Goal: Task Accomplishment & Management: Manage account settings

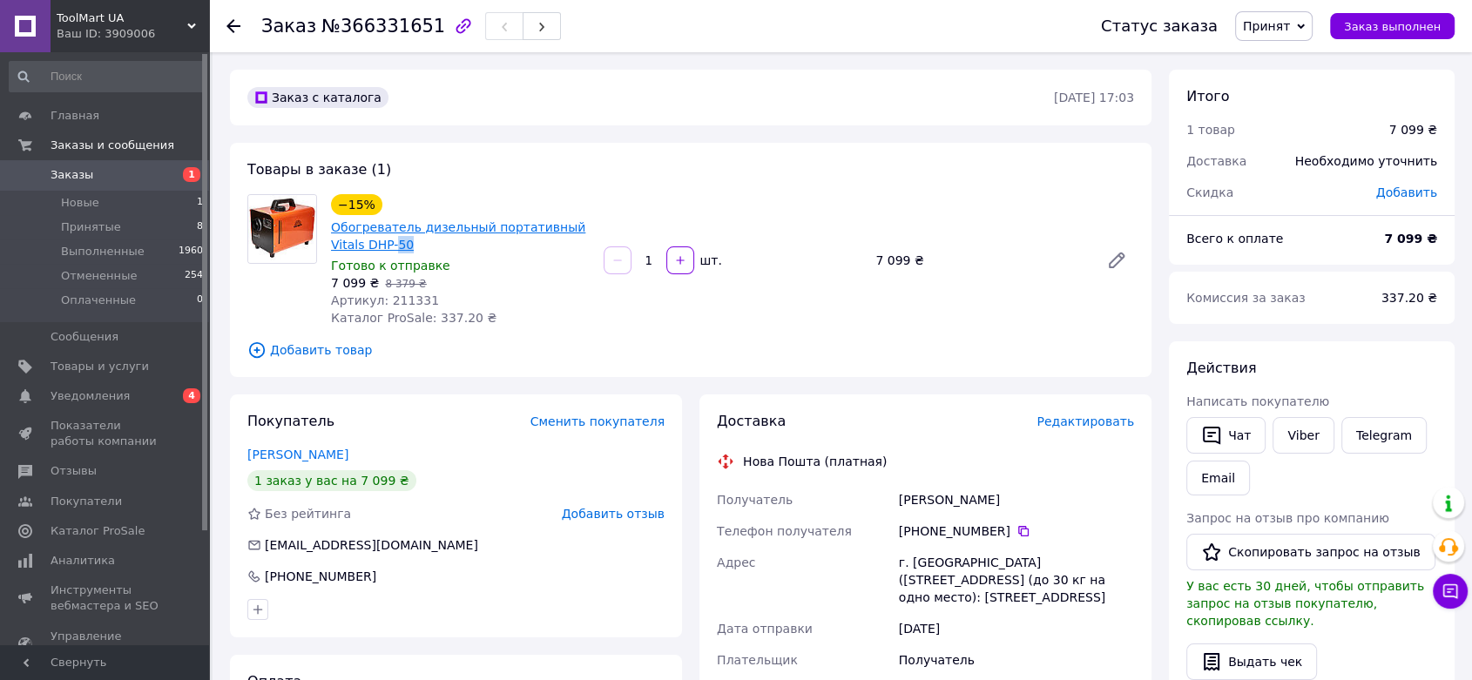
drag, startPoint x: 392, startPoint y: 249, endPoint x: 362, endPoint y: 242, distance: 30.4
click at [362, 242] on span "Обогреватель дизельный портативный Vitals DHP-50" at bounding box center [460, 236] width 259 height 35
drag, startPoint x: 1002, startPoint y: 496, endPoint x: 902, endPoint y: 497, distance: 100.2
click at [902, 497] on div "Юхименко Тарас" at bounding box center [1016, 499] width 242 height 31
copy div "Юхименко Тарас"
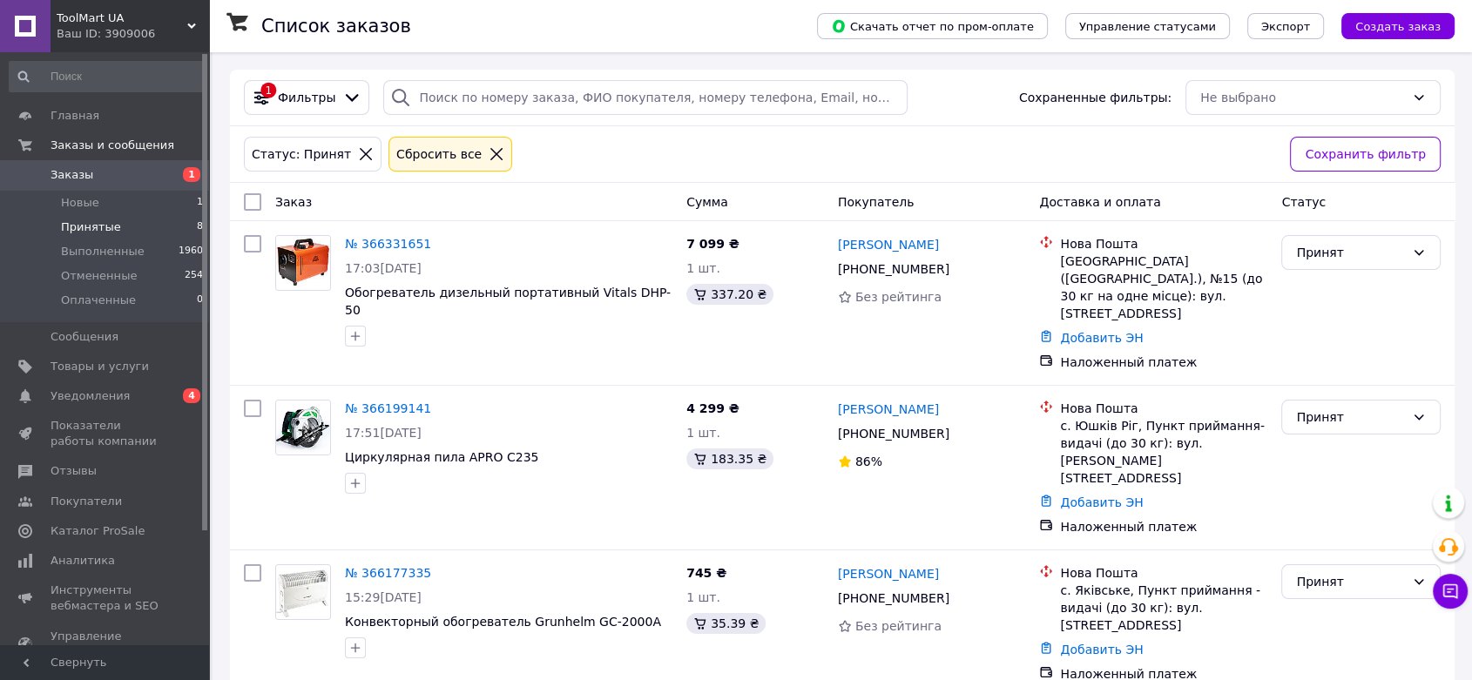
click at [358, 153] on icon at bounding box center [366, 154] width 16 height 16
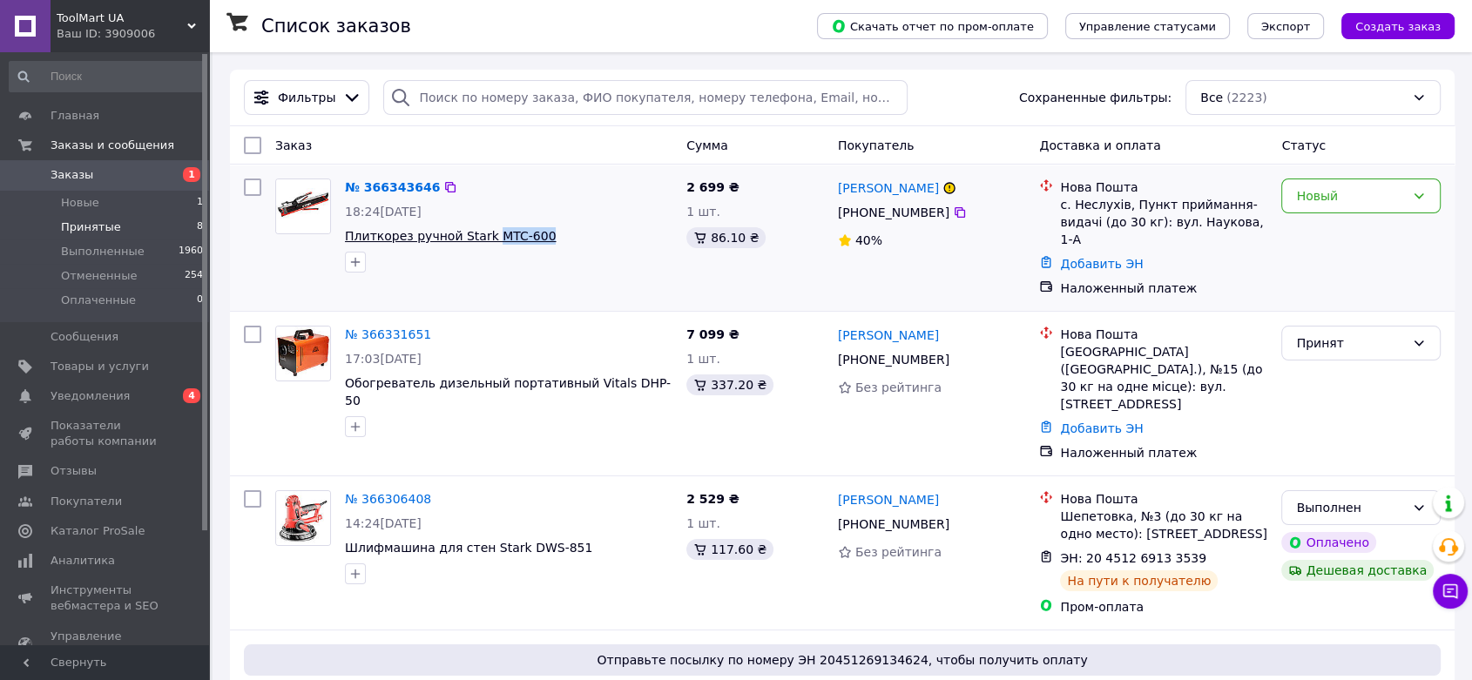
drag, startPoint x: 532, startPoint y: 233, endPoint x: 485, endPoint y: 239, distance: 47.4
click at [485, 239] on span "Плиткорез ручной Stark MTC-600" at bounding box center [508, 235] width 327 height 17
copy span "MTC-600"
click at [112, 359] on span "Товары и услуги" at bounding box center [100, 367] width 98 height 16
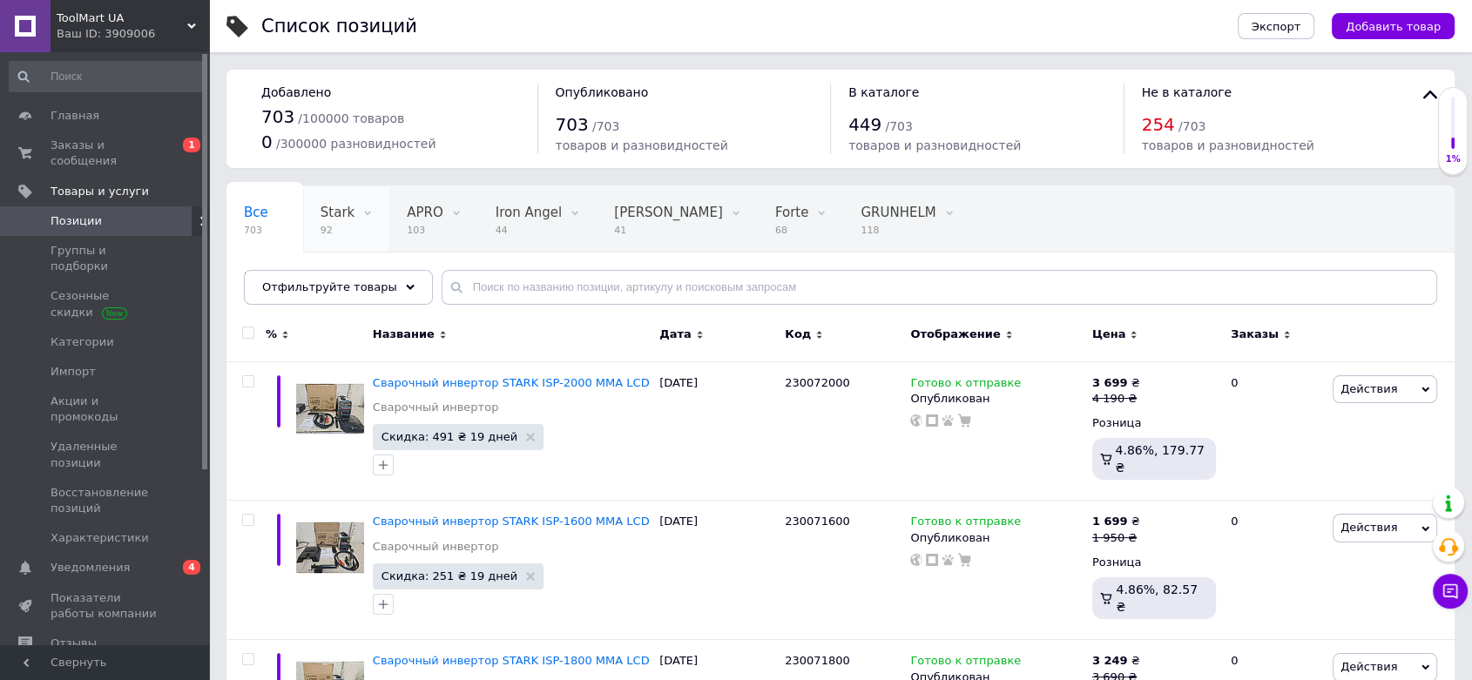
click at [321, 228] on span "92" at bounding box center [337, 230] width 34 height 13
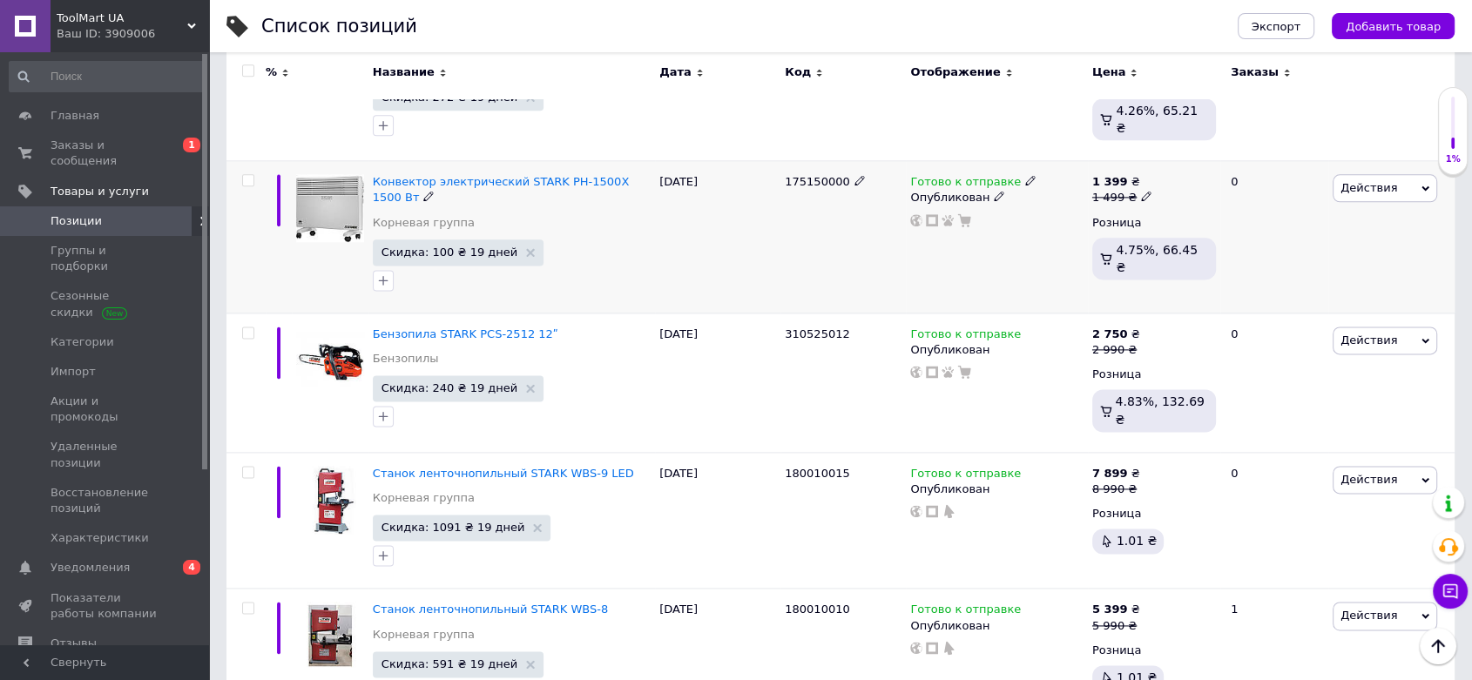
scroll to position [2322, 0]
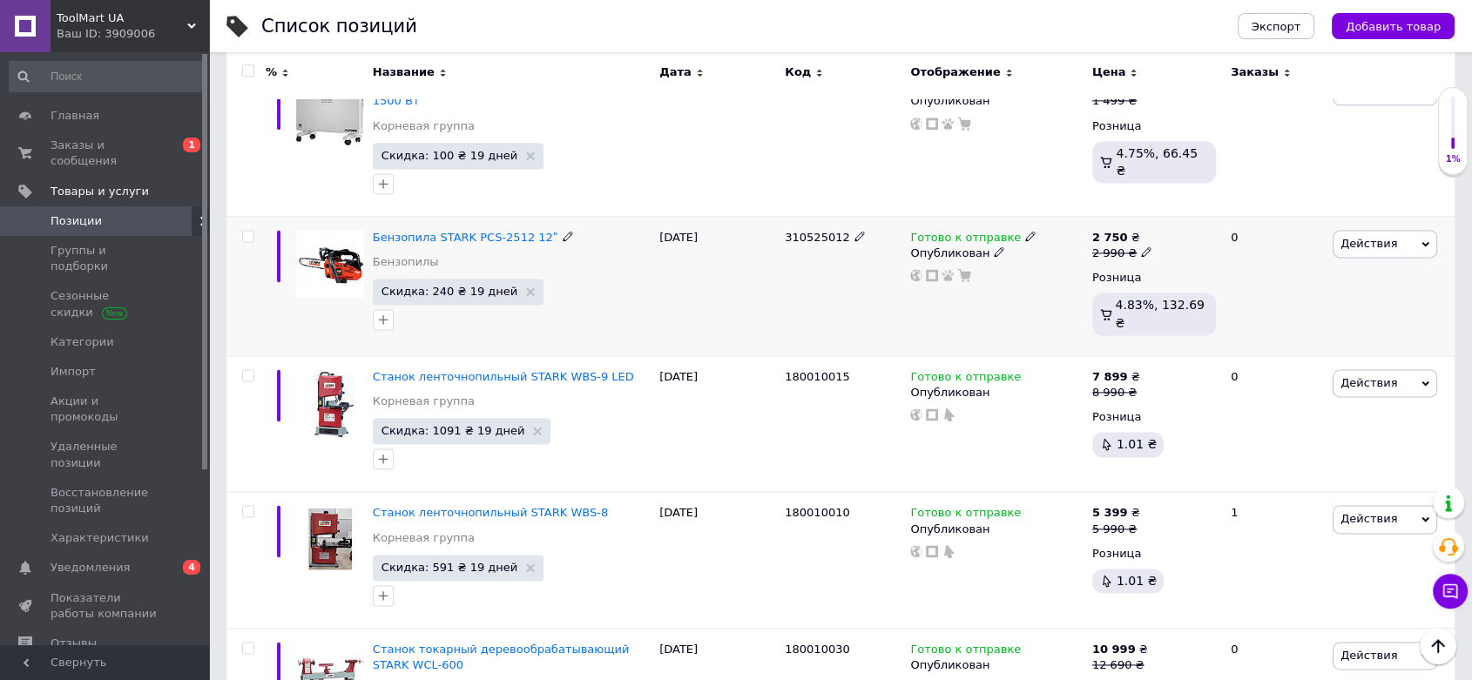
drag, startPoint x: 847, startPoint y: 153, endPoint x: 779, endPoint y: 161, distance: 68.4
click at [779, 216] on div "Бензопила STARK PCS-2512 12ʺ Бензопилы Скидка: 240 ₴ 19 дней 07.08.2025 3105250…" at bounding box center [840, 285] width 1228 height 139
copy div "310525012"
drag, startPoint x: 536, startPoint y: 157, endPoint x: 369, endPoint y: 137, distance: 168.4
click at [369, 216] on div "Бензопила STARK PCS-2512 12ʺ Бензопилы Скидка: 240 ₴ 19 дней" at bounding box center [511, 285] width 287 height 139
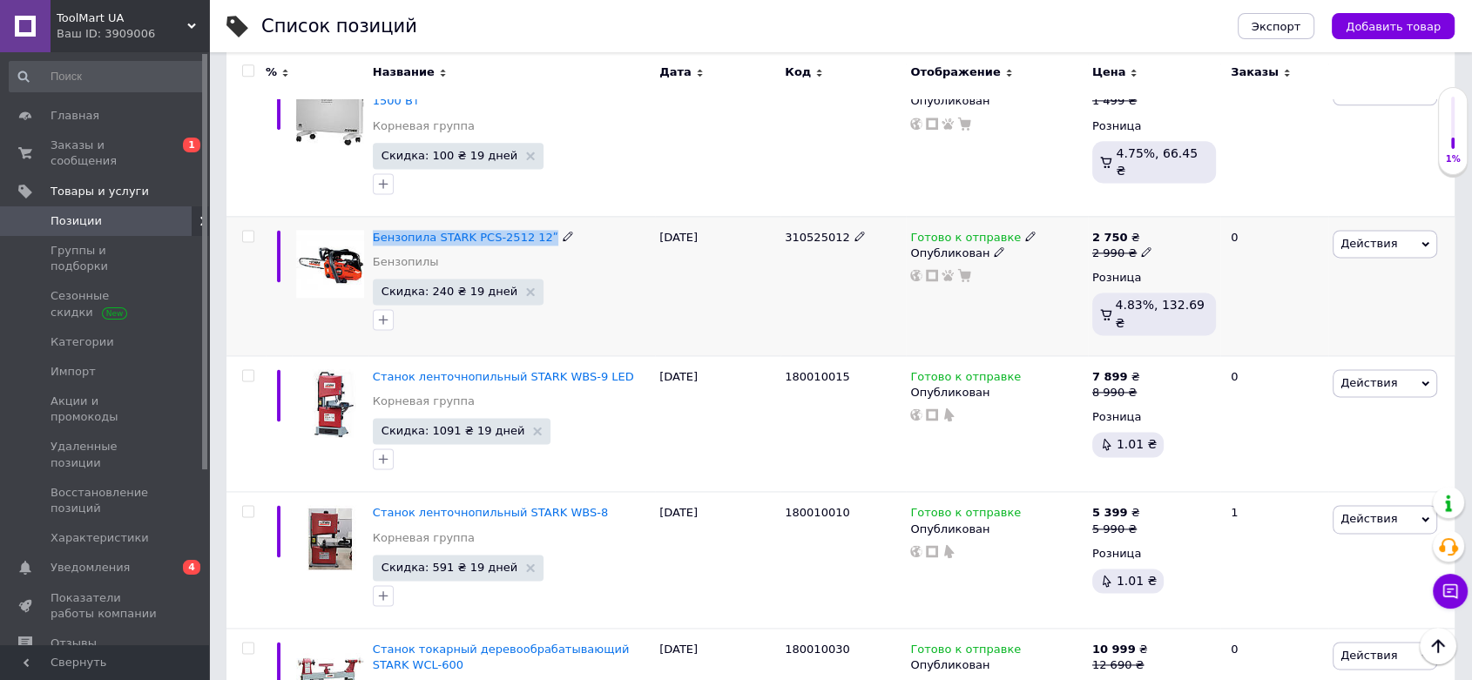
copy span "Бензопила STARK PCS-2512 12ʺ"
drag, startPoint x: 843, startPoint y: 288, endPoint x: 766, endPoint y: 288, distance: 76.6
click at [766, 355] on div "Станок ленточнопильный STARK WBS-9 LED Корневая группа Скидка: 1091 ₴ 19 дней 1…" at bounding box center [840, 423] width 1228 height 137
copy div "180010015"
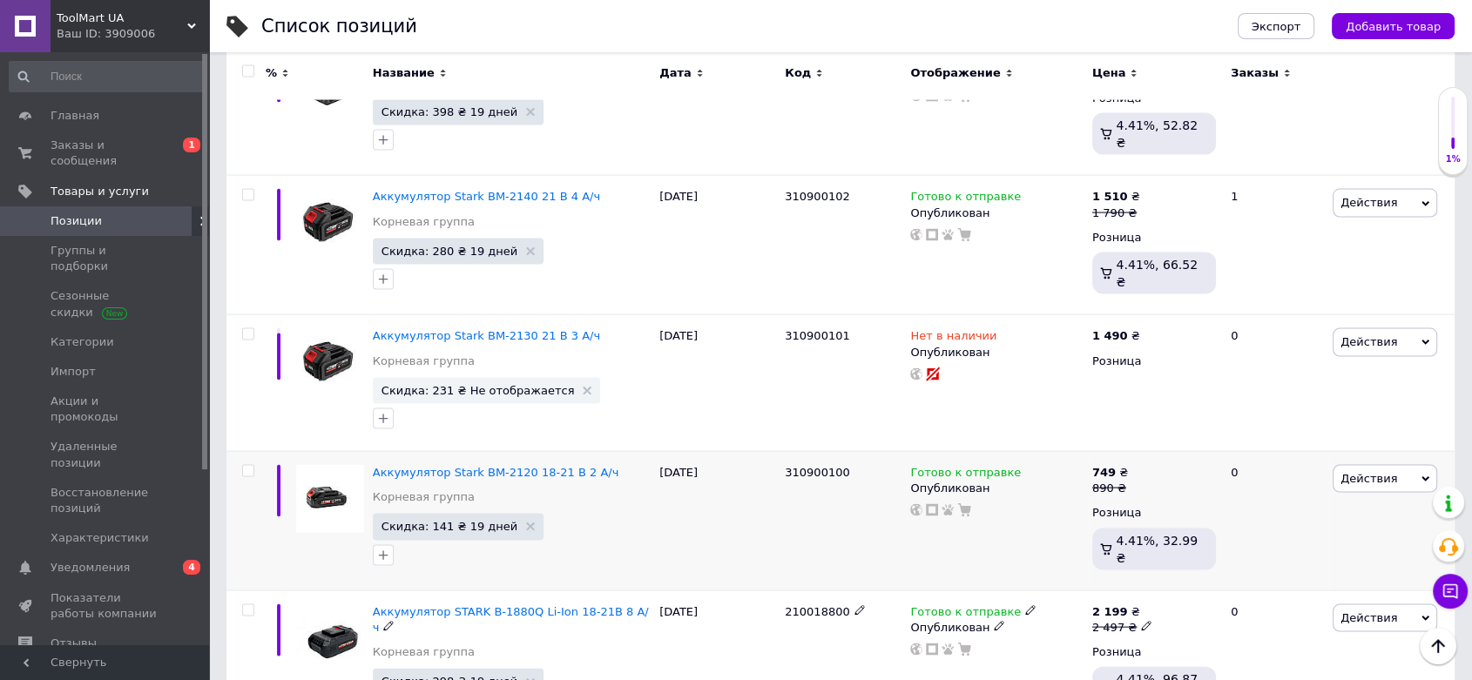
scroll to position [3580, 0]
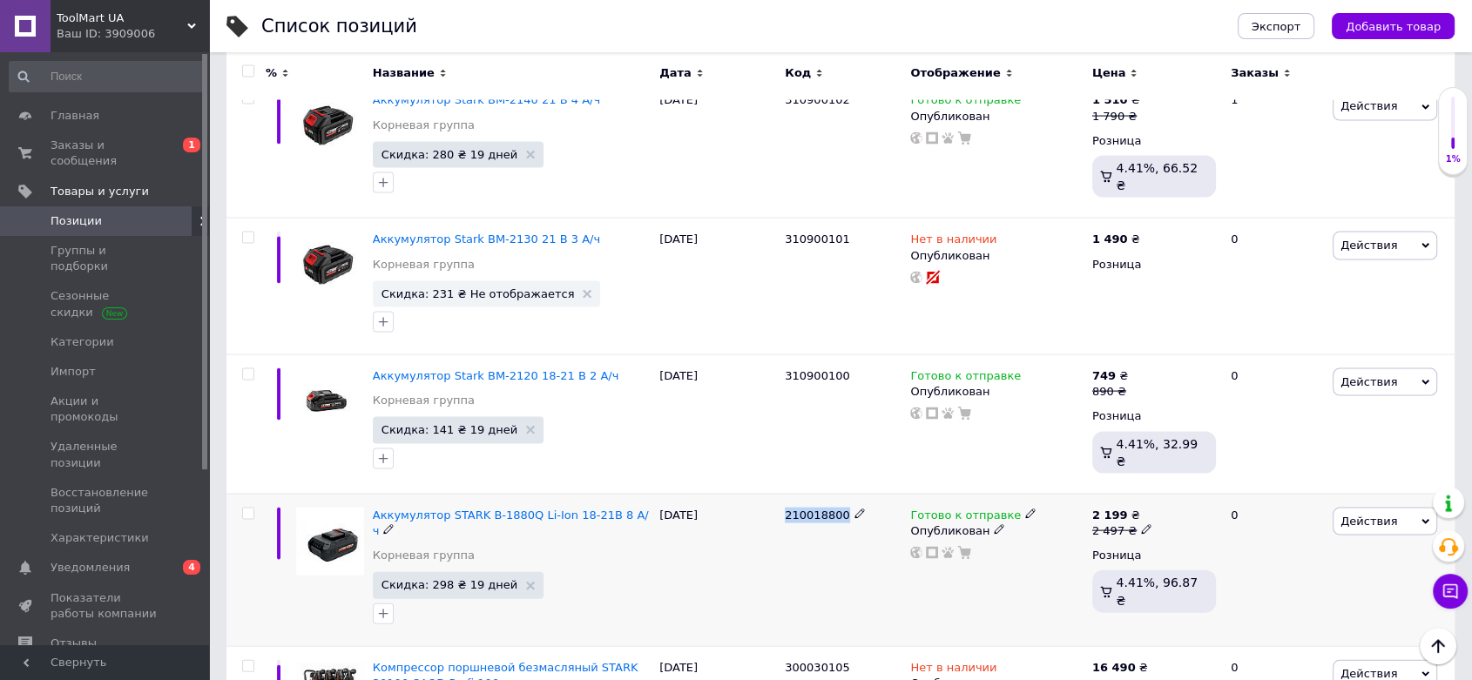
drag, startPoint x: 797, startPoint y: 414, endPoint x: 836, endPoint y: 411, distance: 39.3
click at [836, 494] on div "210018800" at bounding box center [842, 570] width 125 height 152
copy span "210018800"
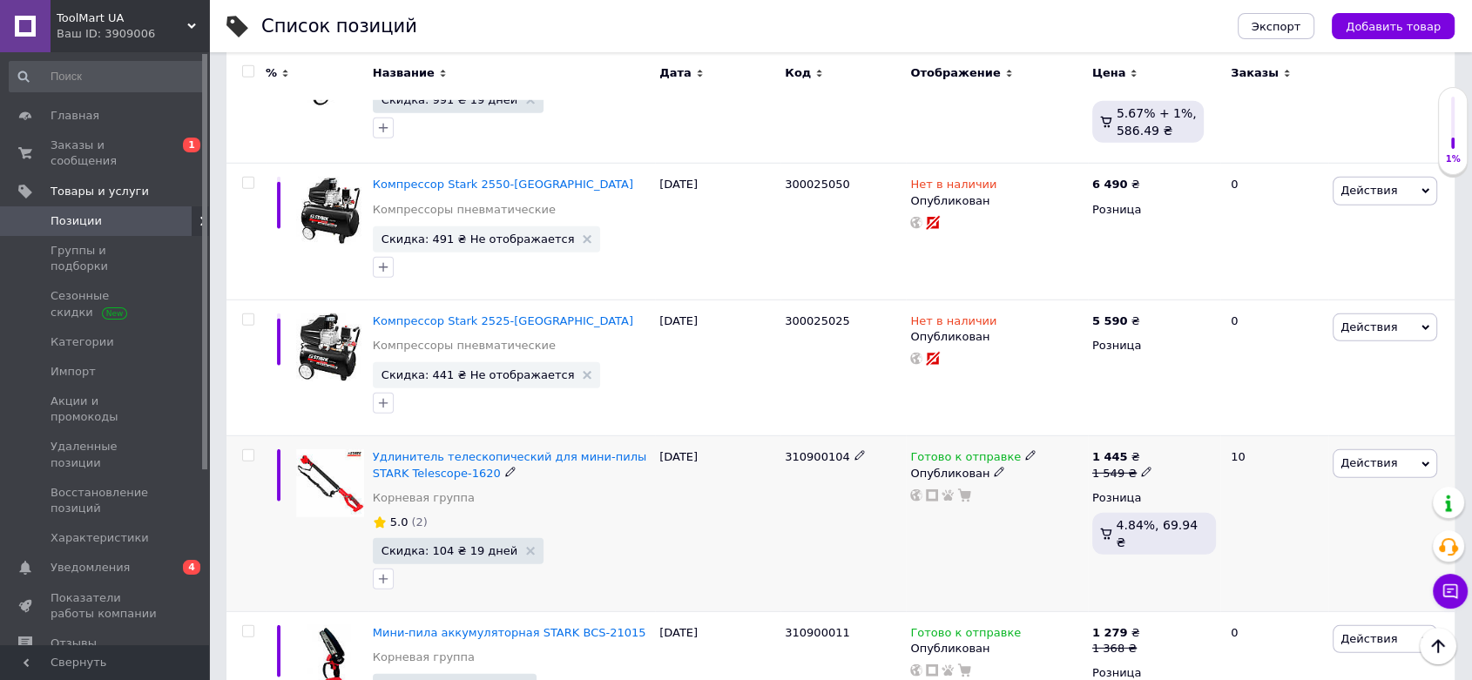
scroll to position [5225, 0]
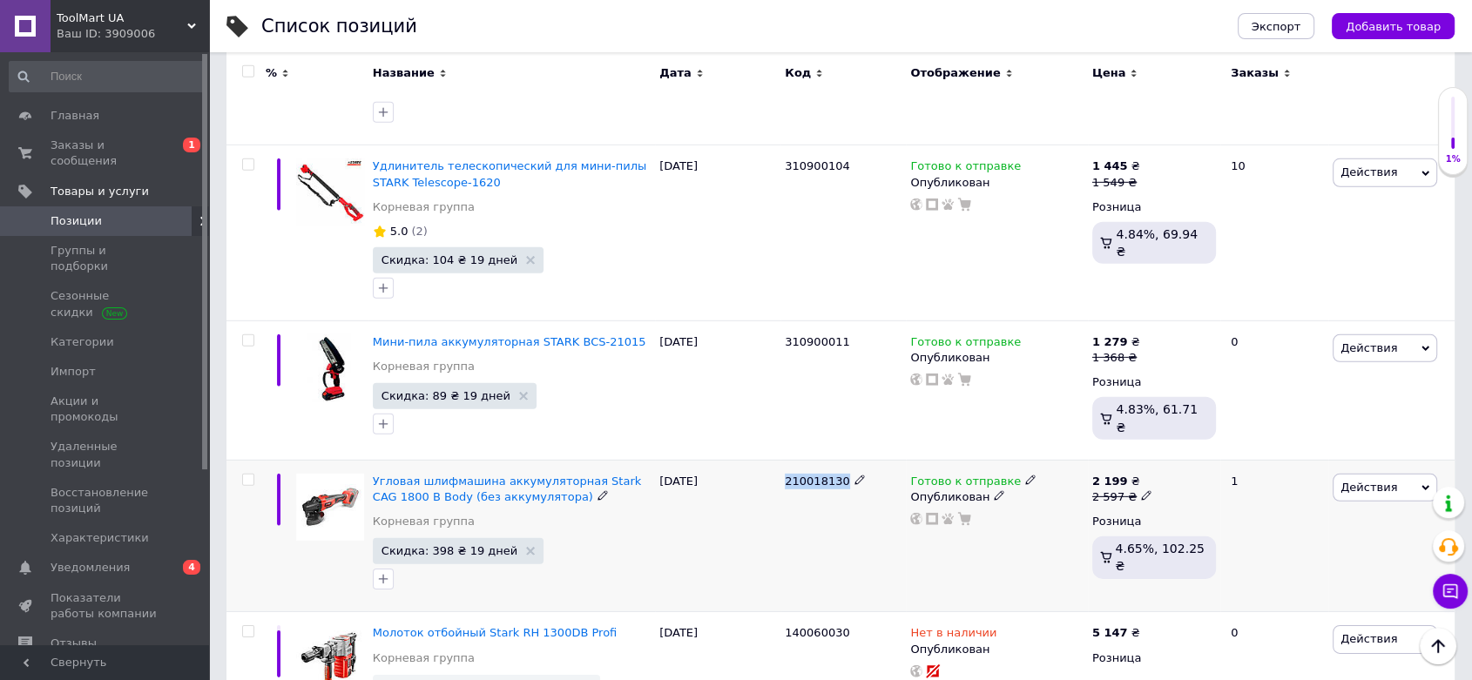
drag, startPoint x: 786, startPoint y: 358, endPoint x: 842, endPoint y: 362, distance: 55.9
click at [842, 474] on div "210018130" at bounding box center [843, 482] width 117 height 16
copy span "210018130"
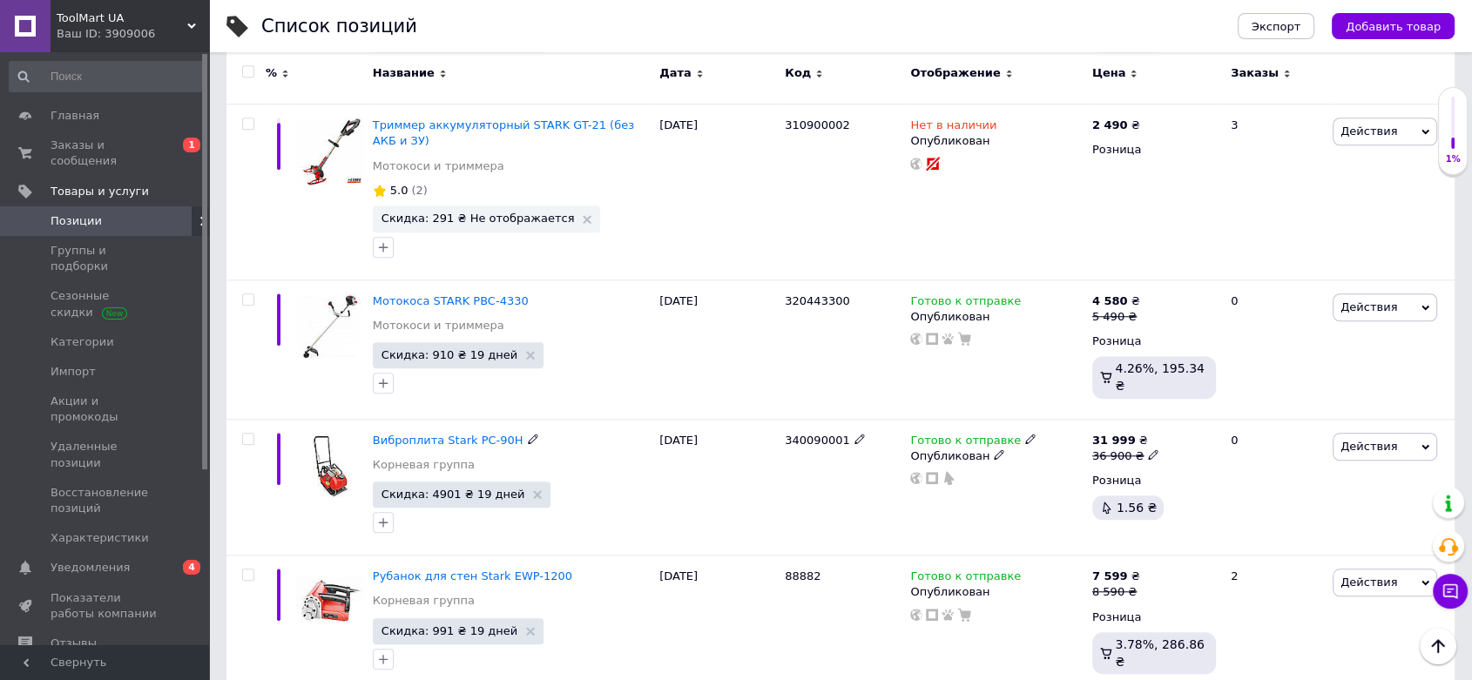
scroll to position [8224, 0]
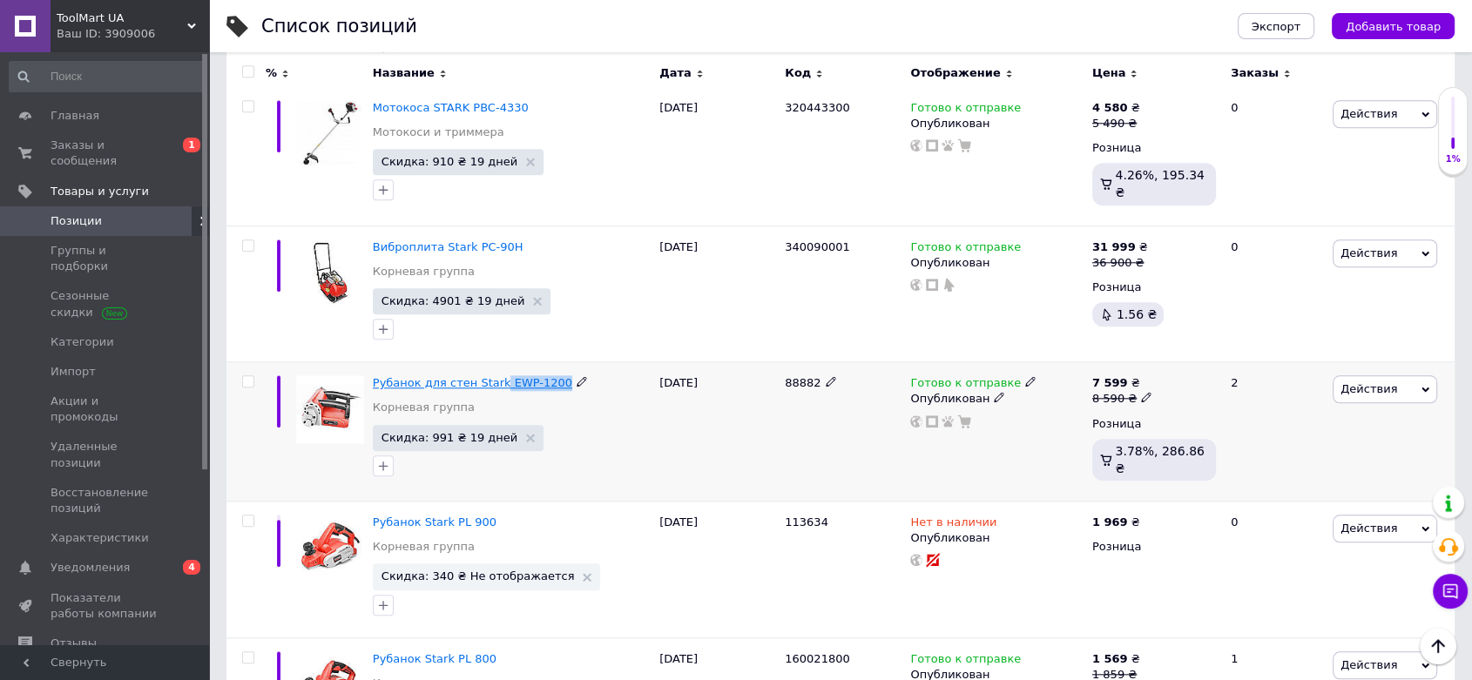
drag, startPoint x: 549, startPoint y: 195, endPoint x: 489, endPoint y: 201, distance: 59.5
click at [489, 375] on div "Рубанок для стен Stark EWP-1200" at bounding box center [512, 383] width 278 height 16
click at [556, 375] on div "Рубанок для стен Stark EWP-1200 Корневая группа" at bounding box center [512, 399] width 278 height 49
drag, startPoint x: 548, startPoint y: 200, endPoint x: 494, endPoint y: 202, distance: 54.0
click at [494, 375] on div "Рубанок для стен Stark EWP-1200" at bounding box center [512, 383] width 278 height 16
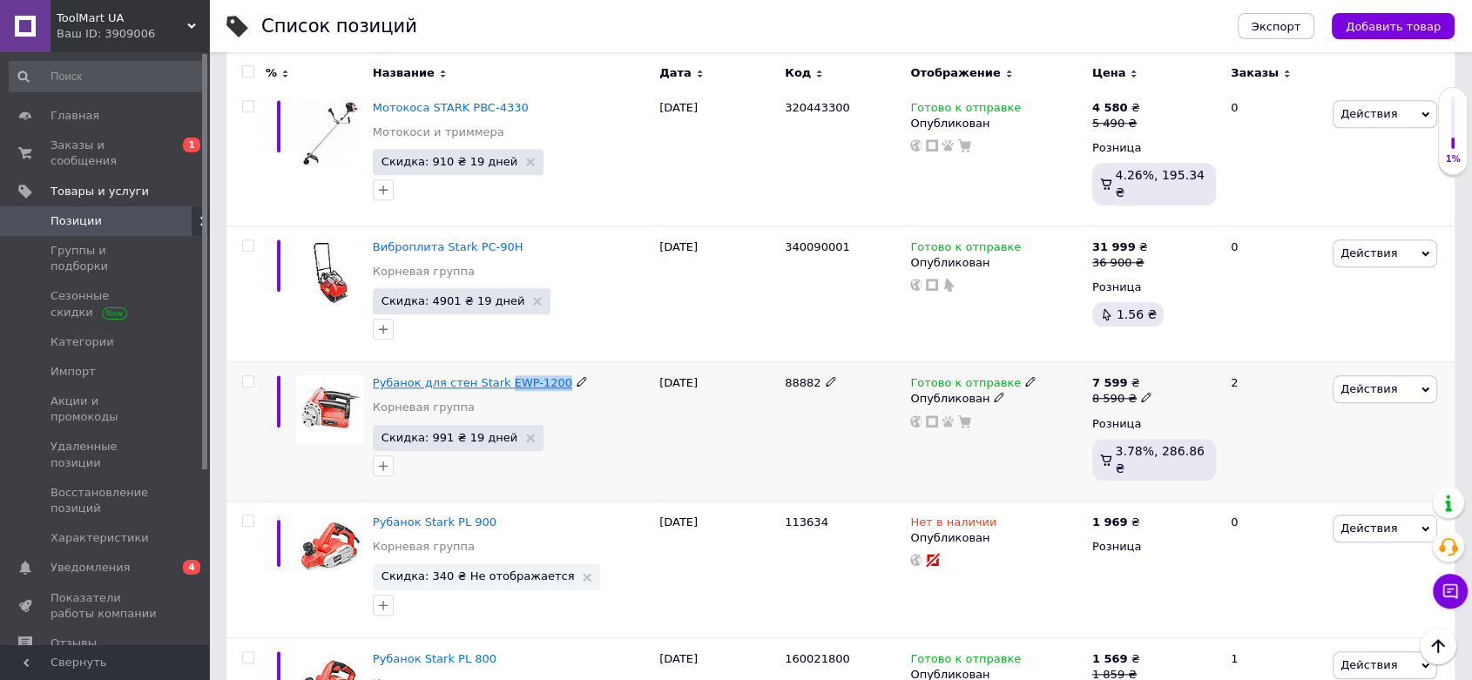
copy div "EWP-1200"
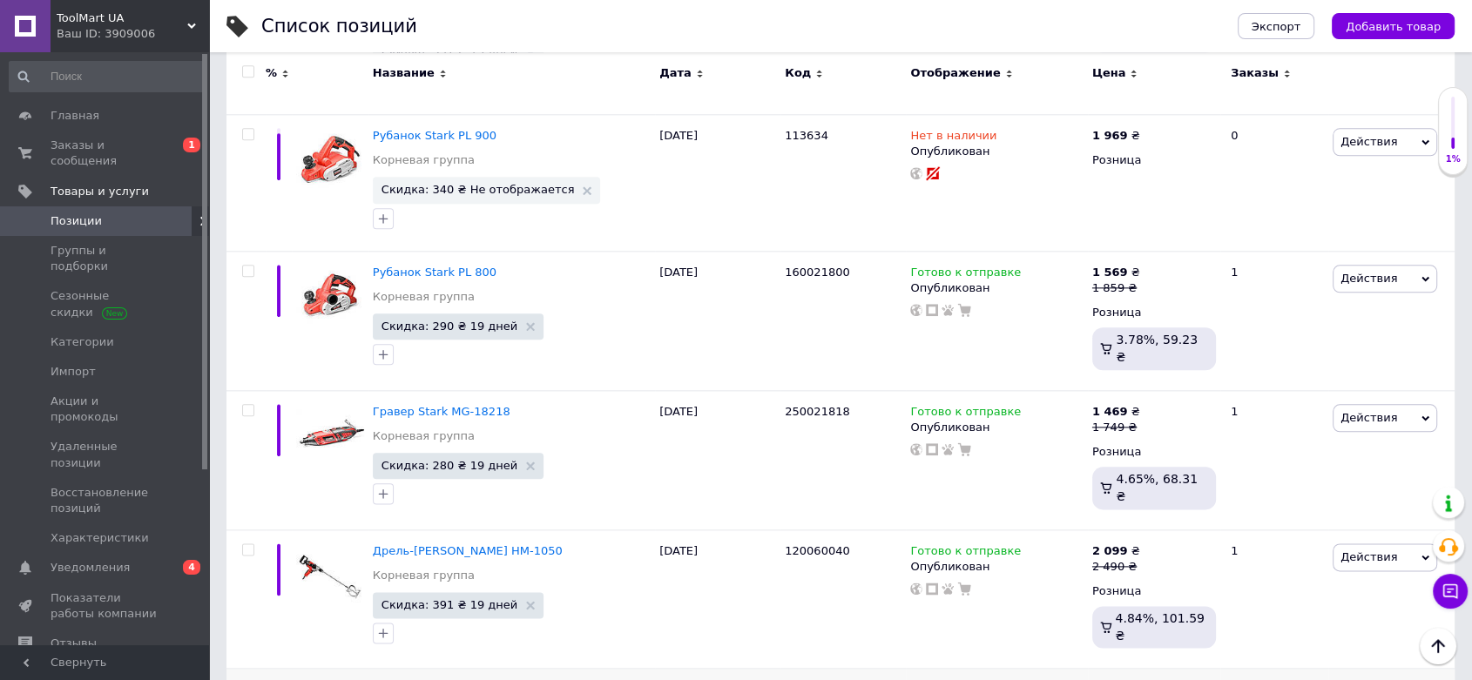
scroll to position [8805, 0]
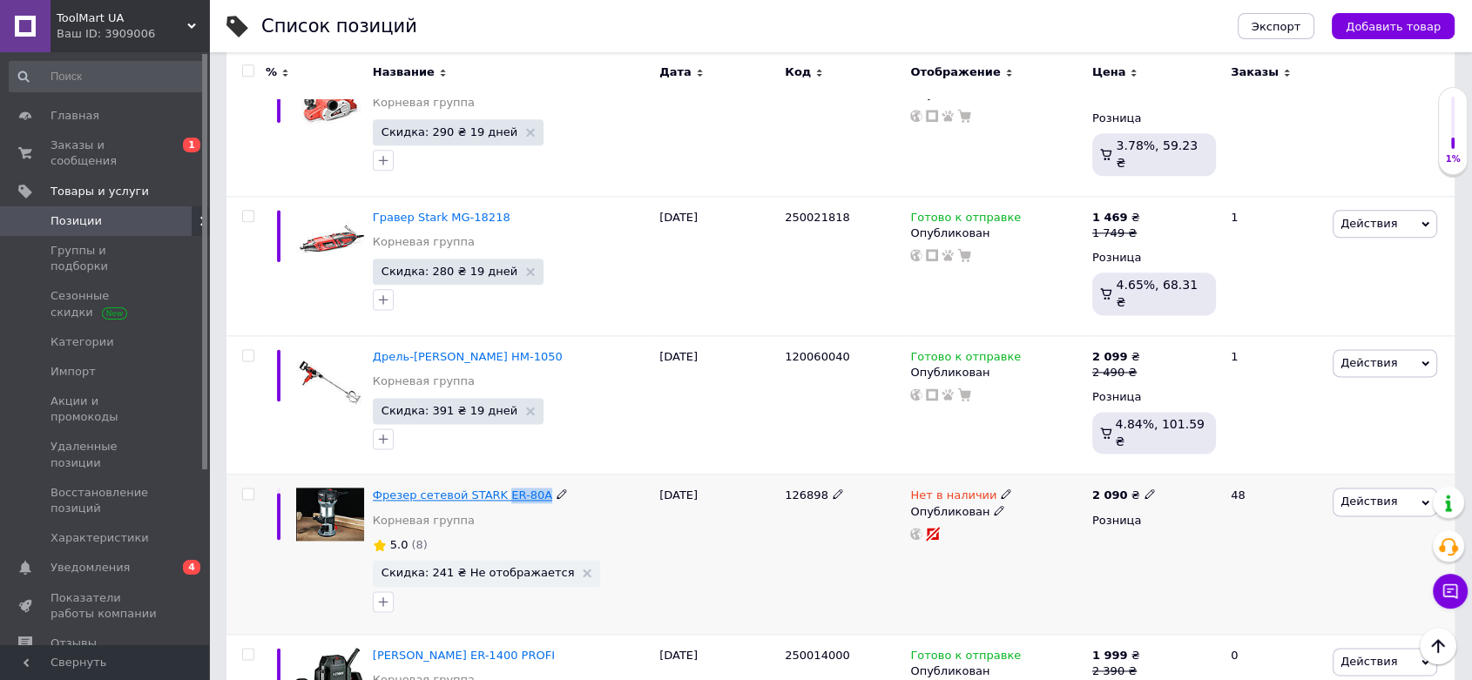
drag, startPoint x: 529, startPoint y: 298, endPoint x: 493, endPoint y: 298, distance: 36.6
click at [493, 488] on div "Фрезер сетевой STARK ER-80A" at bounding box center [512, 496] width 278 height 16
copy span "ER-80A"
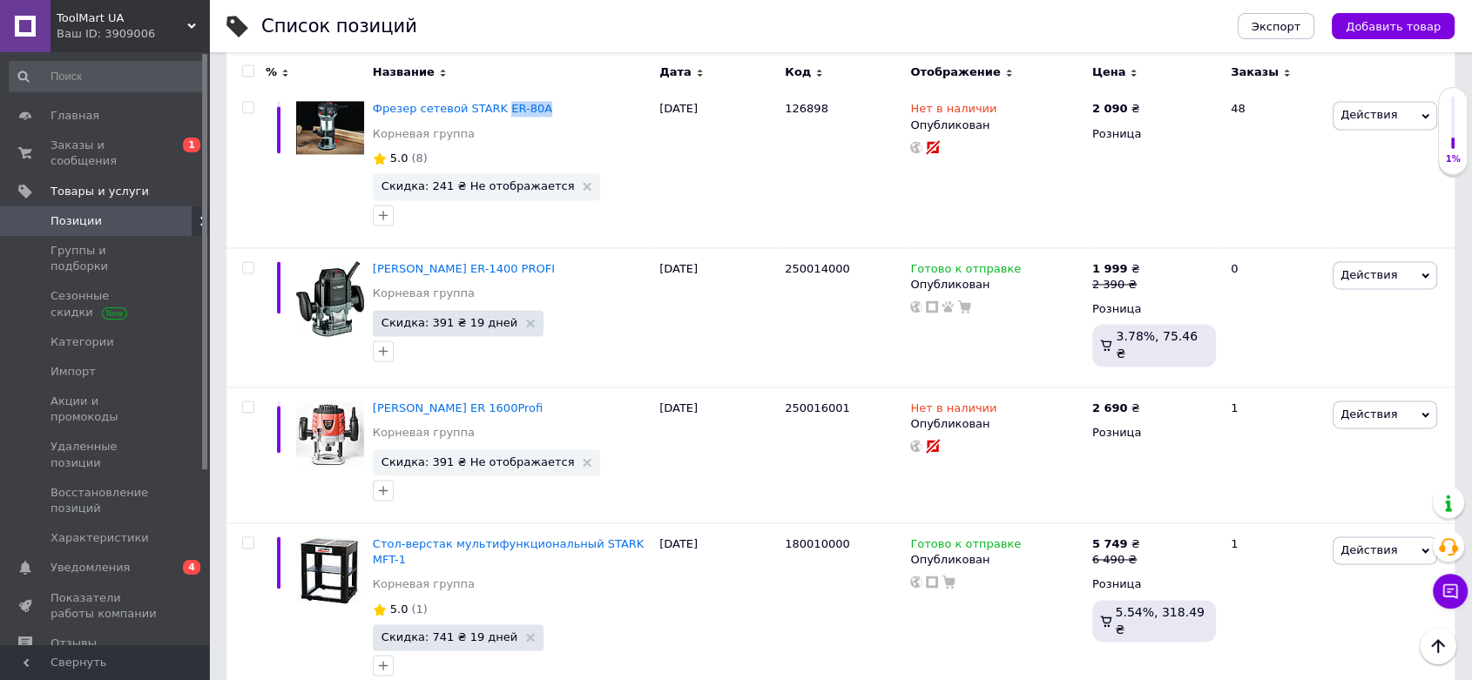
scroll to position [9288, 0]
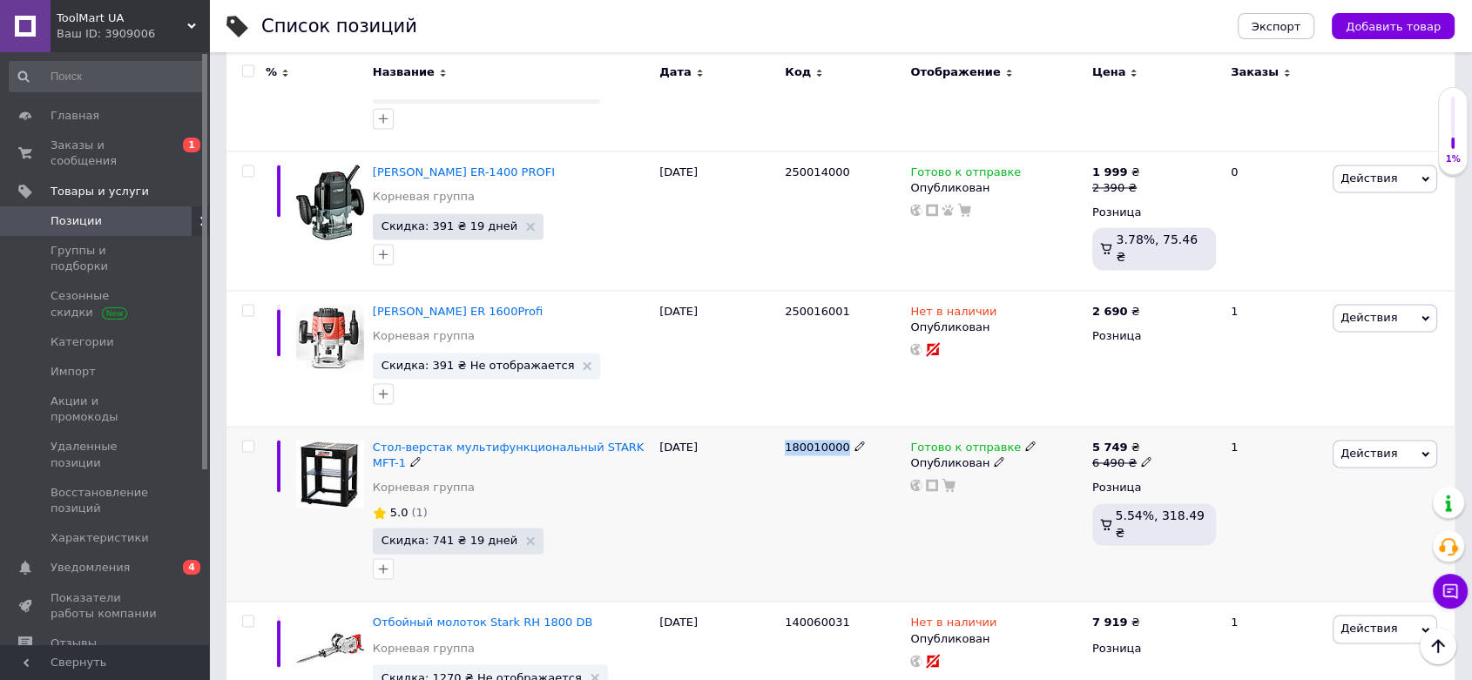
drag, startPoint x: 785, startPoint y: 249, endPoint x: 836, endPoint y: 249, distance: 50.5
click at [836, 441] on span "180010000" at bounding box center [817, 447] width 64 height 13
copy span "180010000"
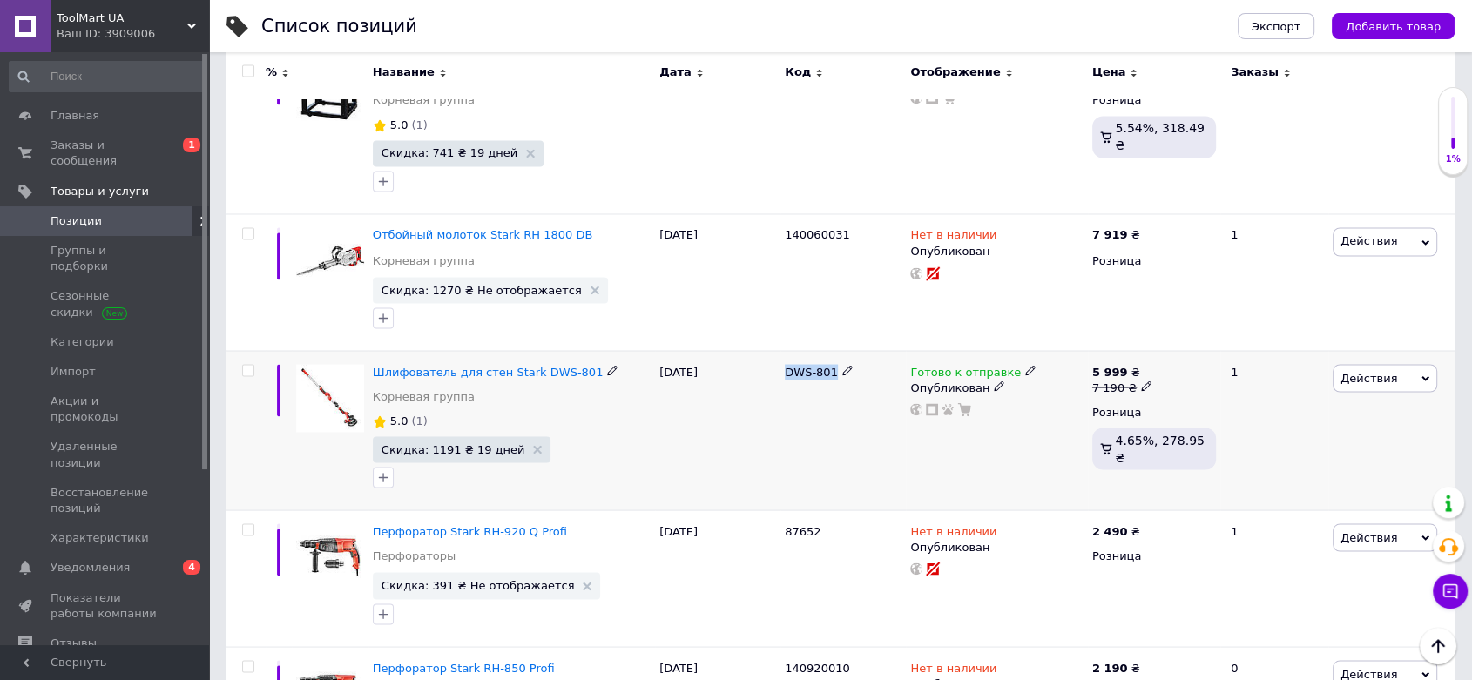
drag, startPoint x: 785, startPoint y: 156, endPoint x: 831, endPoint y: 156, distance: 46.2
click at [831, 365] on span "DWS-801" at bounding box center [811, 371] width 53 height 13
copy span "DWS-801"
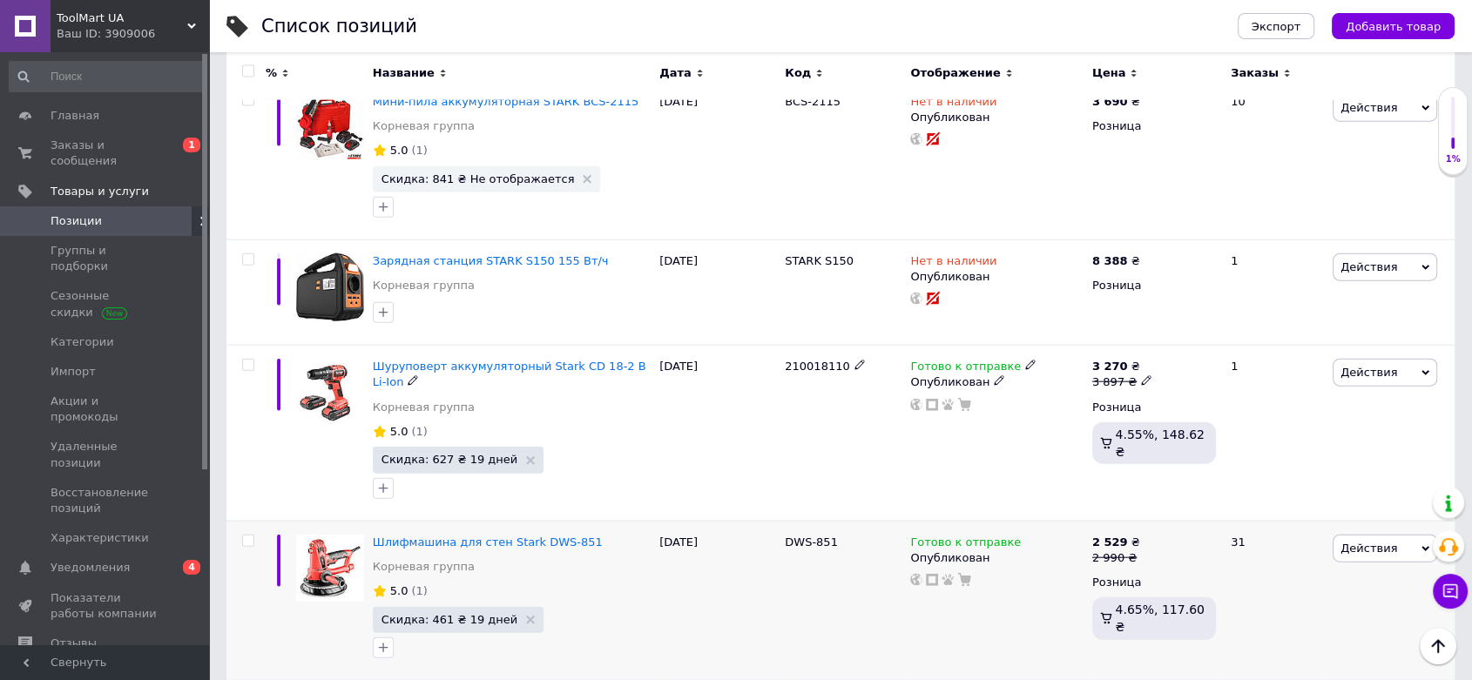
scroll to position [10740, 0]
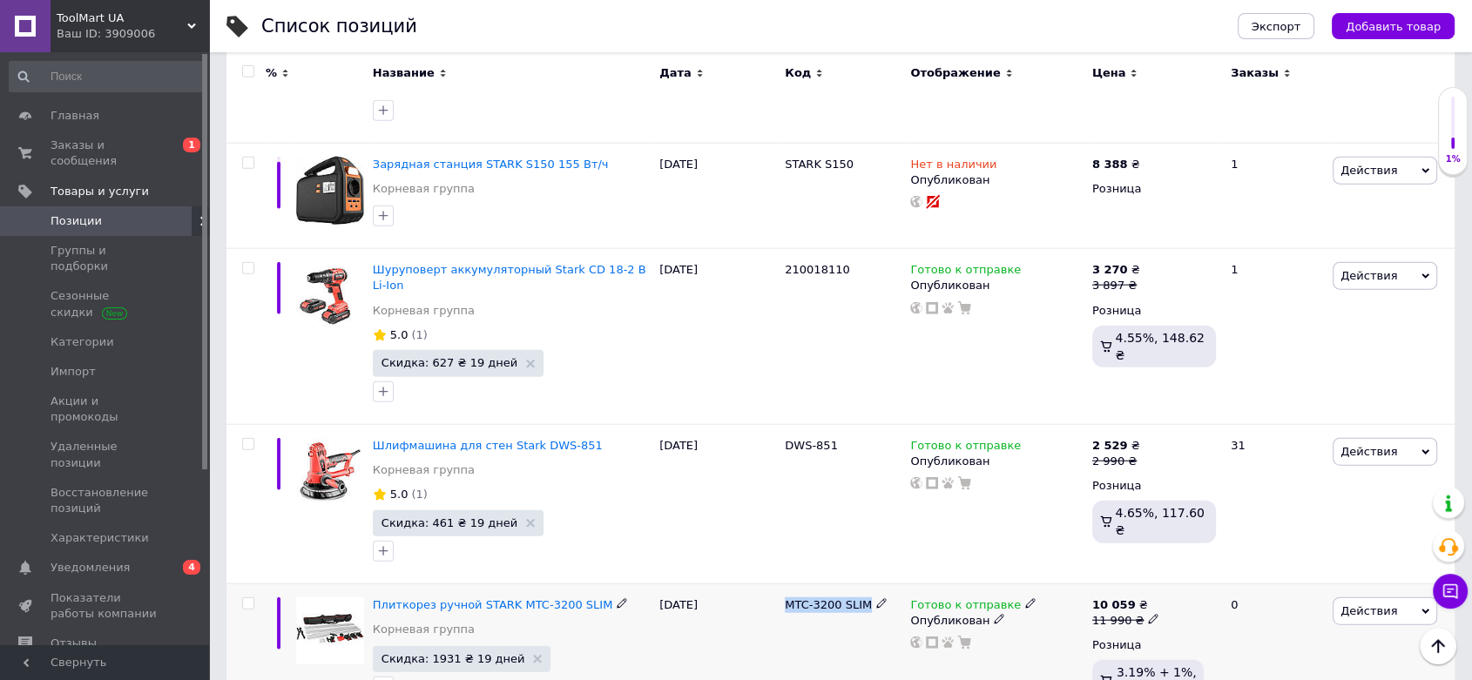
drag, startPoint x: 861, startPoint y: 374, endPoint x: 781, endPoint y: 368, distance: 80.3
click at [781, 583] on div "MTC-3200 SLIM" at bounding box center [842, 652] width 125 height 139
drag, startPoint x: 838, startPoint y: 510, endPoint x: 786, endPoint y: 513, distance: 51.4
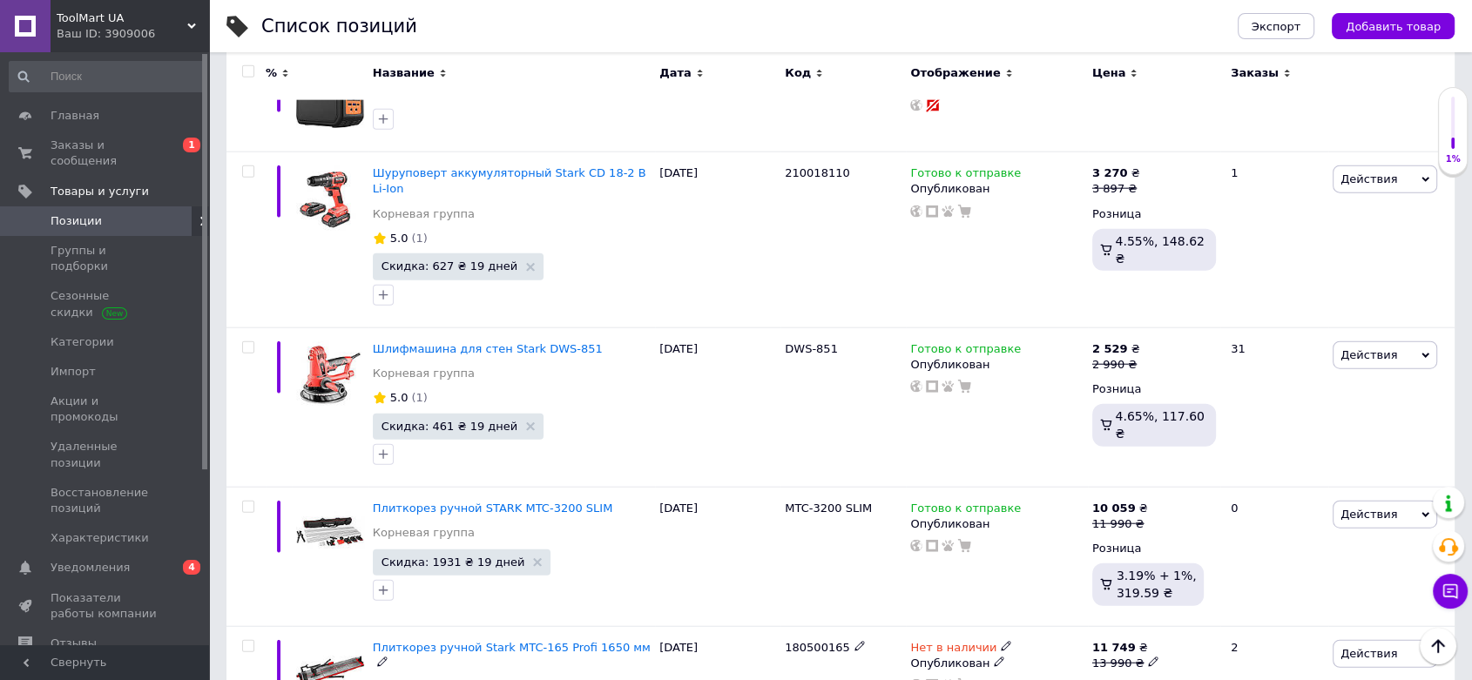
scroll to position [10933, 0]
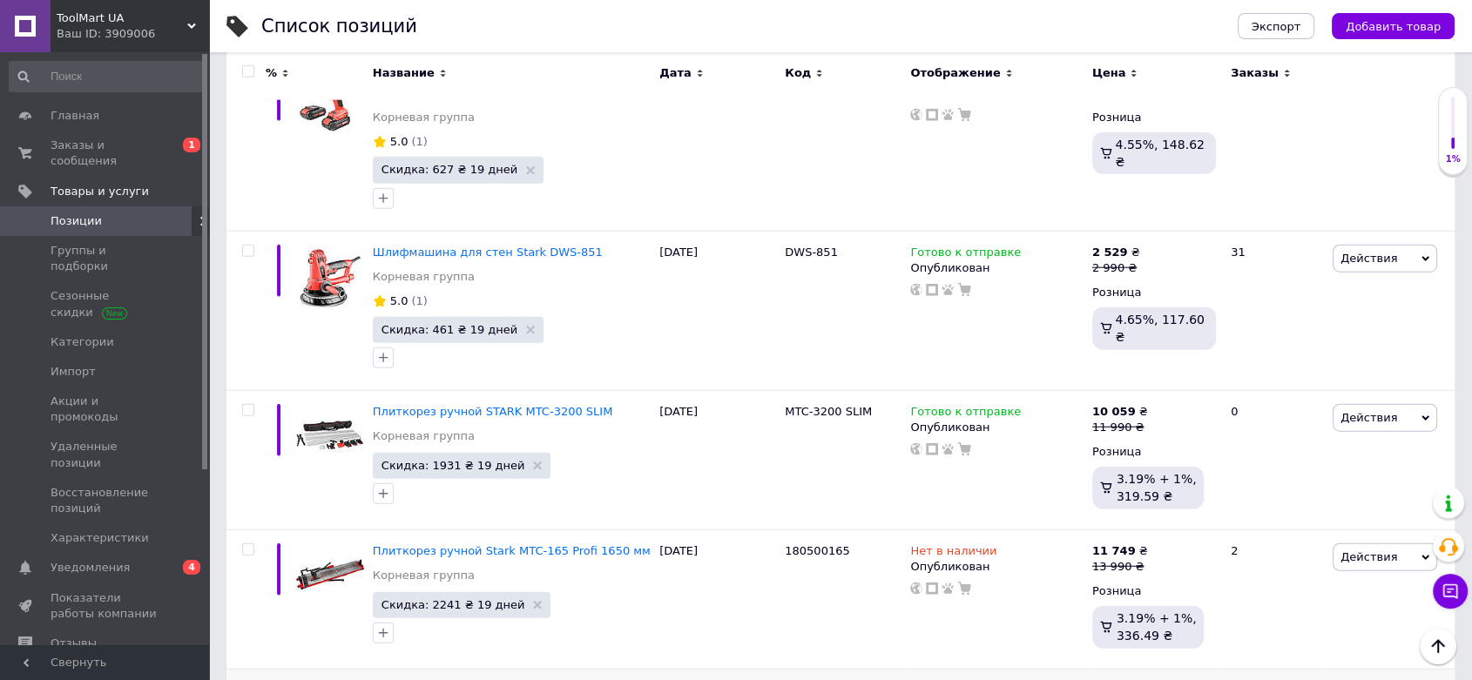
drag, startPoint x: 782, startPoint y: 459, endPoint x: 855, endPoint y: 469, distance: 73.9
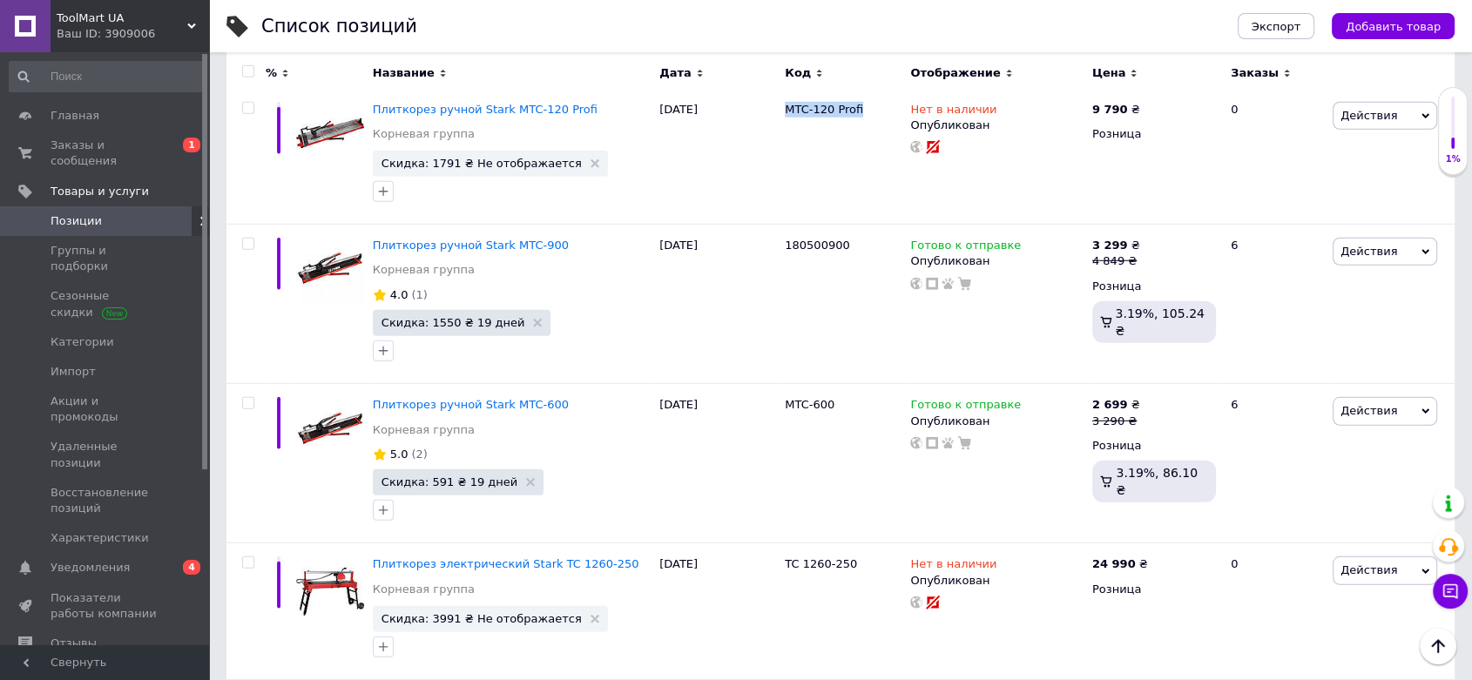
scroll to position [11611, 0]
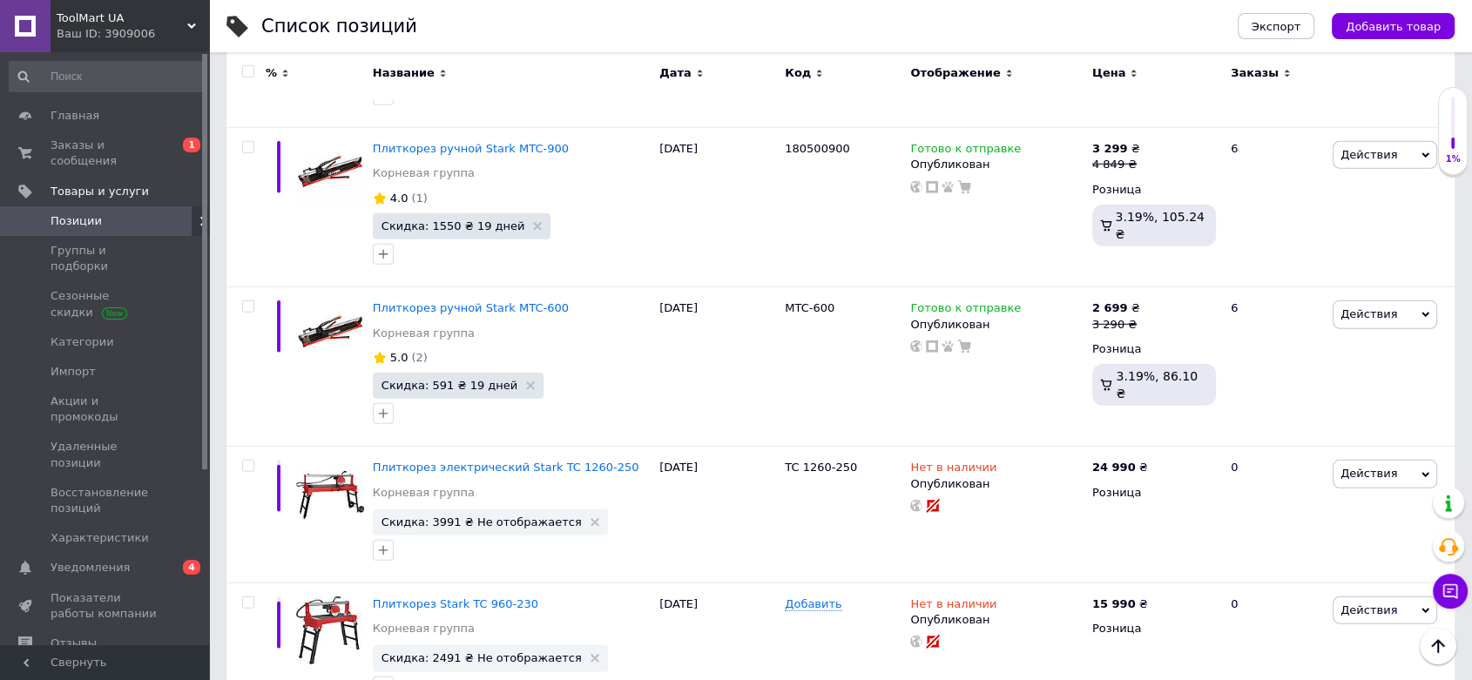
drag, startPoint x: 838, startPoint y: 507, endPoint x: 786, endPoint y: 508, distance: 51.4
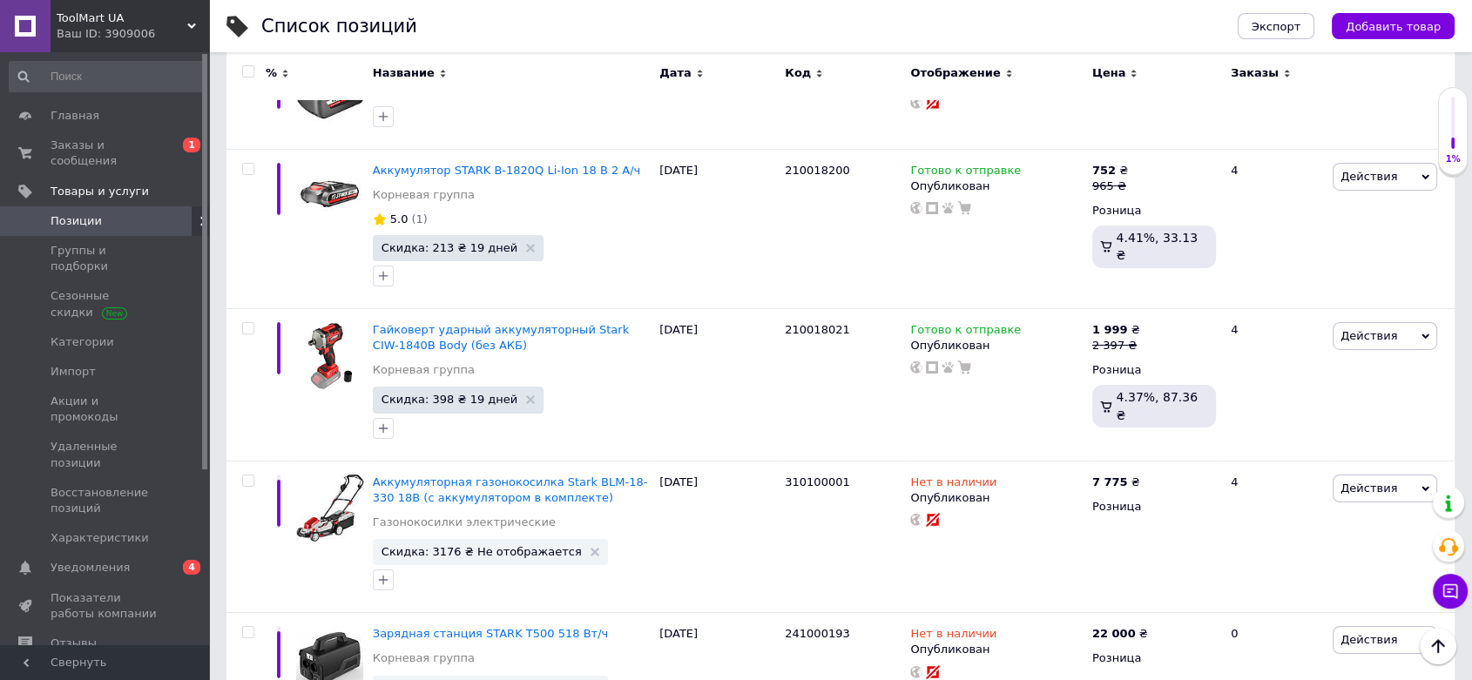
scroll to position [12683, 0]
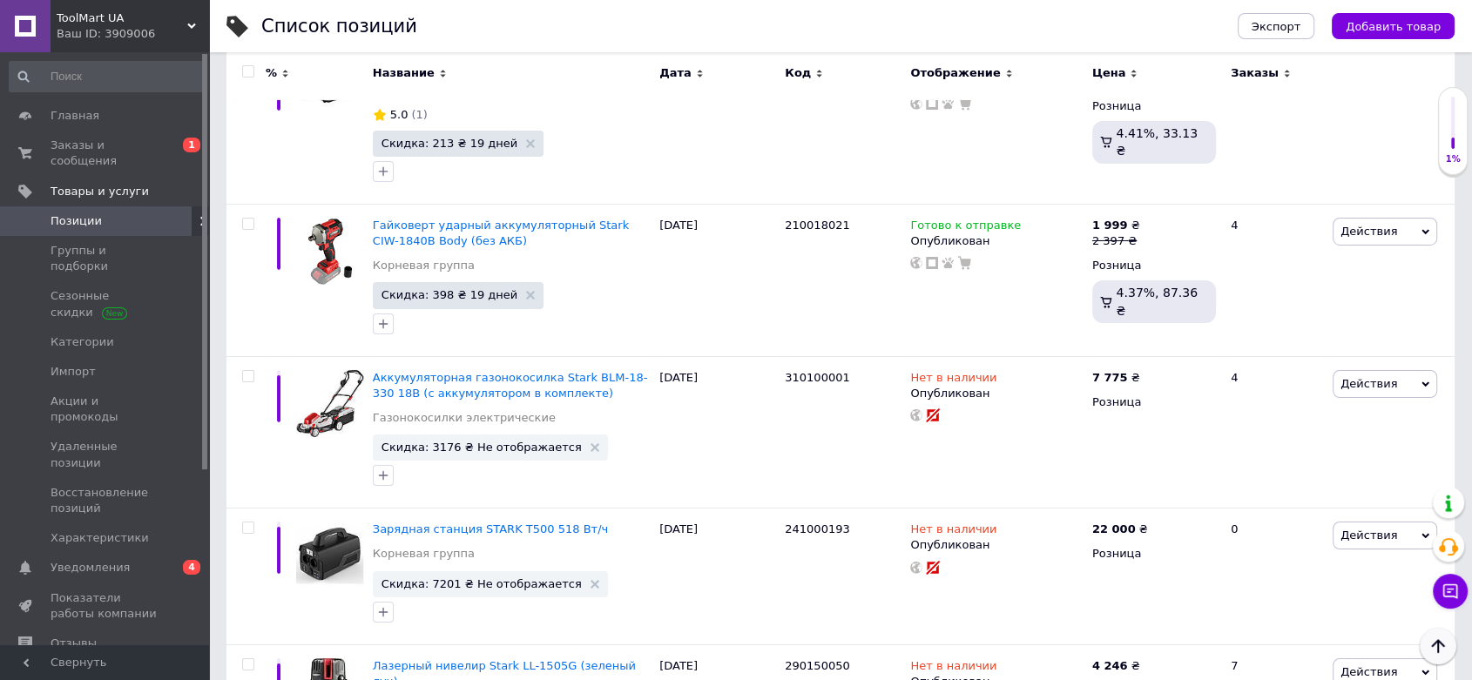
click at [1442, 653] on icon "Наверх" at bounding box center [1437, 646] width 21 height 21
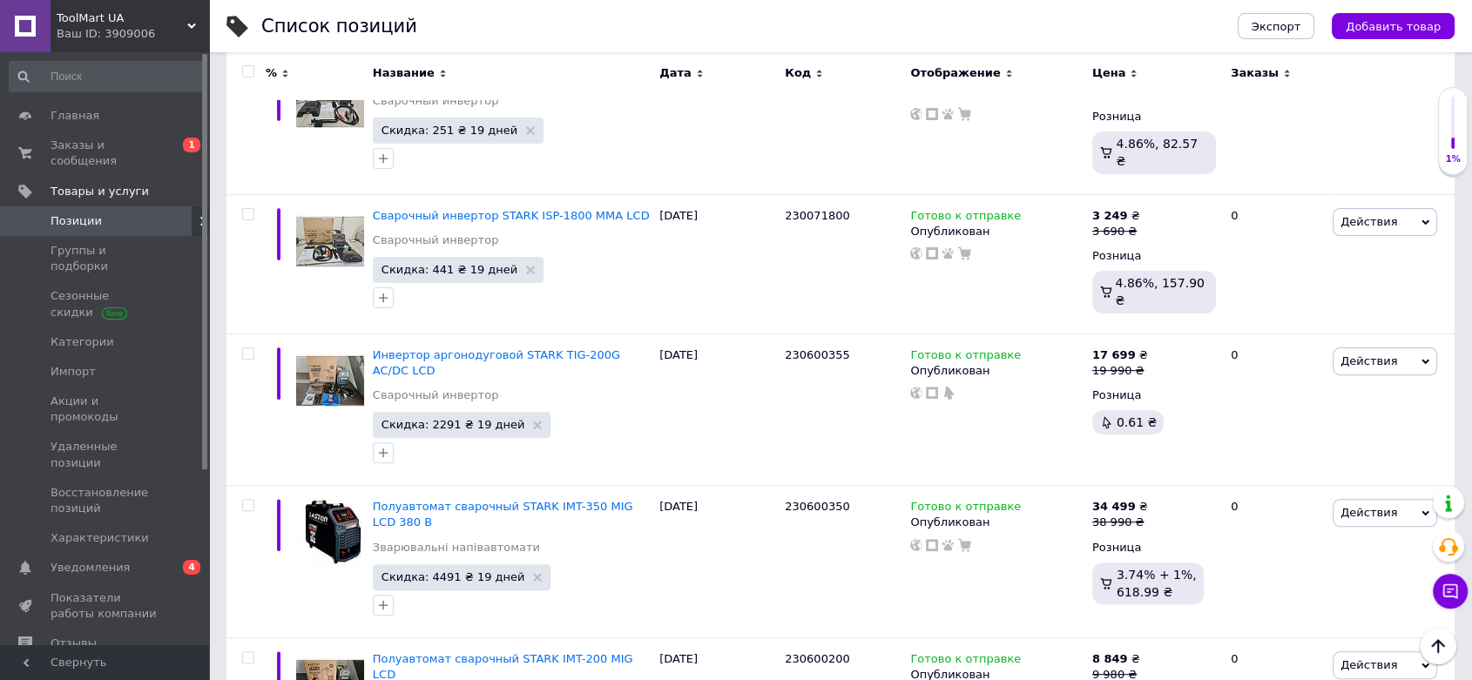
scroll to position [0, 0]
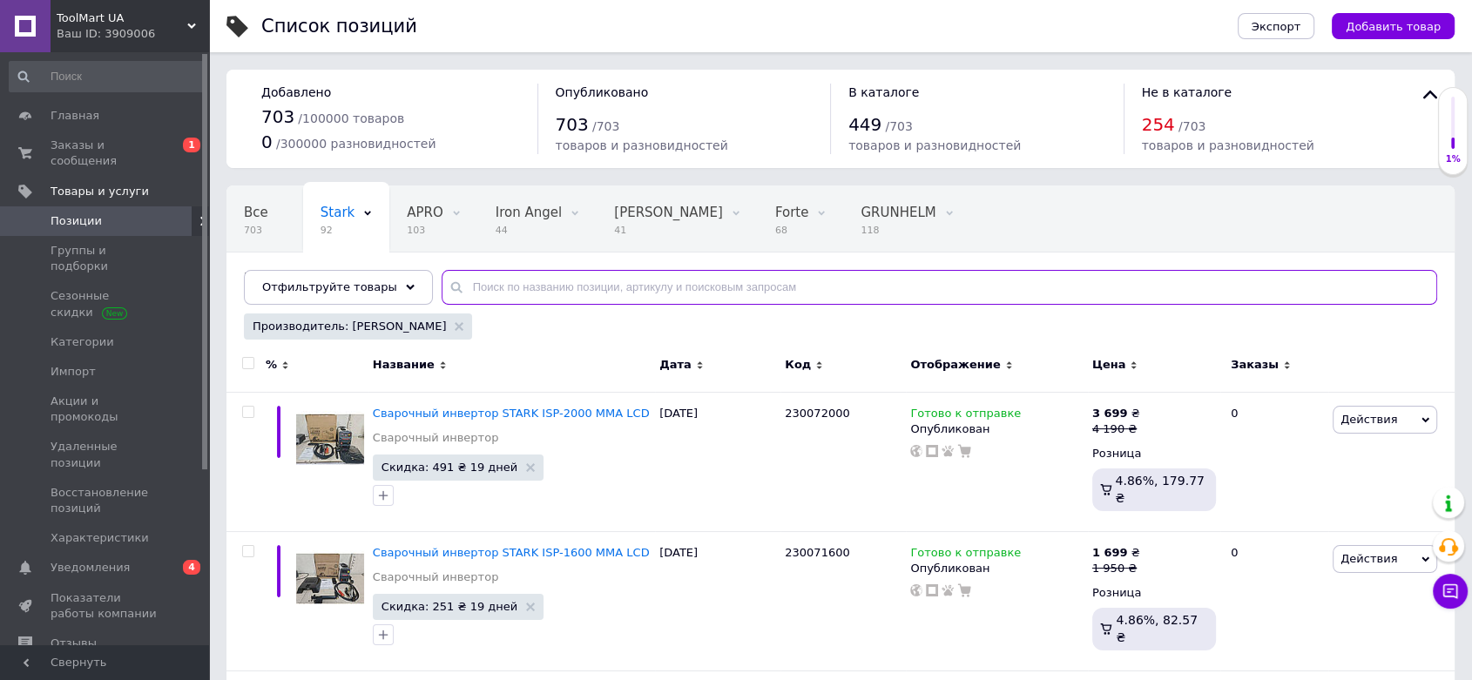
click at [662, 278] on input "text" at bounding box center [939, 287] width 995 height 35
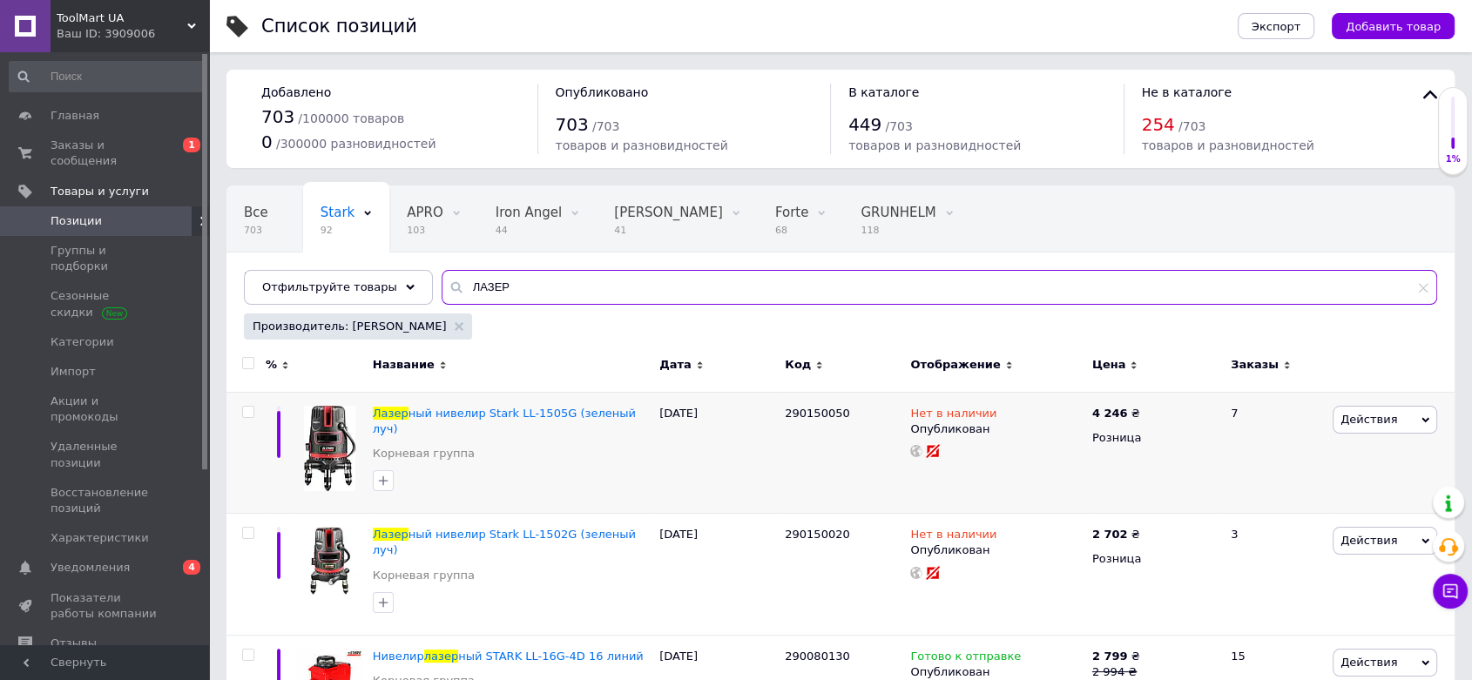
scroll to position [105, 0]
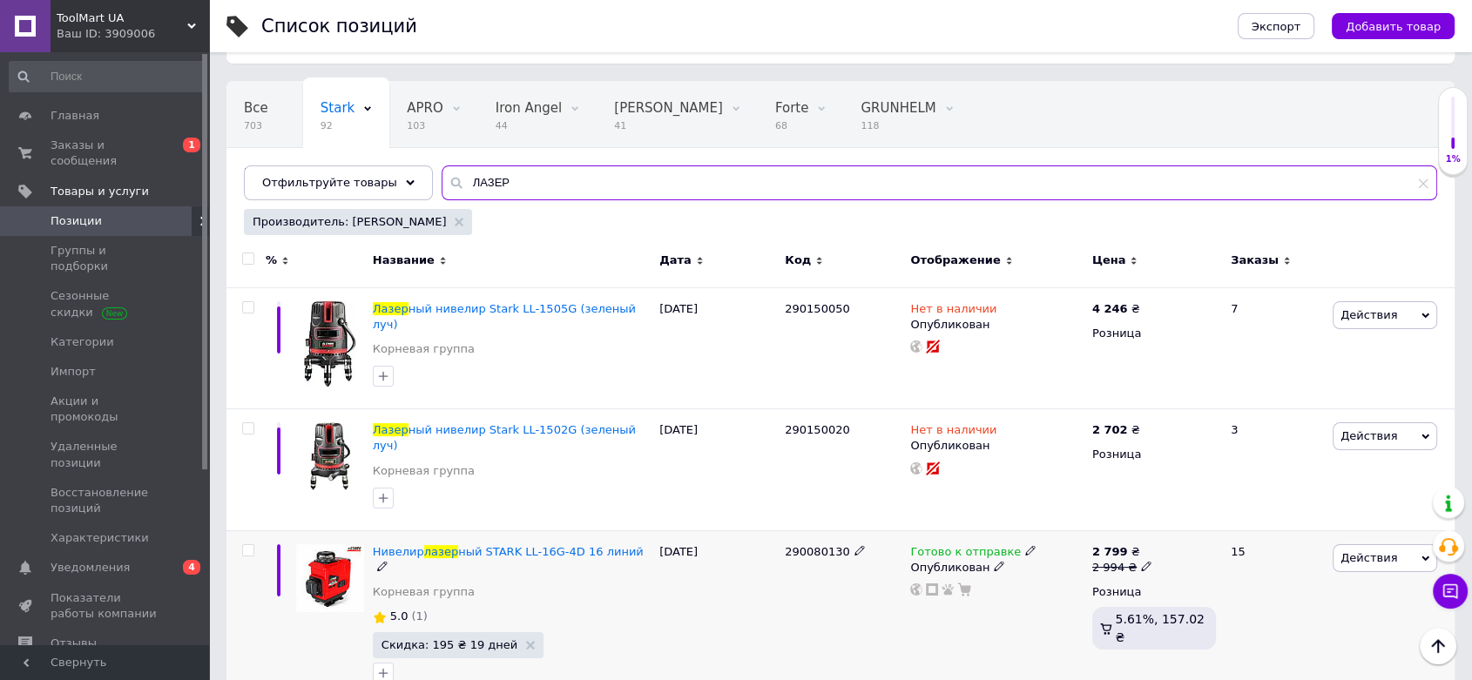
type input "ЛАЗЕР"
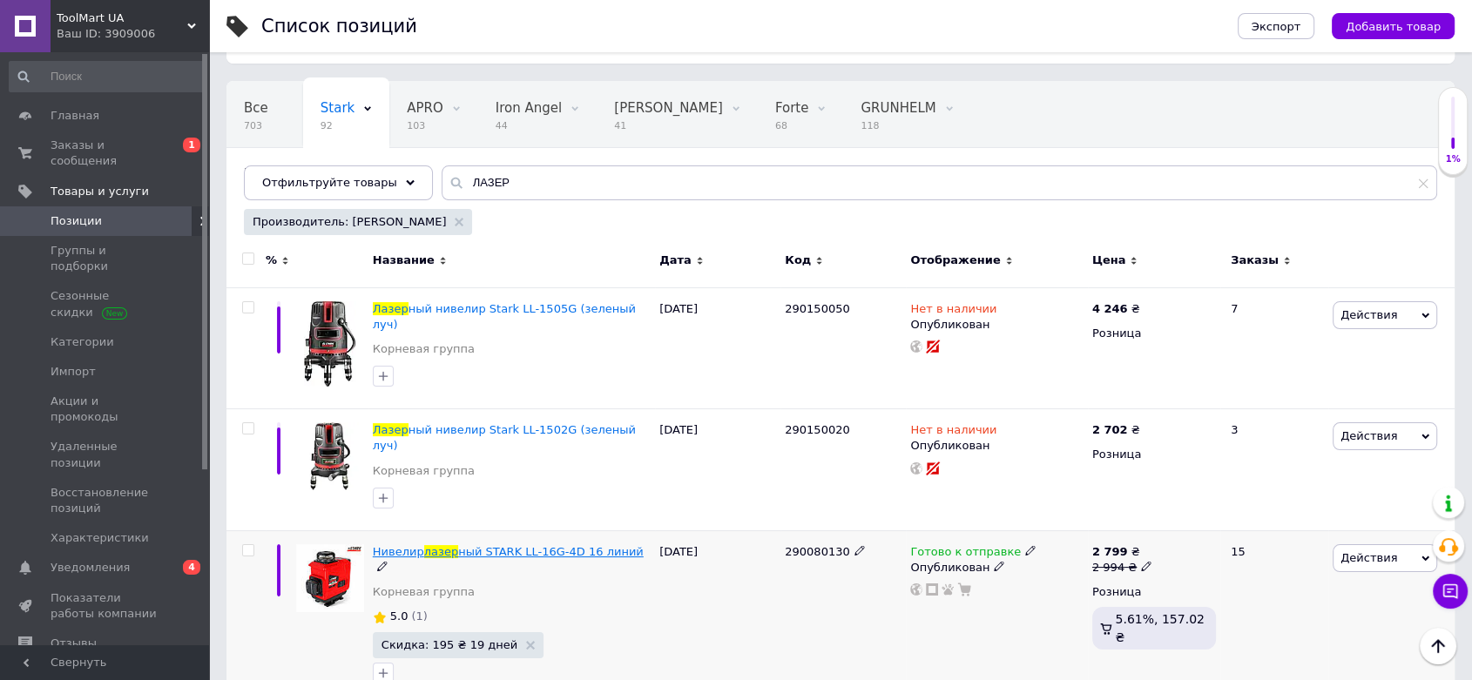
drag, startPoint x: 618, startPoint y: 527, endPoint x: 374, endPoint y: 525, distance: 243.8
click at [374, 544] on div "Нивелир лазер ный STARK LL-16G-4D 16 линий" at bounding box center [512, 559] width 278 height 31
drag, startPoint x: 369, startPoint y: 523, endPoint x: 612, endPoint y: 528, distance: 243.0
click at [612, 530] on div "Нивелир лазер ный STARK LL-16G-4D 16 линий Корневая группа 5.0 (1) Скидка: 195 …" at bounding box center [511, 617] width 287 height 175
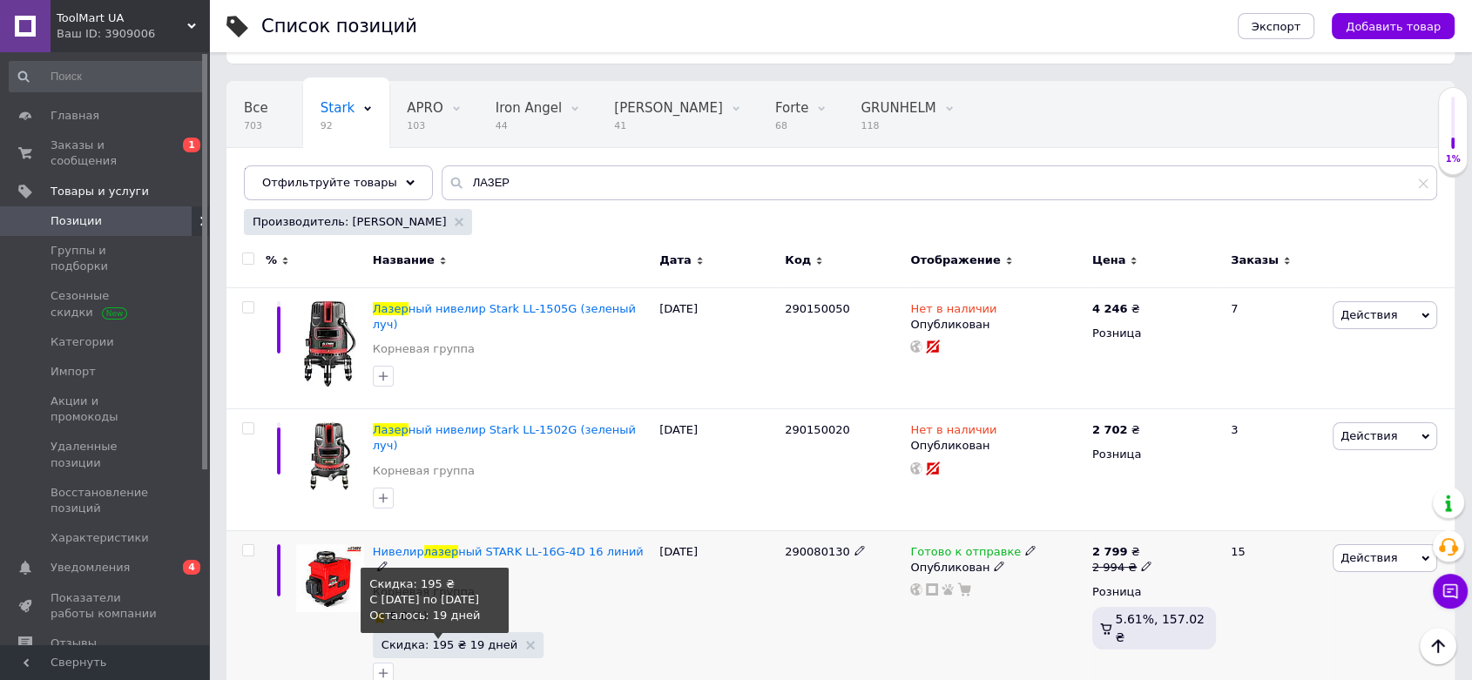
click at [482, 639] on span "Скидка: 195 ₴ 19 дней" at bounding box center [449, 644] width 136 height 11
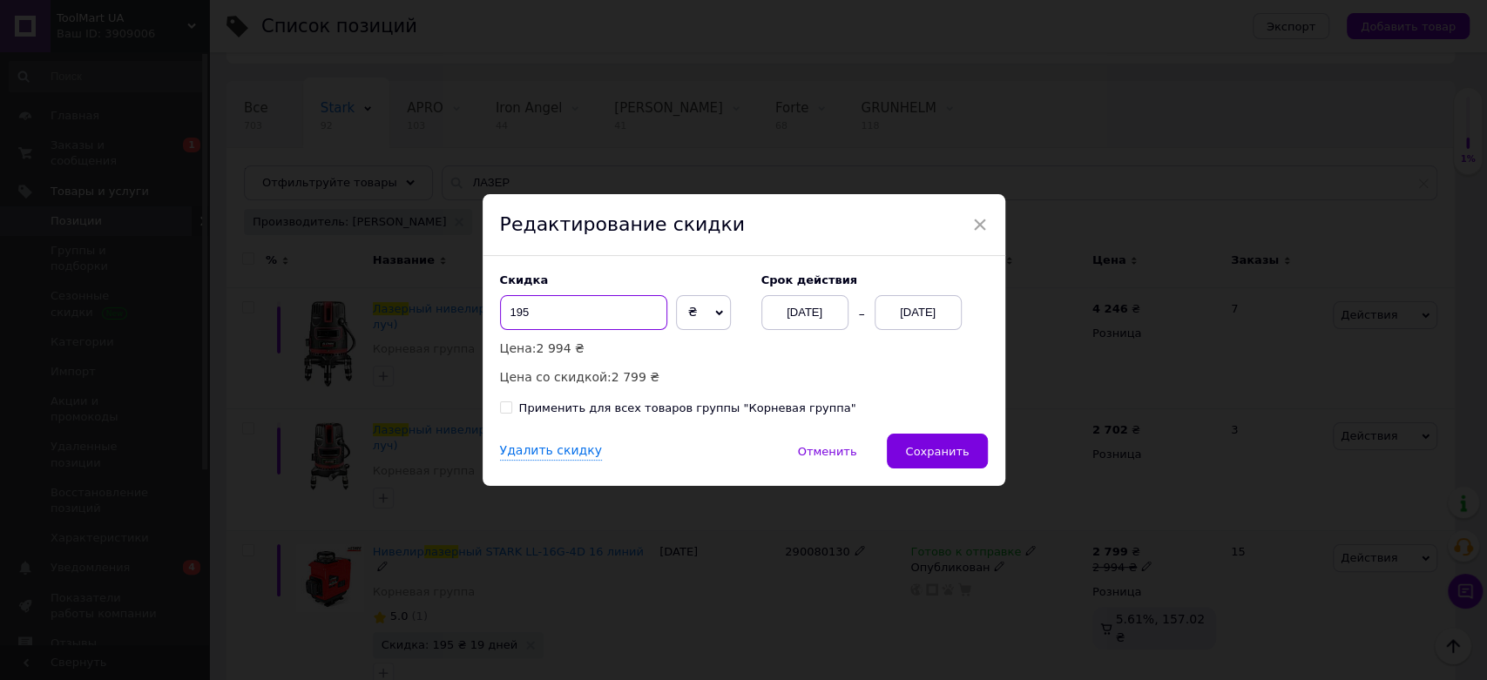
click at [543, 300] on input "195" at bounding box center [583, 312] width 167 height 35
type input "1"
type input "2"
type input "379"
click at [976, 461] on button "Сохранить" at bounding box center [937, 451] width 100 height 35
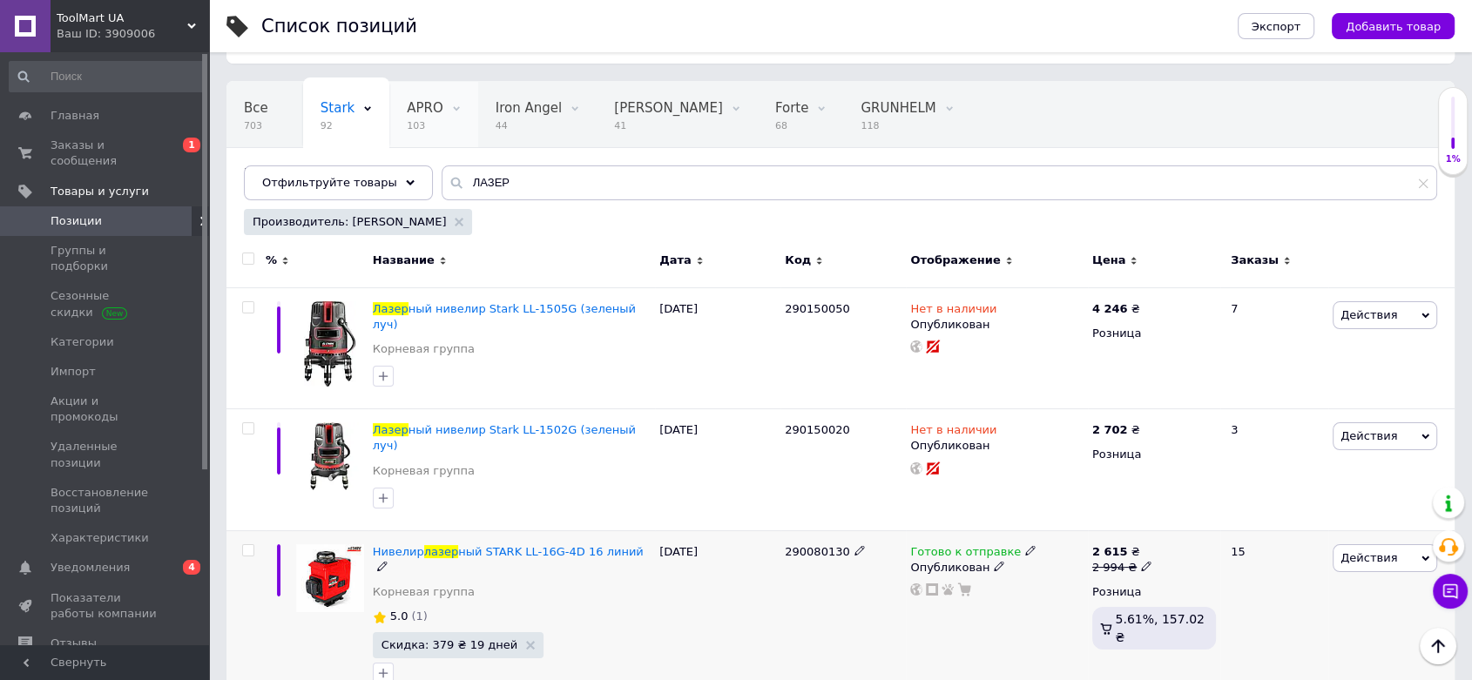
click at [407, 107] on span "APRO" at bounding box center [425, 108] width 37 height 16
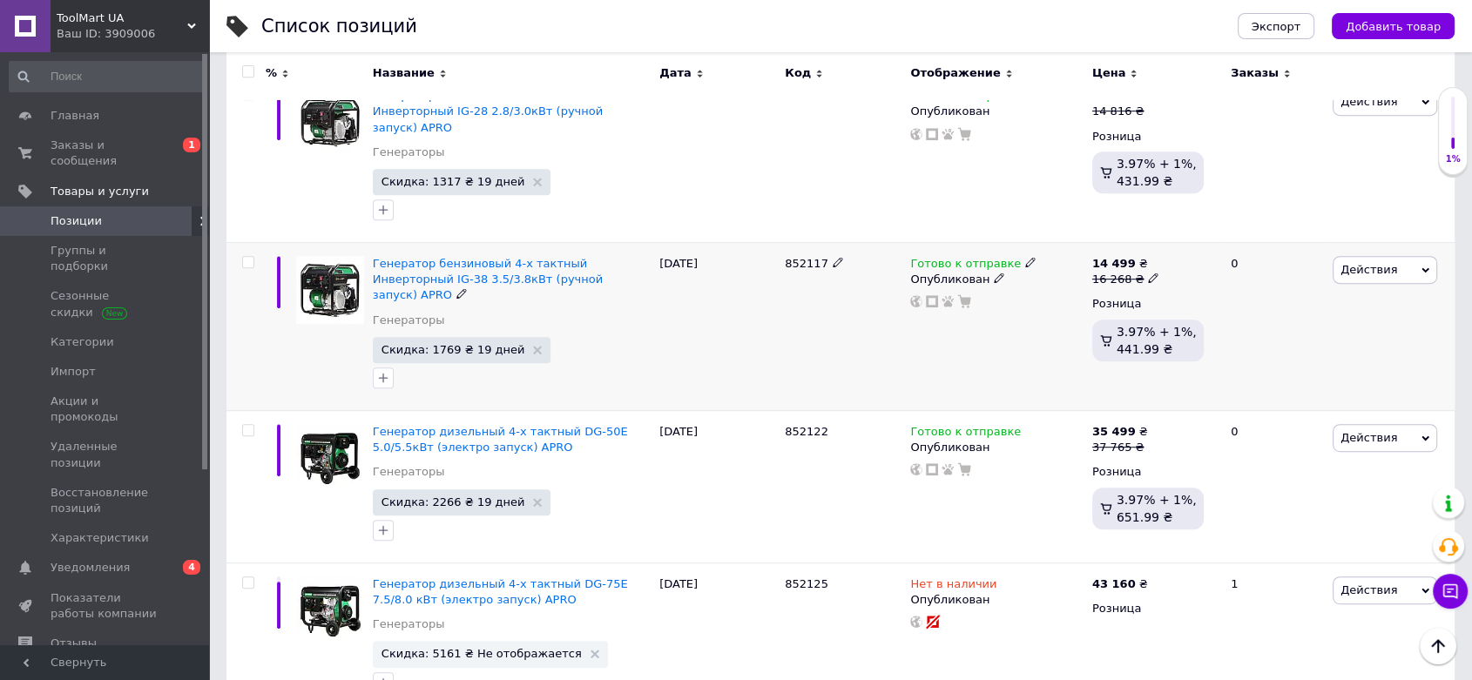
scroll to position [858, 0]
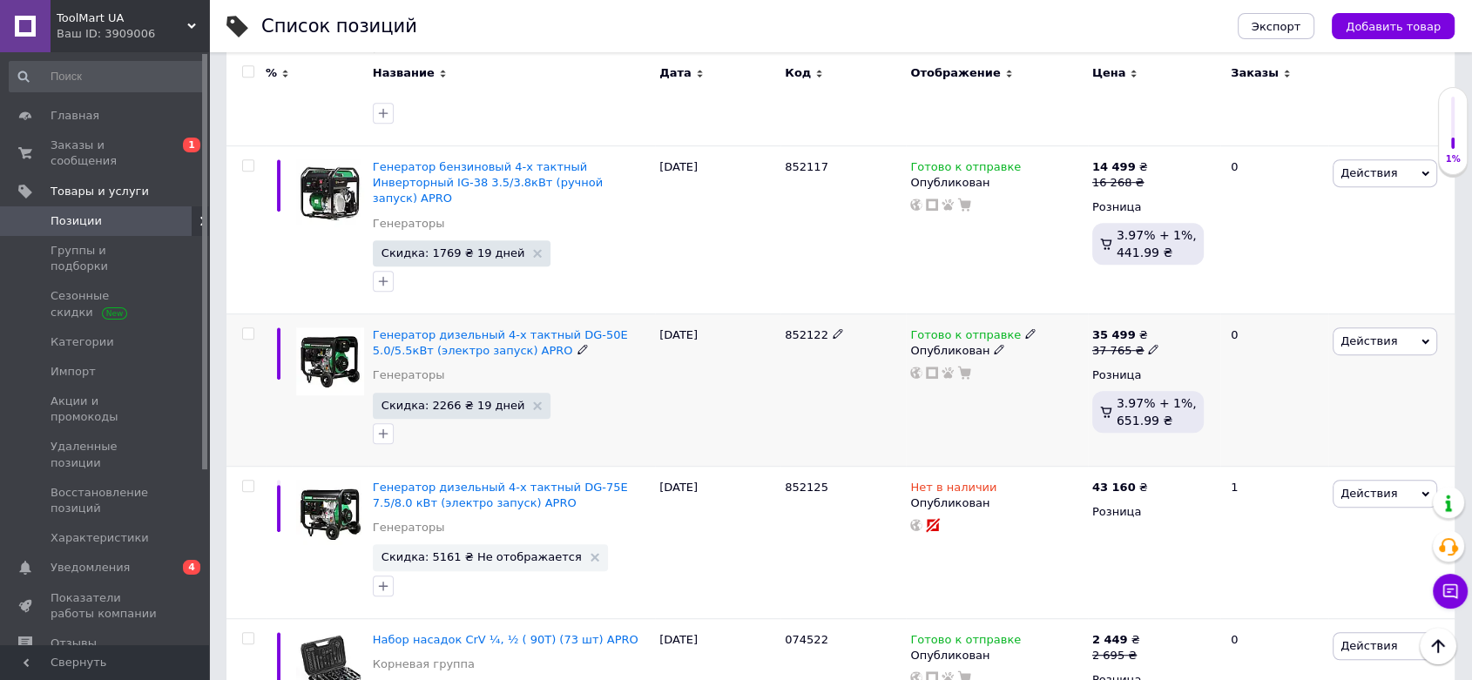
drag, startPoint x: 779, startPoint y: 266, endPoint x: 820, endPoint y: 266, distance: 40.9
click at [820, 314] on div "Генератор дизельный 4-х тактный DG-50Е 5.0/5.5кВт (электро запуск) APRO Генерат…" at bounding box center [840, 390] width 1228 height 152
drag, startPoint x: 495, startPoint y: 284, endPoint x: 372, endPoint y: 266, distance: 124.1
click at [373, 327] on div "Генератор дизельный 4-х тактный DG-50Е 5.0/5.5кВт (электро запуск) APRO" at bounding box center [512, 342] width 278 height 31
drag, startPoint x: 785, startPoint y: 416, endPoint x: 821, endPoint y: 416, distance: 35.7
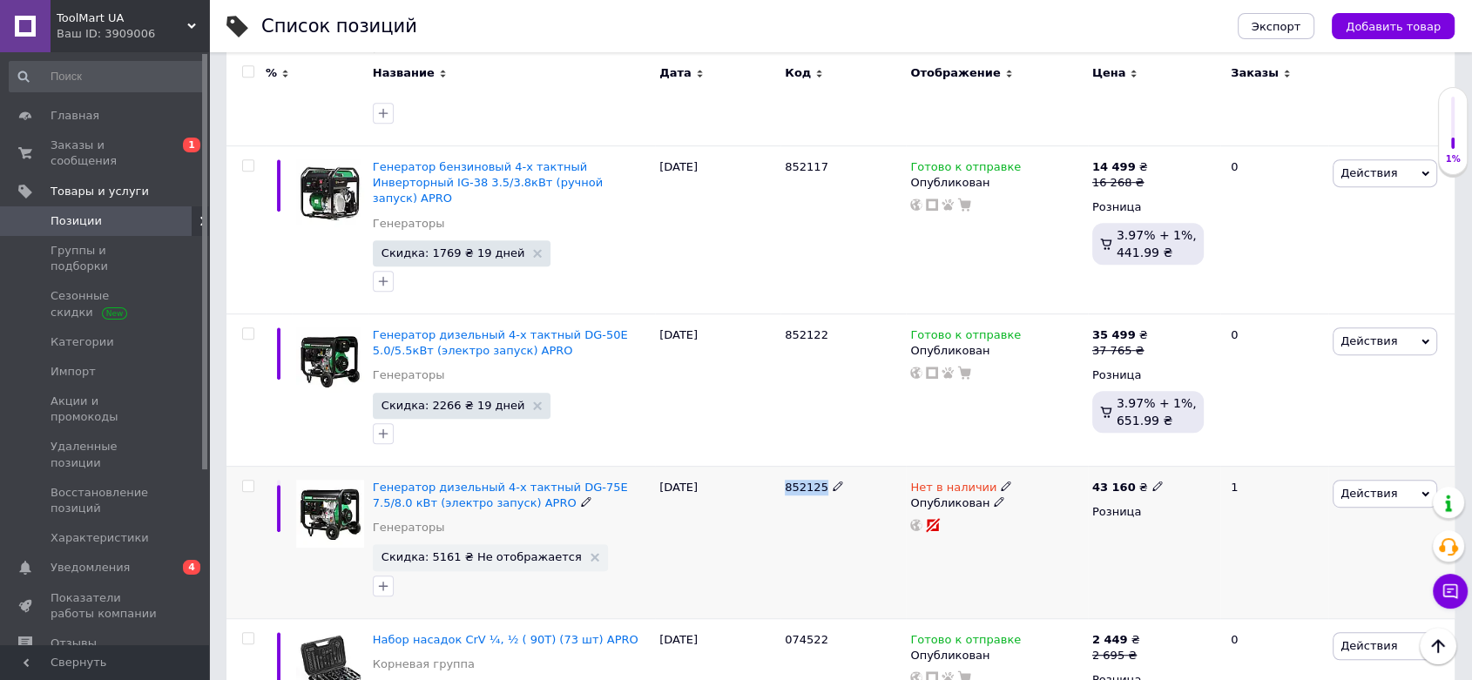
click at [821, 480] on div "852125" at bounding box center [843, 488] width 117 height 16
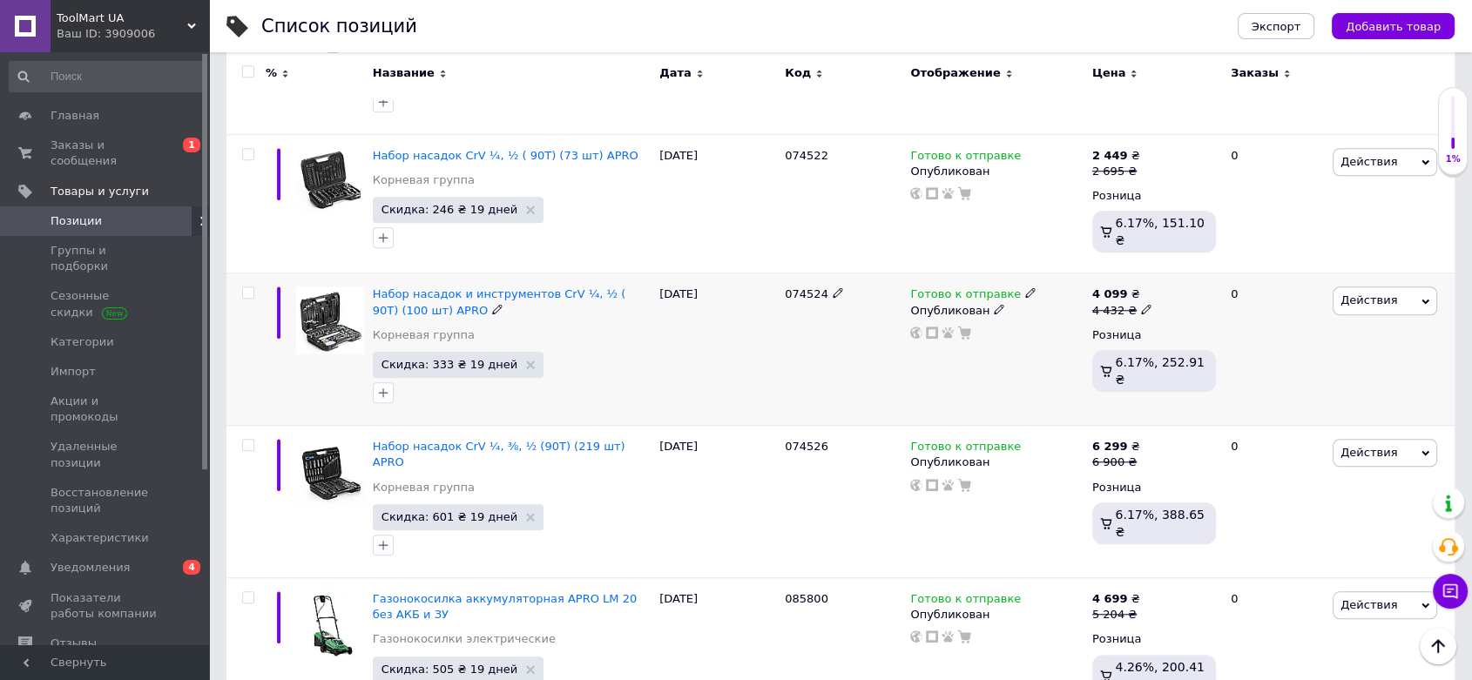
scroll to position [1149, 0]
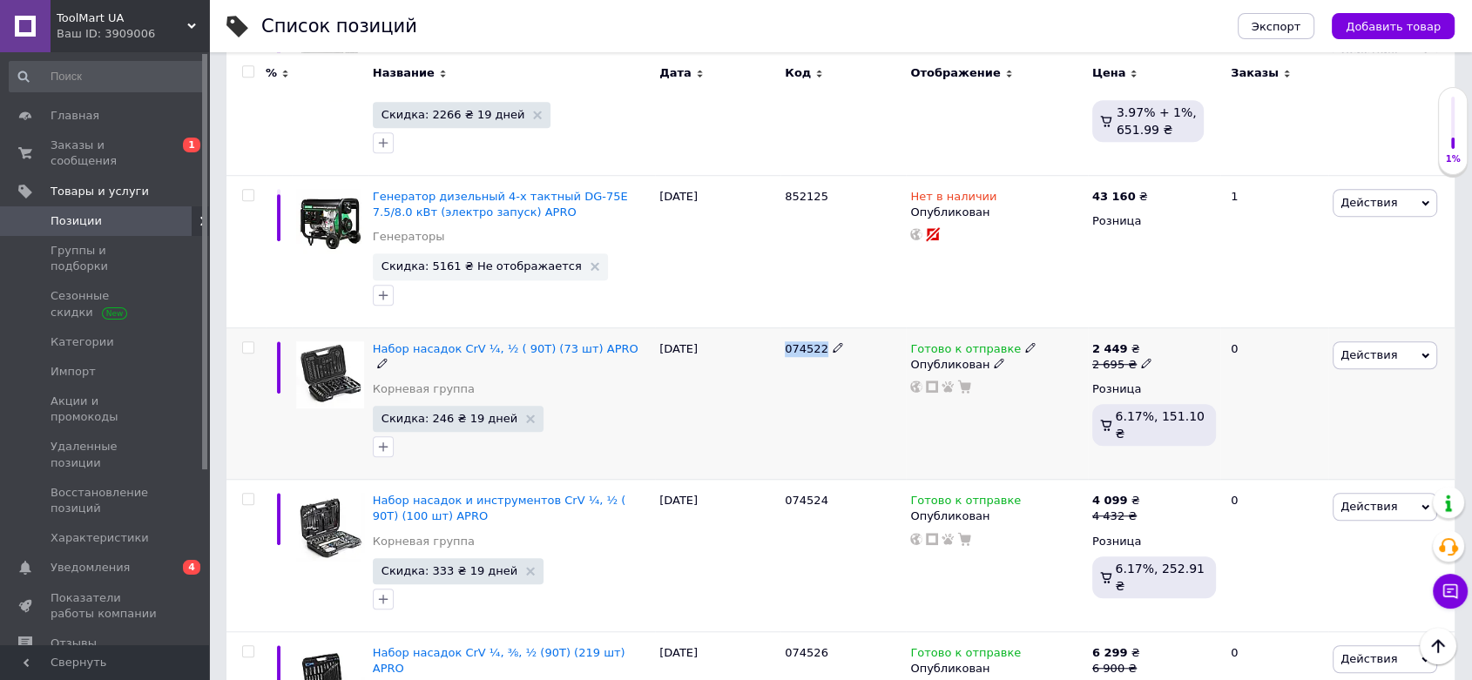
drag, startPoint x: 784, startPoint y: 278, endPoint x: 832, endPoint y: 278, distance: 47.9
click at [832, 341] on div "074522" at bounding box center [843, 349] width 117 height 16
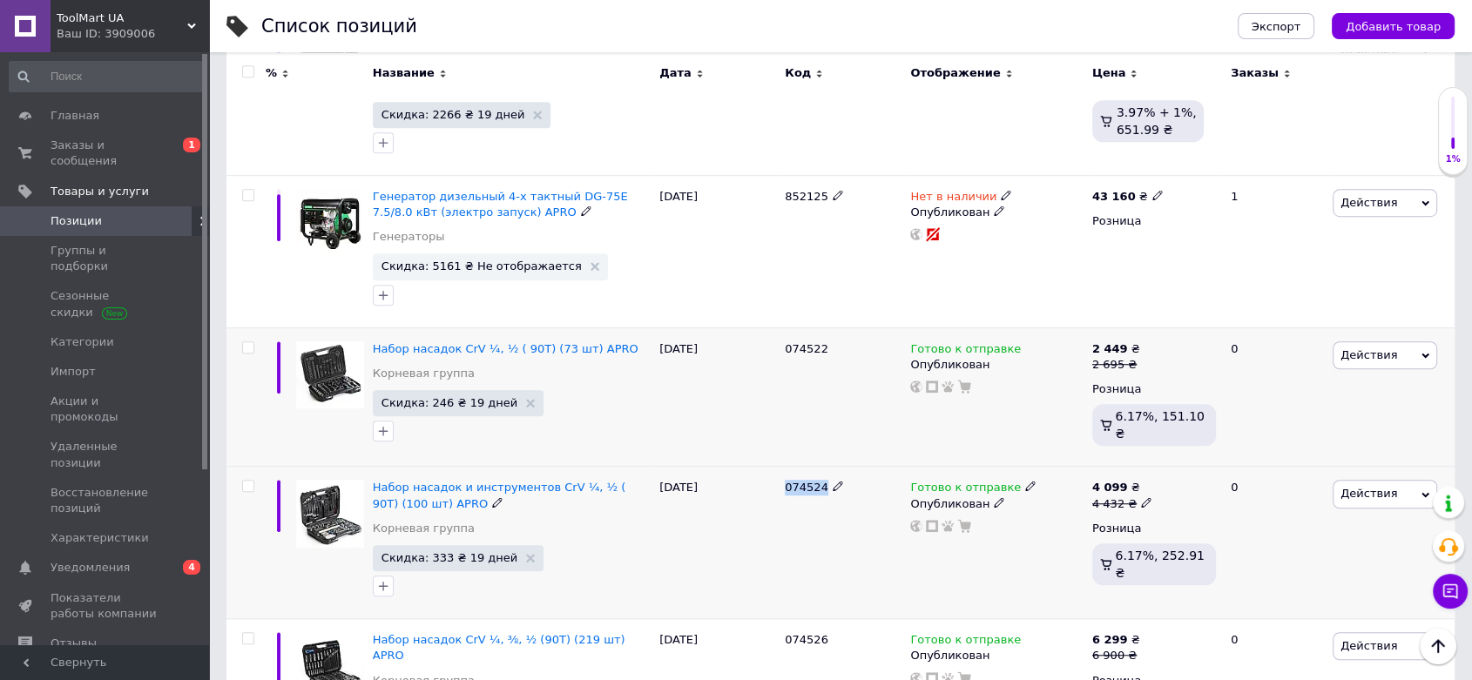
drag, startPoint x: 782, startPoint y: 419, endPoint x: 819, endPoint y: 419, distance: 37.4
click at [819, 467] on div "074524" at bounding box center [842, 543] width 125 height 152
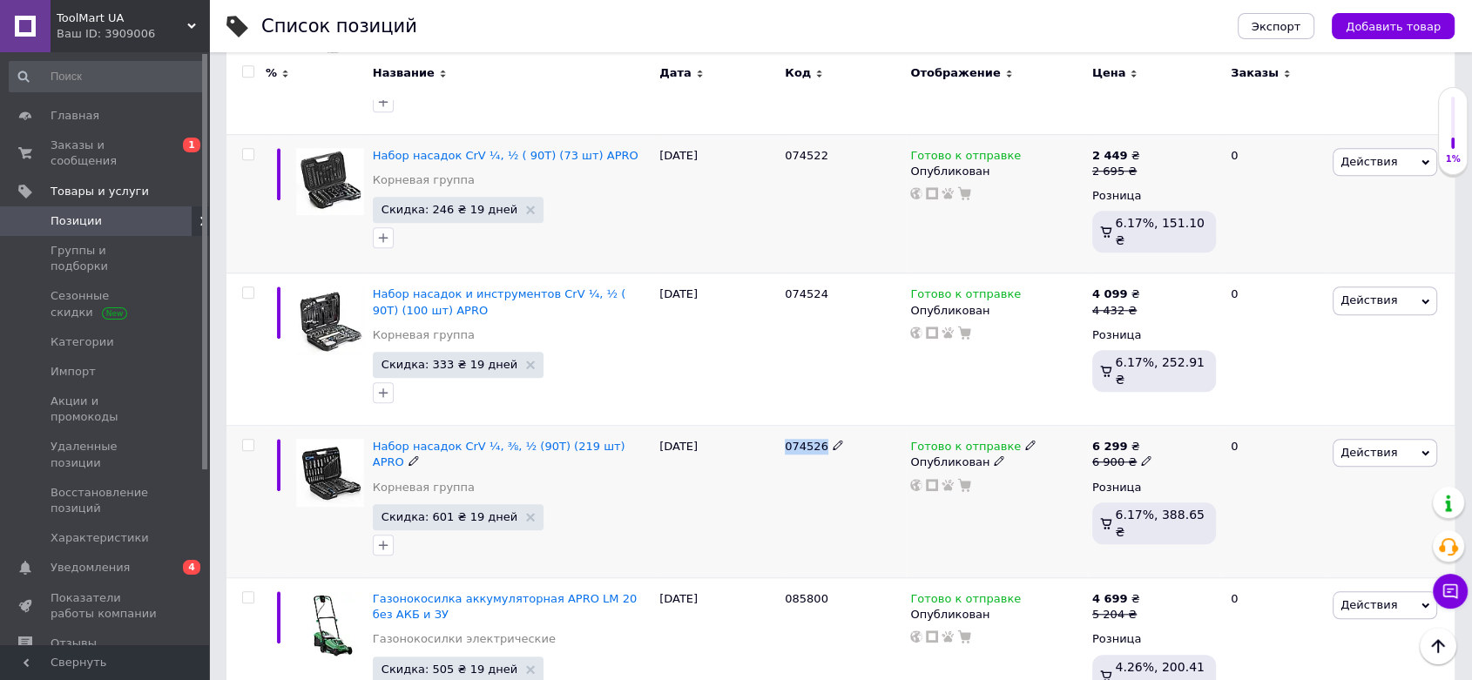
drag, startPoint x: 783, startPoint y: 379, endPoint x: 822, endPoint y: 376, distance: 39.3
click at [822, 426] on div "074526" at bounding box center [842, 502] width 125 height 152
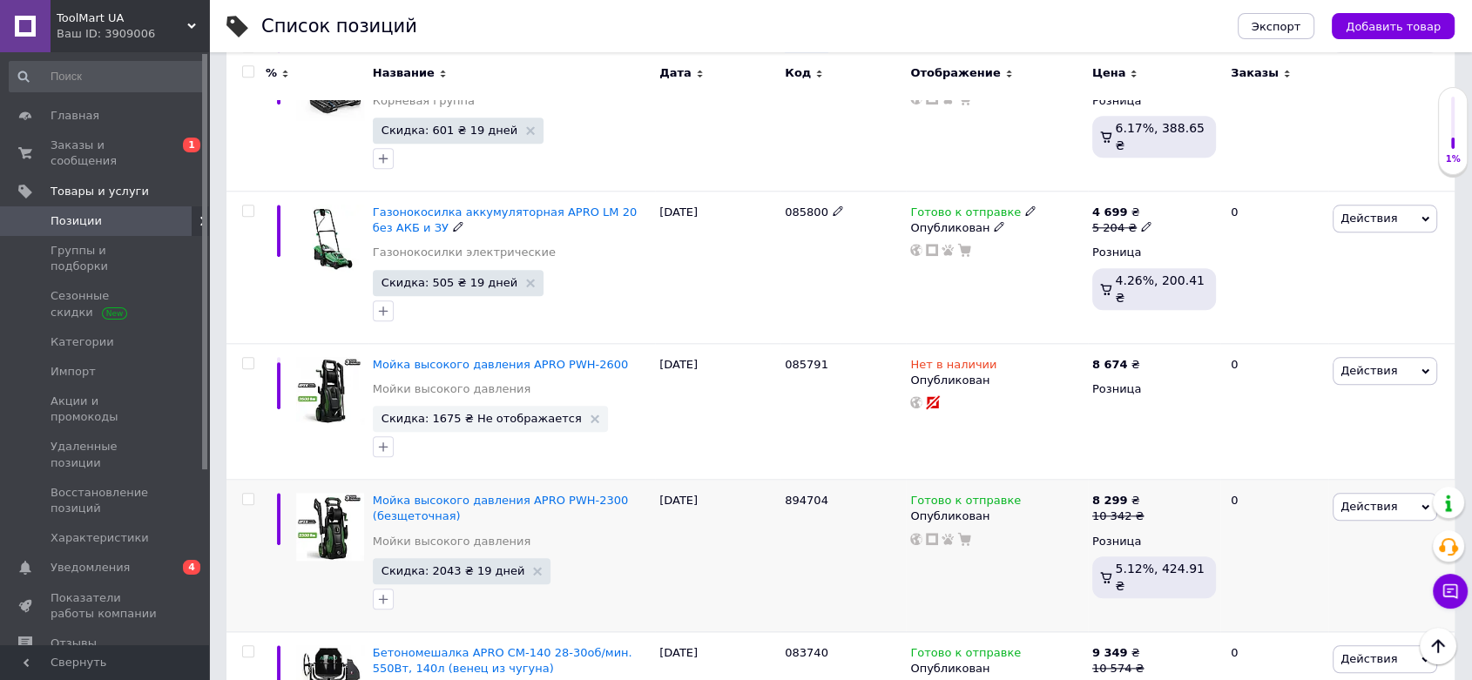
scroll to position [1923, 0]
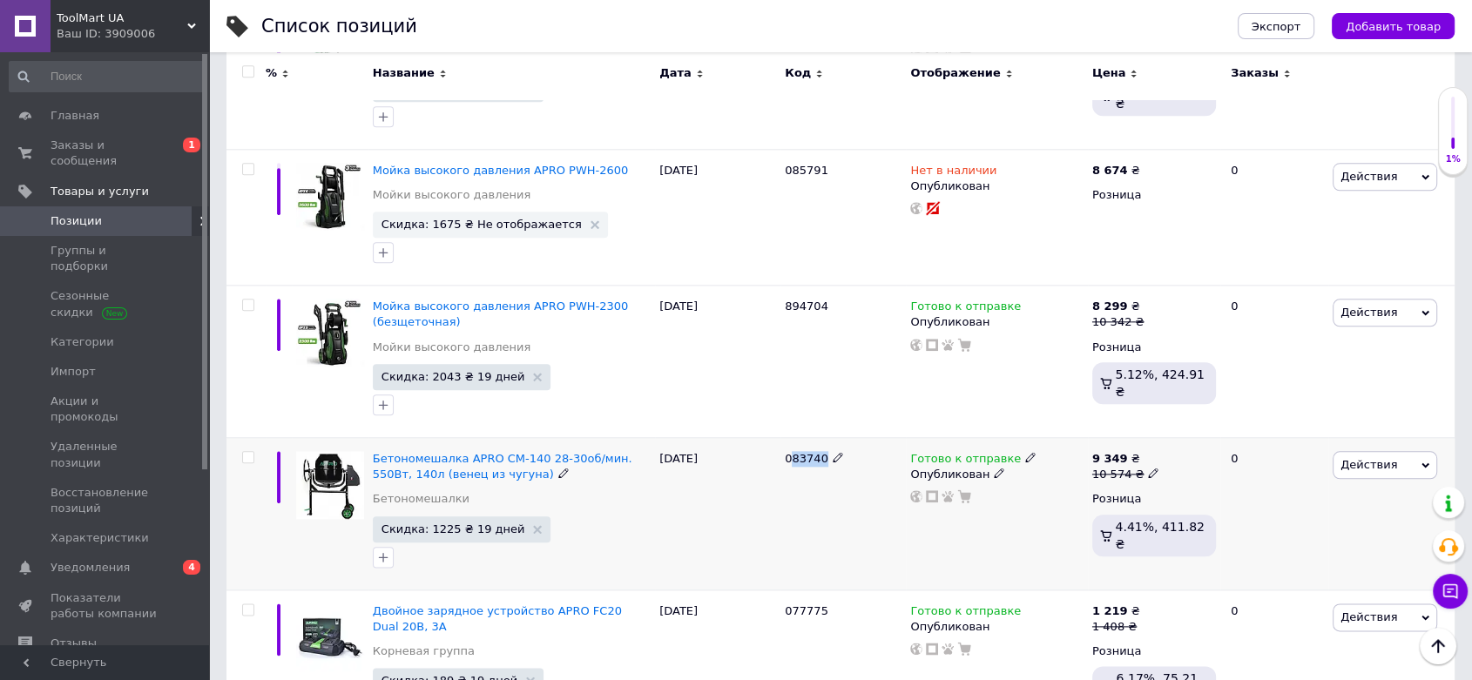
drag, startPoint x: 787, startPoint y: 372, endPoint x: 819, endPoint y: 376, distance: 31.7
click at [819, 452] on span "083740" at bounding box center [807, 458] width 44 height 13
drag, startPoint x: 823, startPoint y: 374, endPoint x: 786, endPoint y: 374, distance: 36.6
click at [786, 451] on div "083740" at bounding box center [843, 459] width 117 height 16
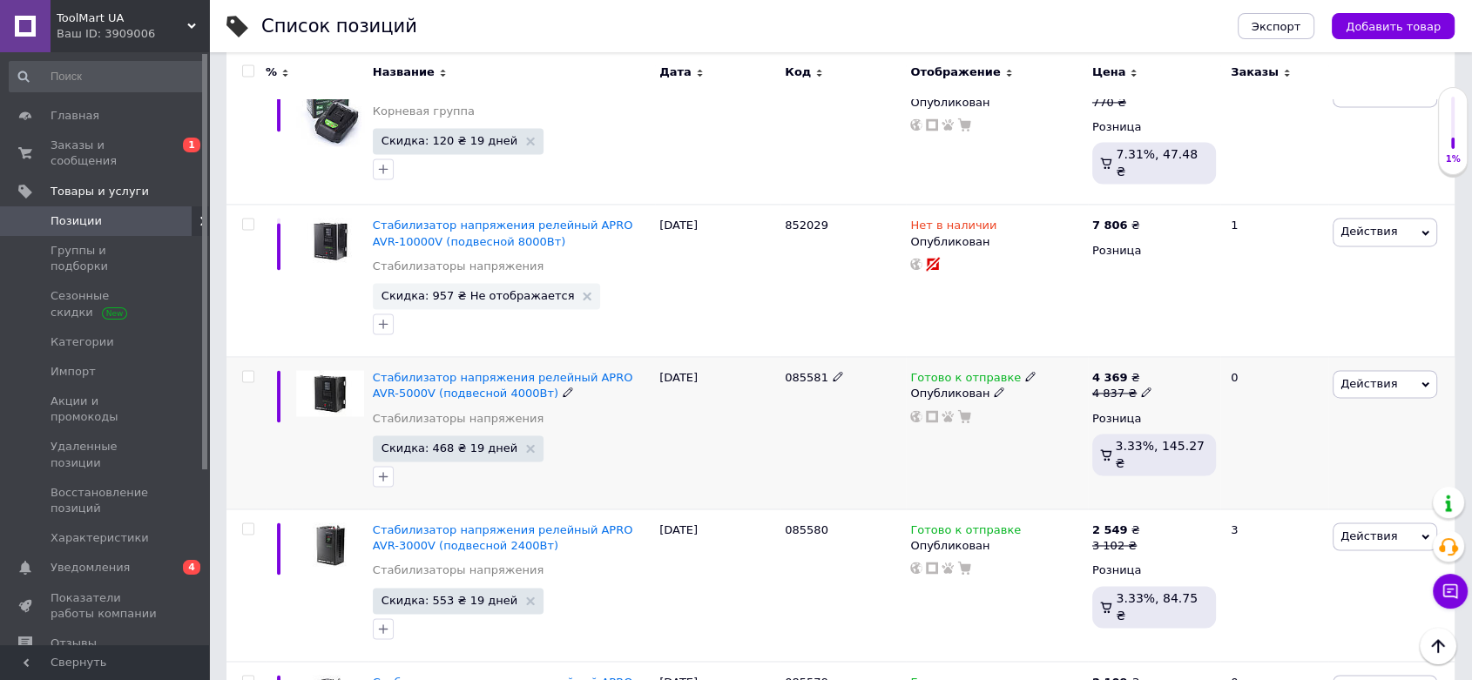
scroll to position [2406, 0]
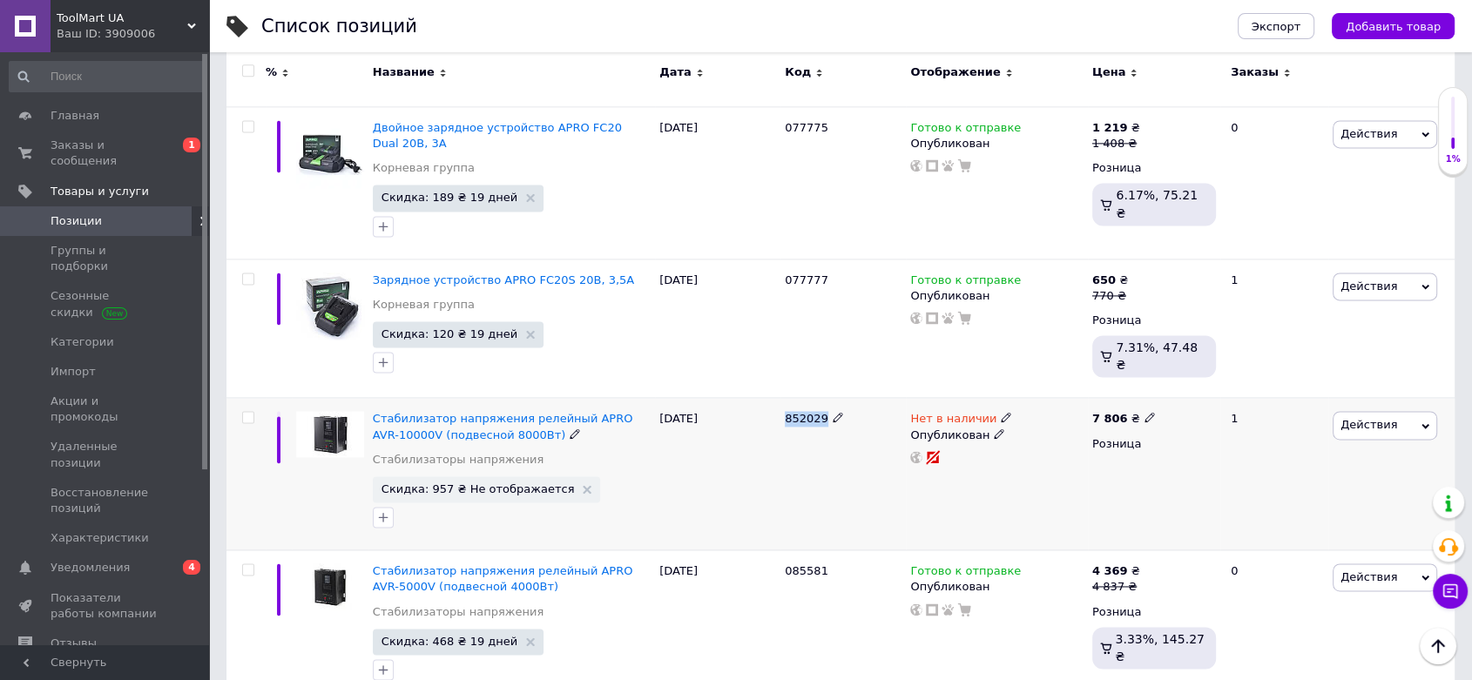
drag, startPoint x: 787, startPoint y: 326, endPoint x: 820, endPoint y: 327, distance: 33.1
click at [820, 412] on span "852029" at bounding box center [807, 418] width 44 height 13
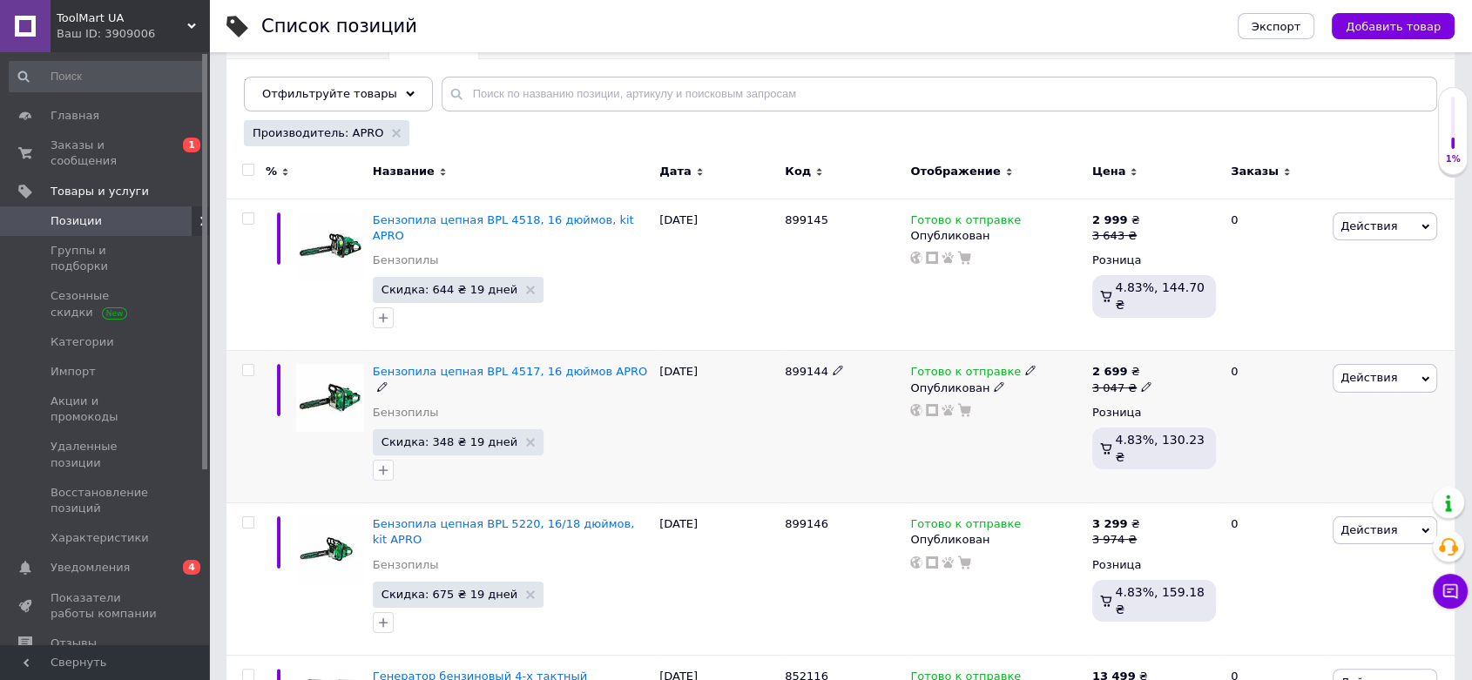
scroll to position [290, 0]
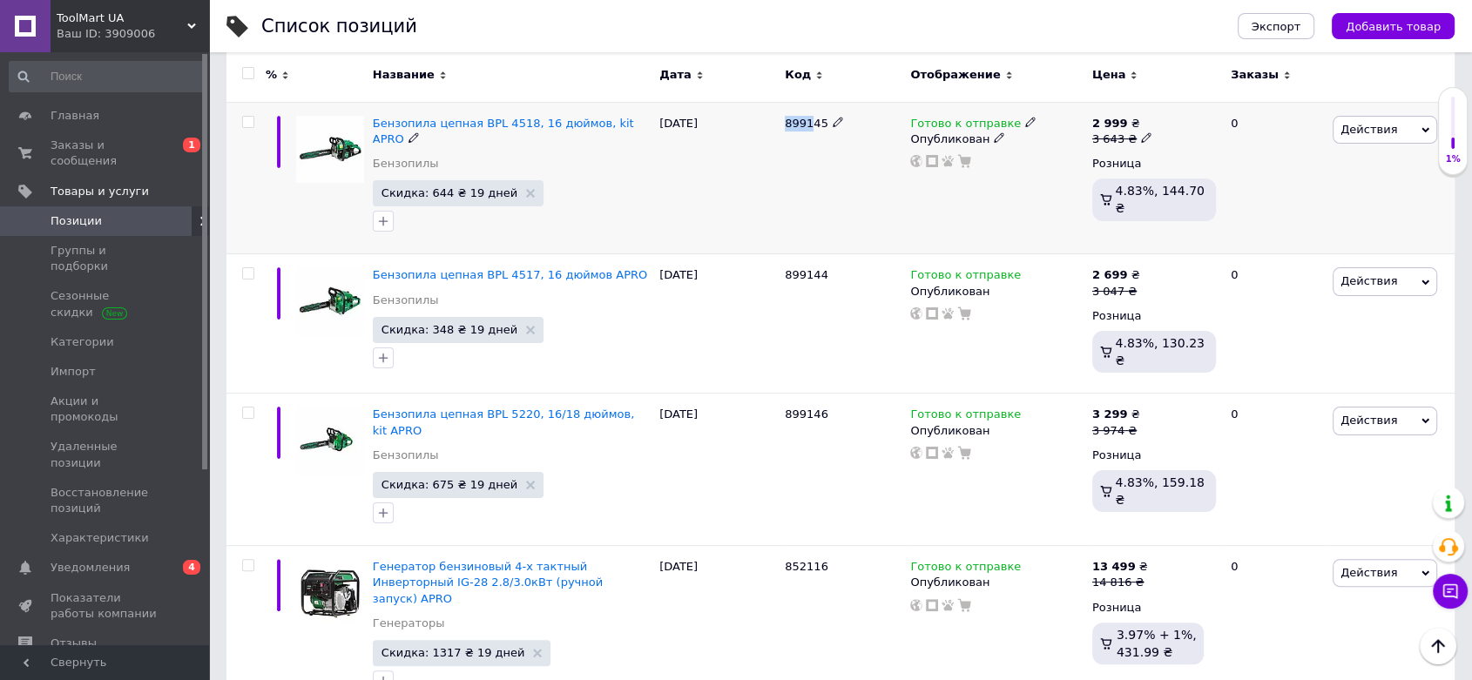
drag, startPoint x: 781, startPoint y: 124, endPoint x: 808, endPoint y: 124, distance: 27.0
click at [808, 124] on div "899145" at bounding box center [842, 178] width 125 height 152
drag, startPoint x: 369, startPoint y: 117, endPoint x: 630, endPoint y: 130, distance: 261.6
click at [630, 130] on div "Бензопила цепная BPL 4518, 16 дюймов, kit APRO Бензопилы Скидка: 644 ₴ 19 дней" at bounding box center [511, 178] width 287 height 152
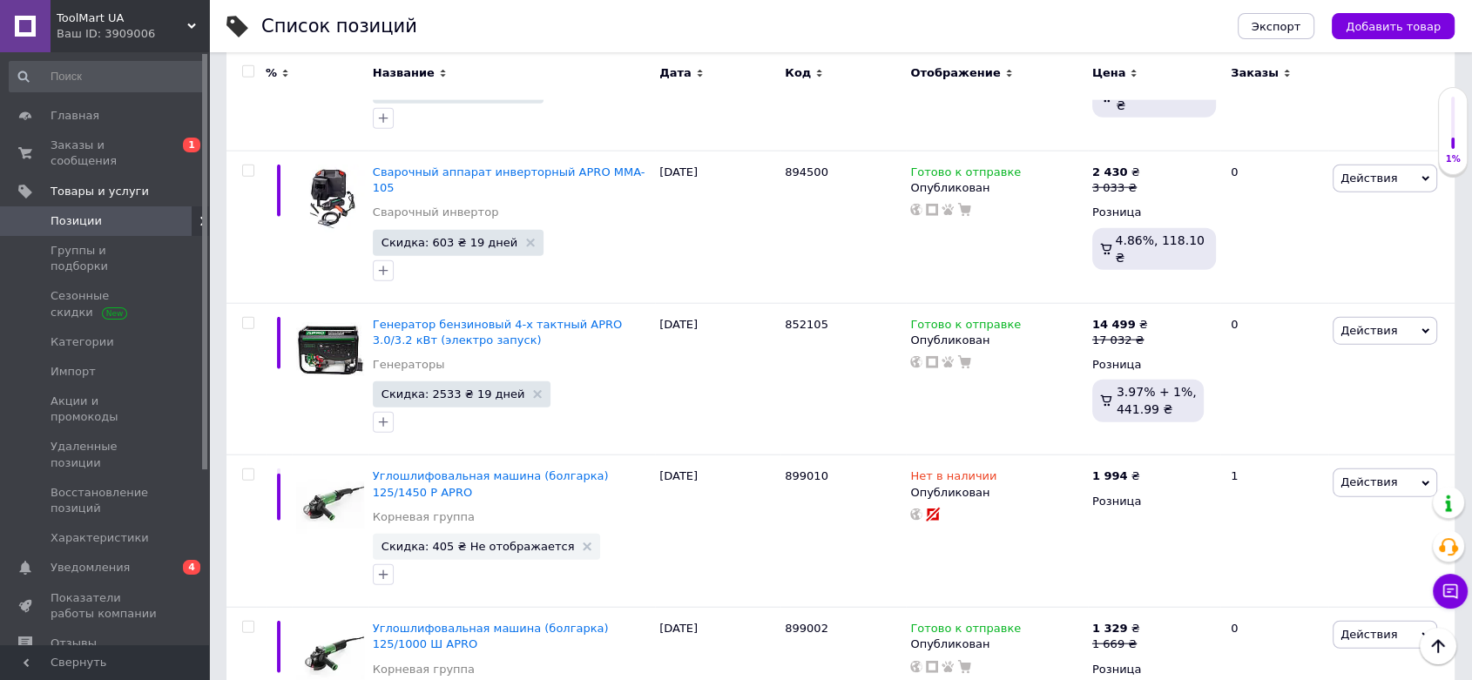
scroll to position [4230, 0]
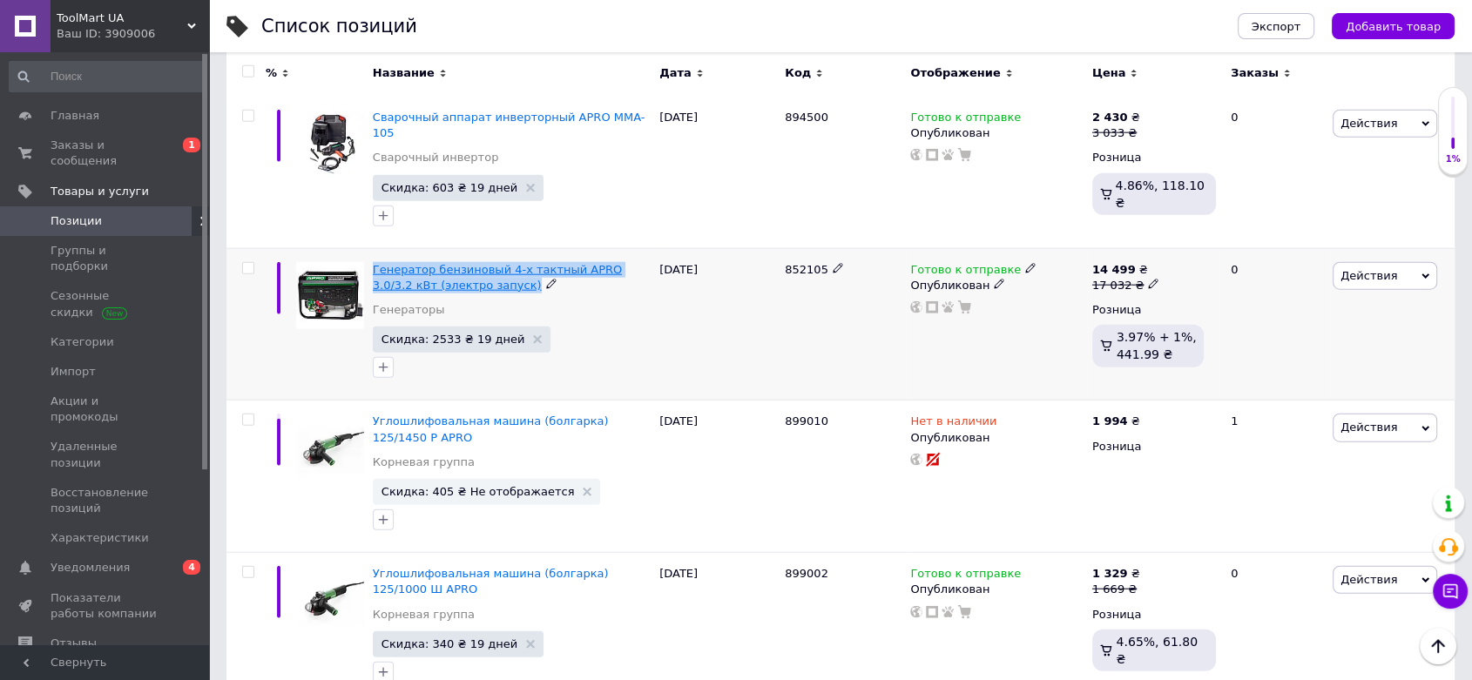
drag, startPoint x: 469, startPoint y: 158, endPoint x: 372, endPoint y: 141, distance: 98.2
click at [373, 262] on div "Генератор бензиновый 4-х тактный APRO 3.0/3.2 кВт (электро запуск)" at bounding box center [512, 277] width 278 height 31
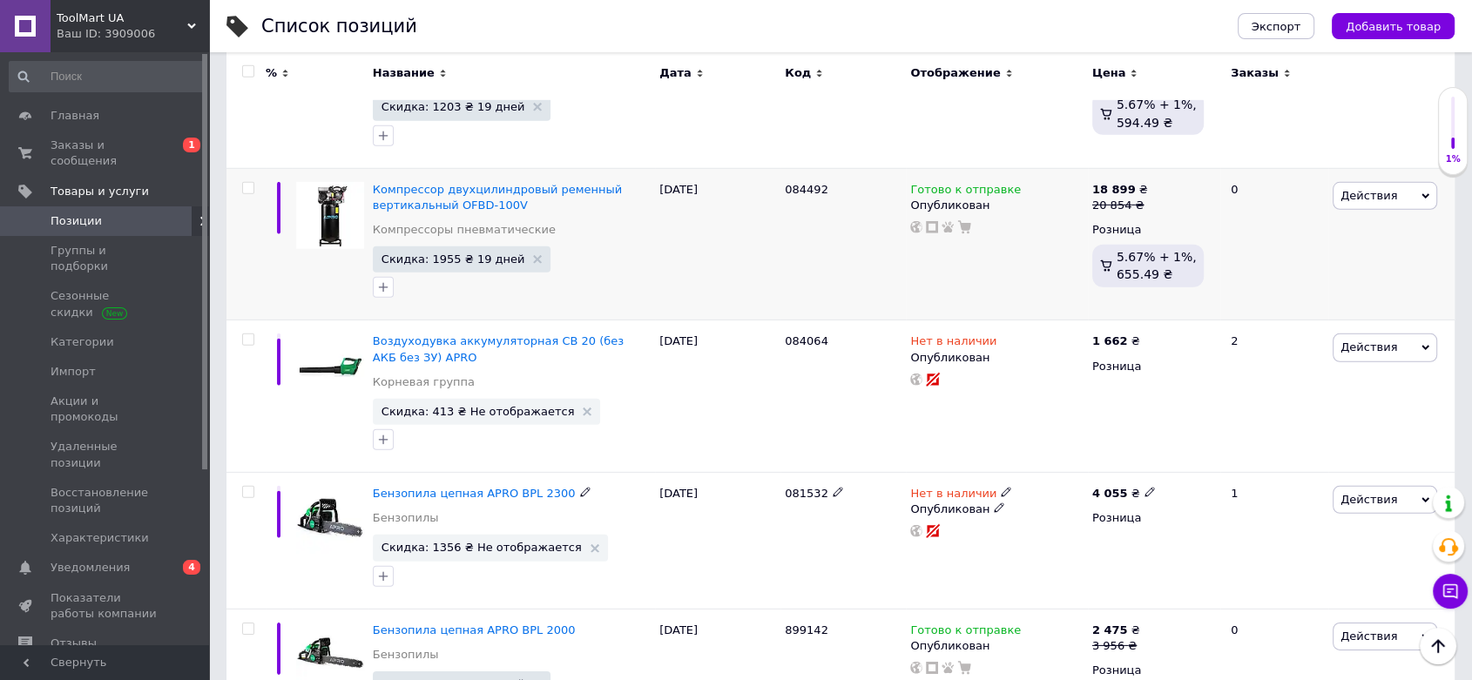
scroll to position [5295, 0]
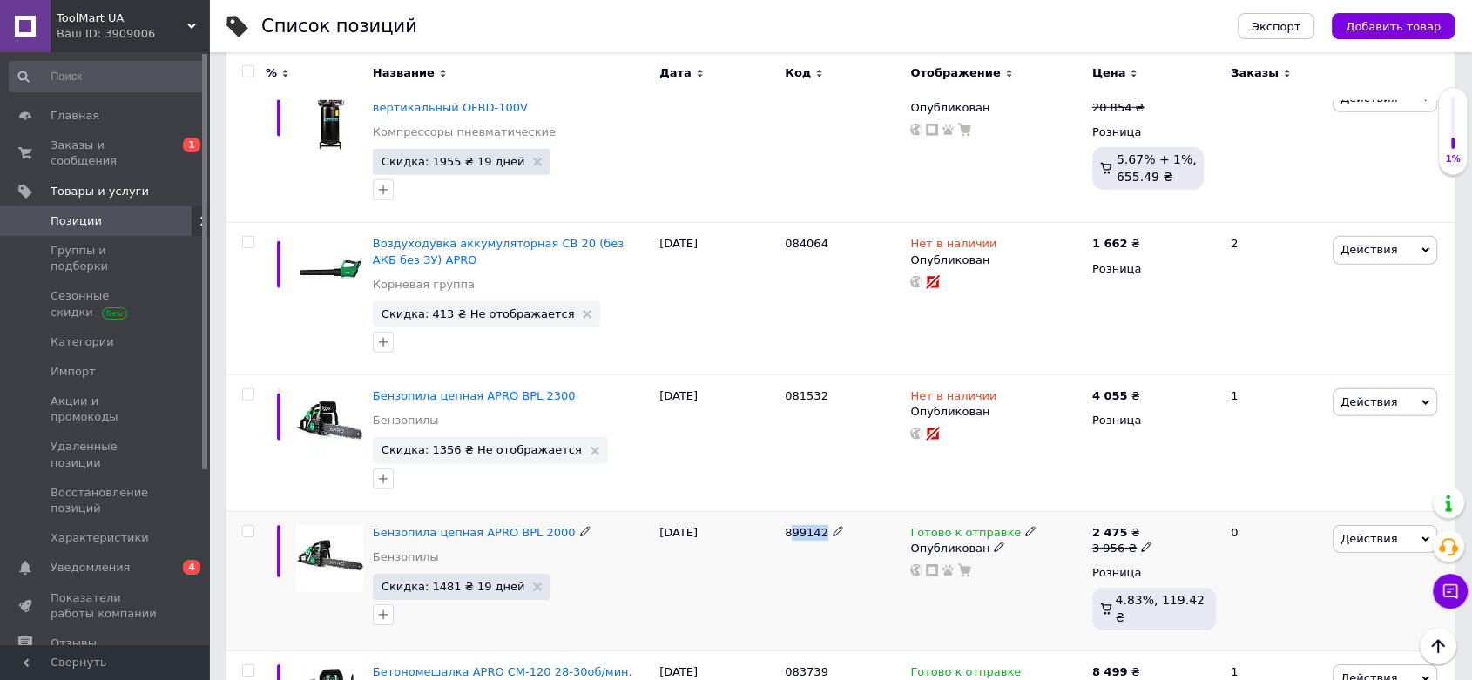
click at [817, 526] on span "899142" at bounding box center [807, 532] width 44 height 13
drag, startPoint x: 780, startPoint y: 391, endPoint x: 821, endPoint y: 395, distance: 41.2
click at [821, 511] on div "899142" at bounding box center [842, 580] width 125 height 139
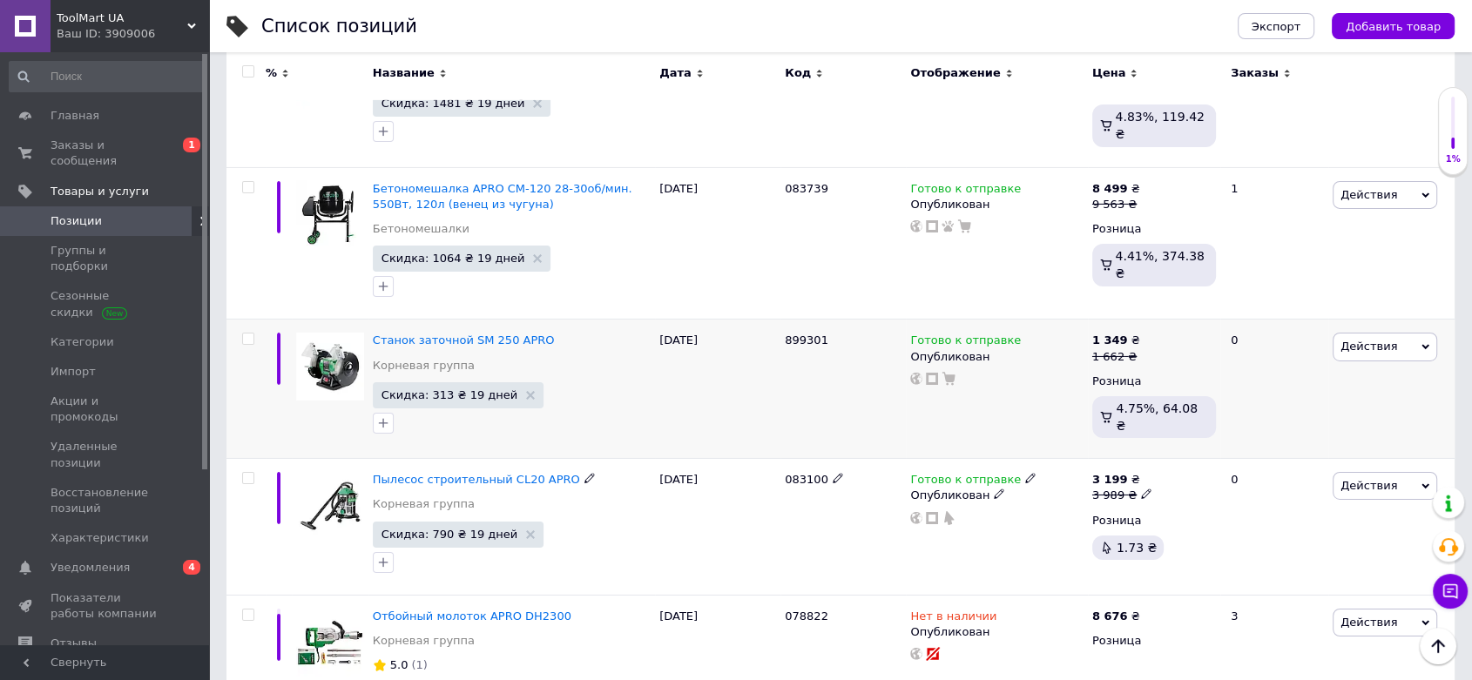
scroll to position [5585, 0]
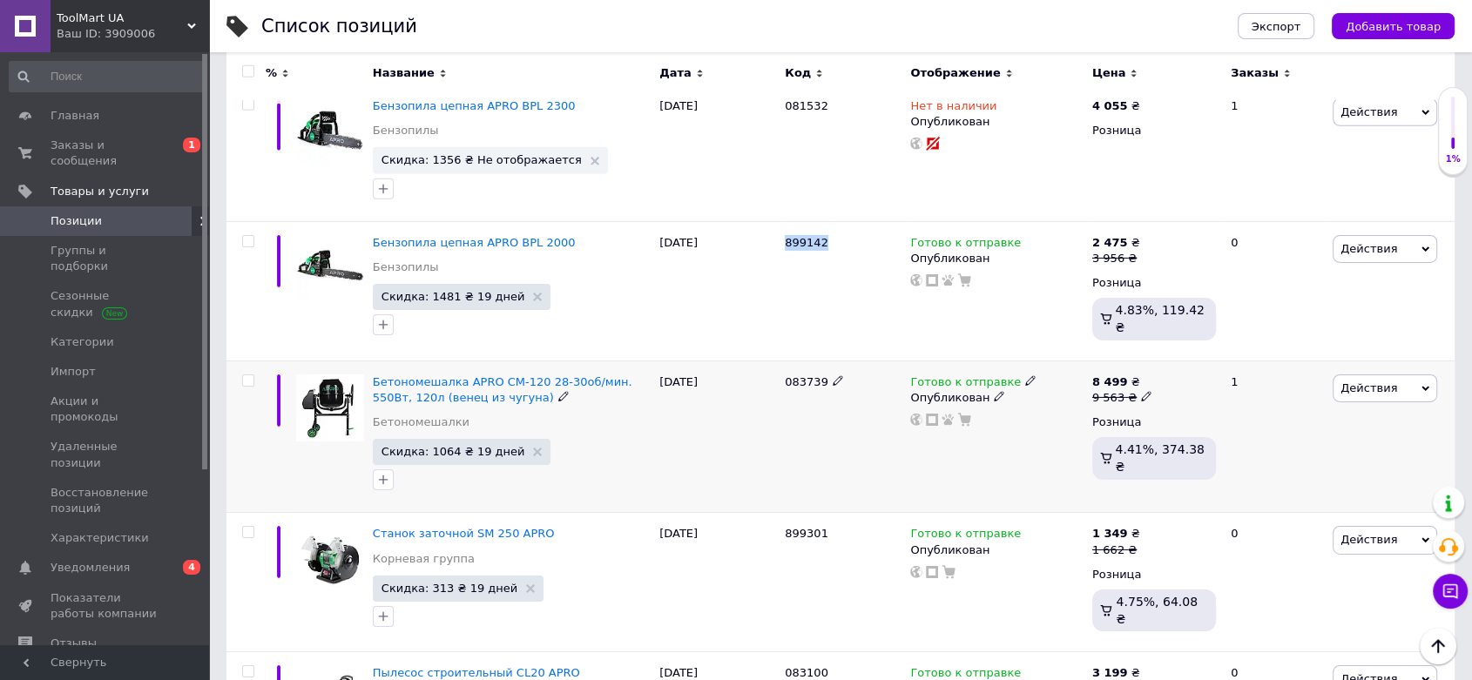
drag, startPoint x: 779, startPoint y: 238, endPoint x: 819, endPoint y: 237, distance: 40.9
click at [819, 361] on div "Бетономешалка APRO СМ-120 28-30об/мин. 550Вт, 120л (венец из чугуна) Бетономеша…" at bounding box center [840, 437] width 1228 height 152
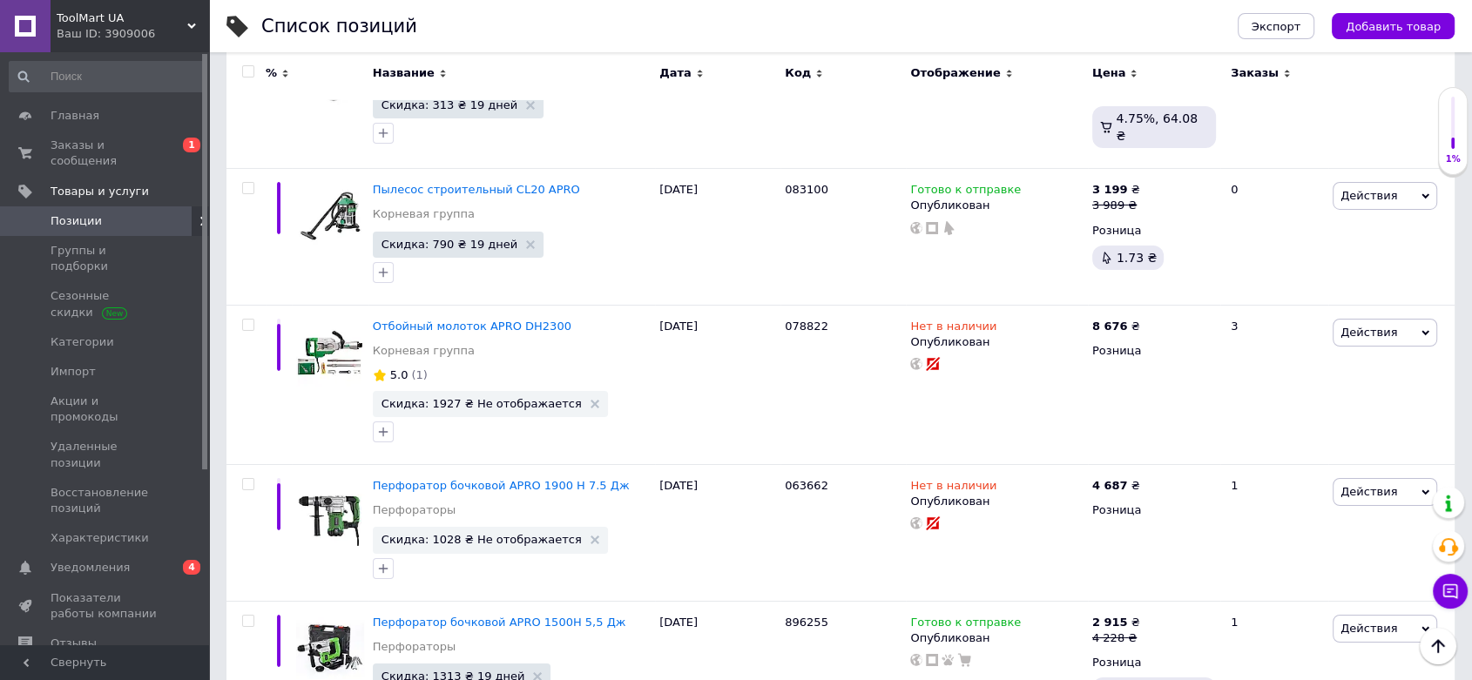
scroll to position [6166, 0]
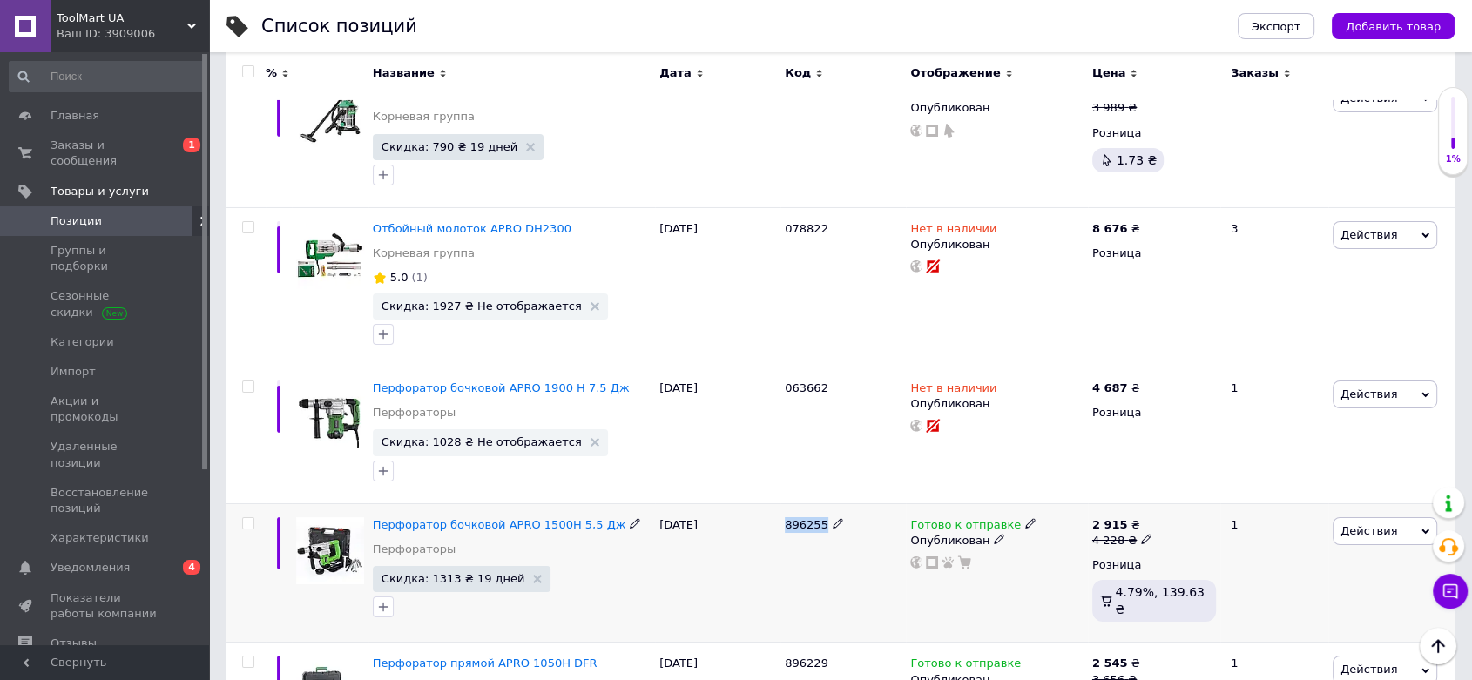
drag, startPoint x: 782, startPoint y: 382, endPoint x: 830, endPoint y: 379, distance: 48.0
click at [830, 503] on div "896255" at bounding box center [842, 572] width 125 height 139
drag, startPoint x: 820, startPoint y: 512, endPoint x: 785, endPoint y: 512, distance: 35.7
click at [785, 657] on span "896229" at bounding box center [807, 663] width 44 height 13
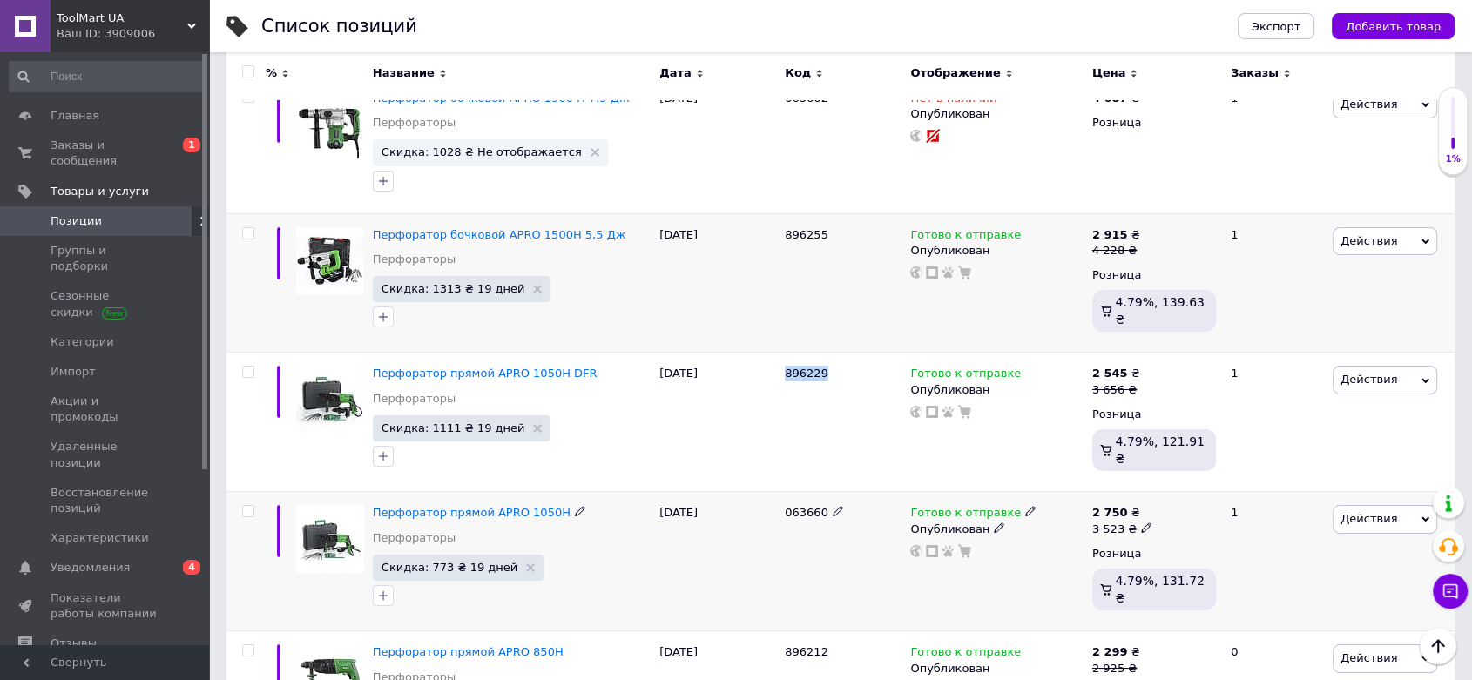
scroll to position [6552, 0]
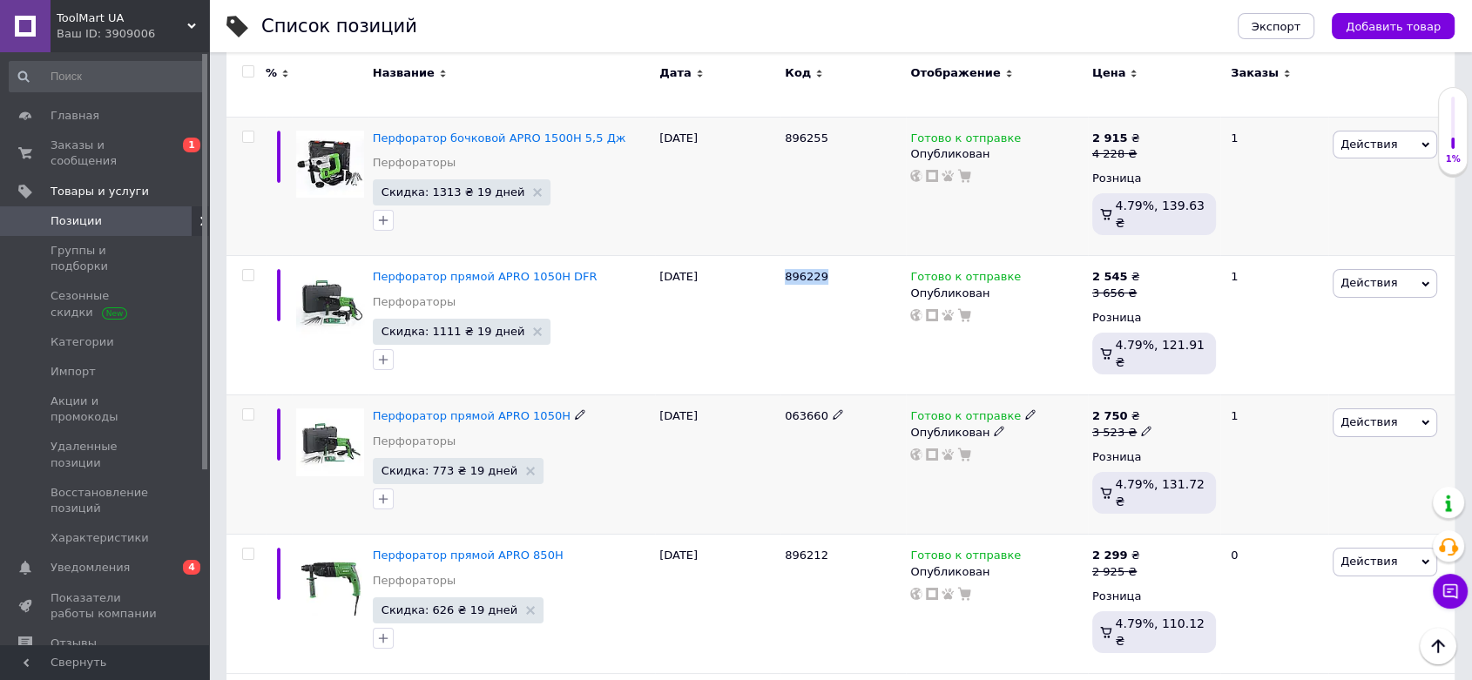
drag, startPoint x: 821, startPoint y: 260, endPoint x: 777, endPoint y: 263, distance: 44.5
click at [777, 395] on div "Перфоратор прямой APRO 1050H Перфораторы Скидка: 773 ₴ 19 дней 21.07.2025 06366…" at bounding box center [840, 464] width 1228 height 139
drag, startPoint x: 823, startPoint y: 398, endPoint x: 781, endPoint y: 399, distance: 41.8
click at [781, 535] on div "896212" at bounding box center [842, 604] width 125 height 139
drag, startPoint x: 819, startPoint y: 536, endPoint x: 774, endPoint y: 530, distance: 44.7
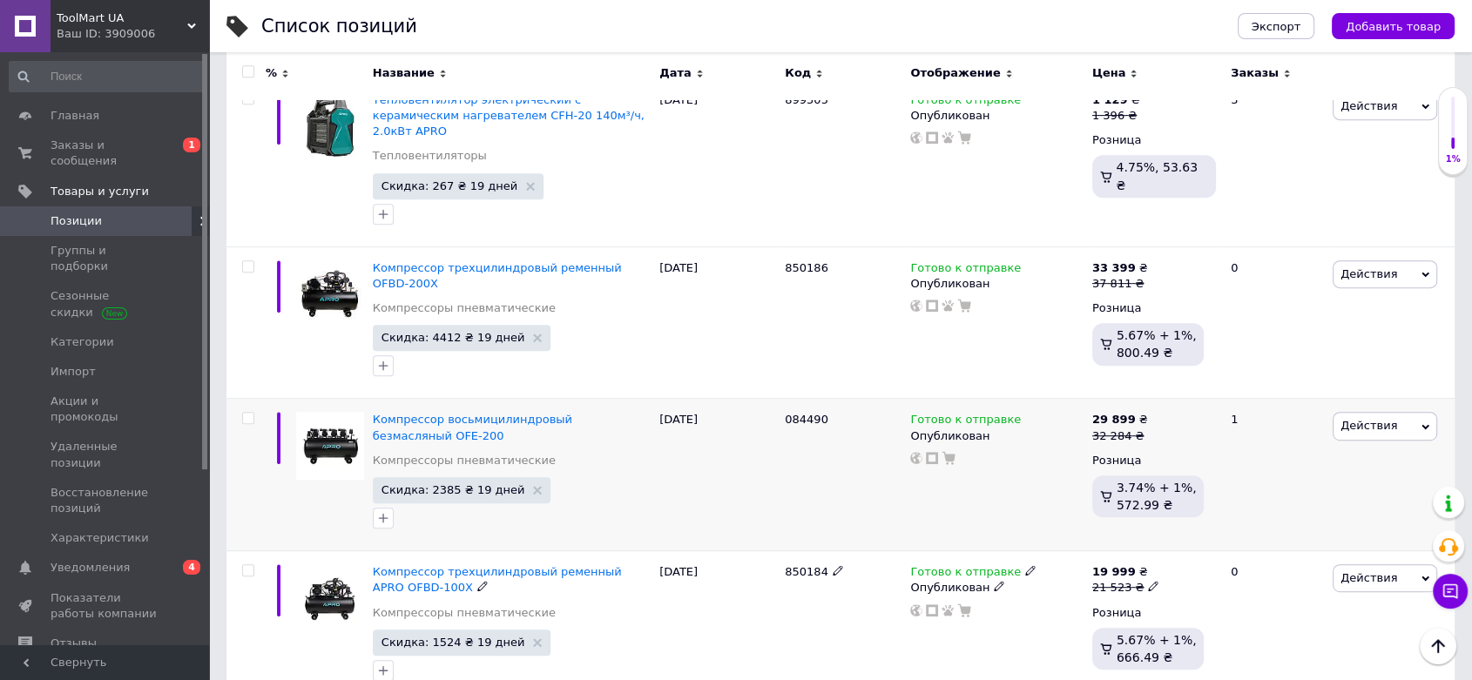
scroll to position [7230, 0]
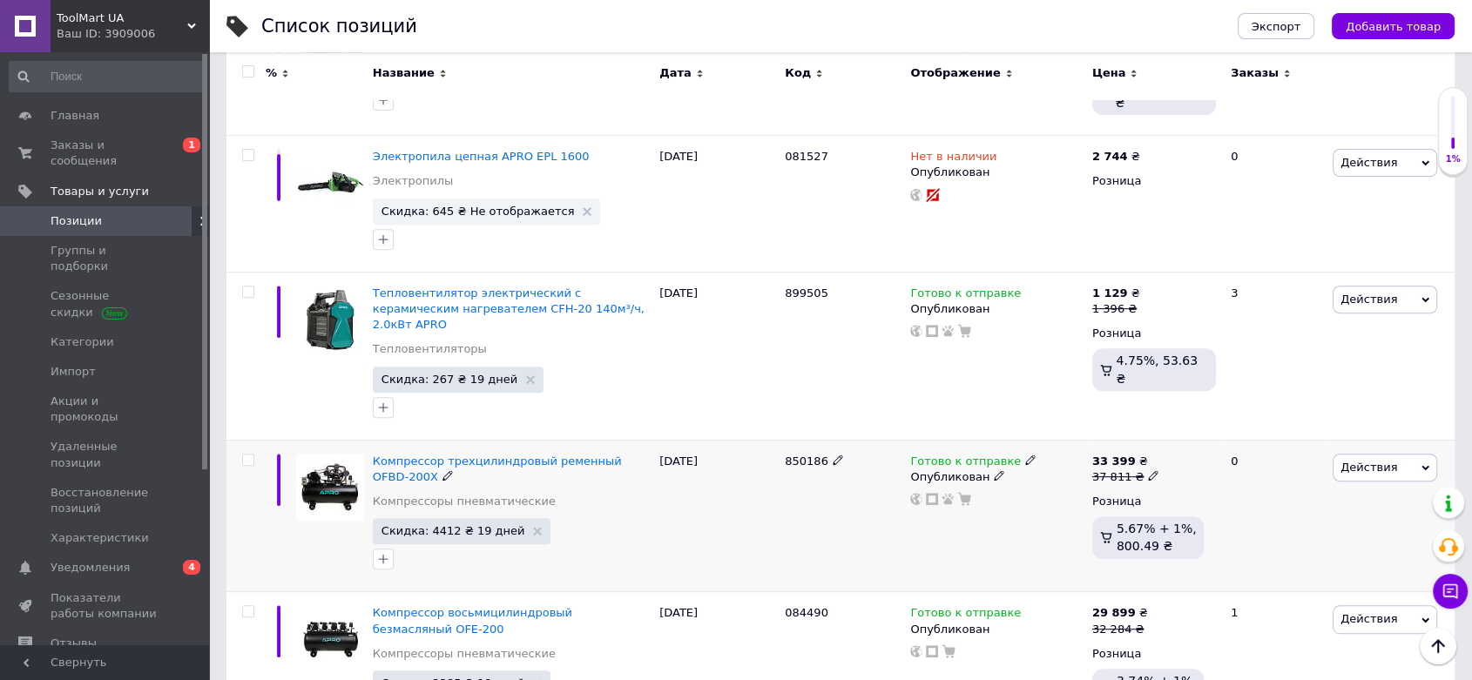
drag, startPoint x: 819, startPoint y: 279, endPoint x: 779, endPoint y: 280, distance: 40.1
click at [779, 440] on div "Компрессор трехцилиндровый ременный OFBD-200X Компрессоры пневматические Скидка…" at bounding box center [840, 516] width 1228 height 152
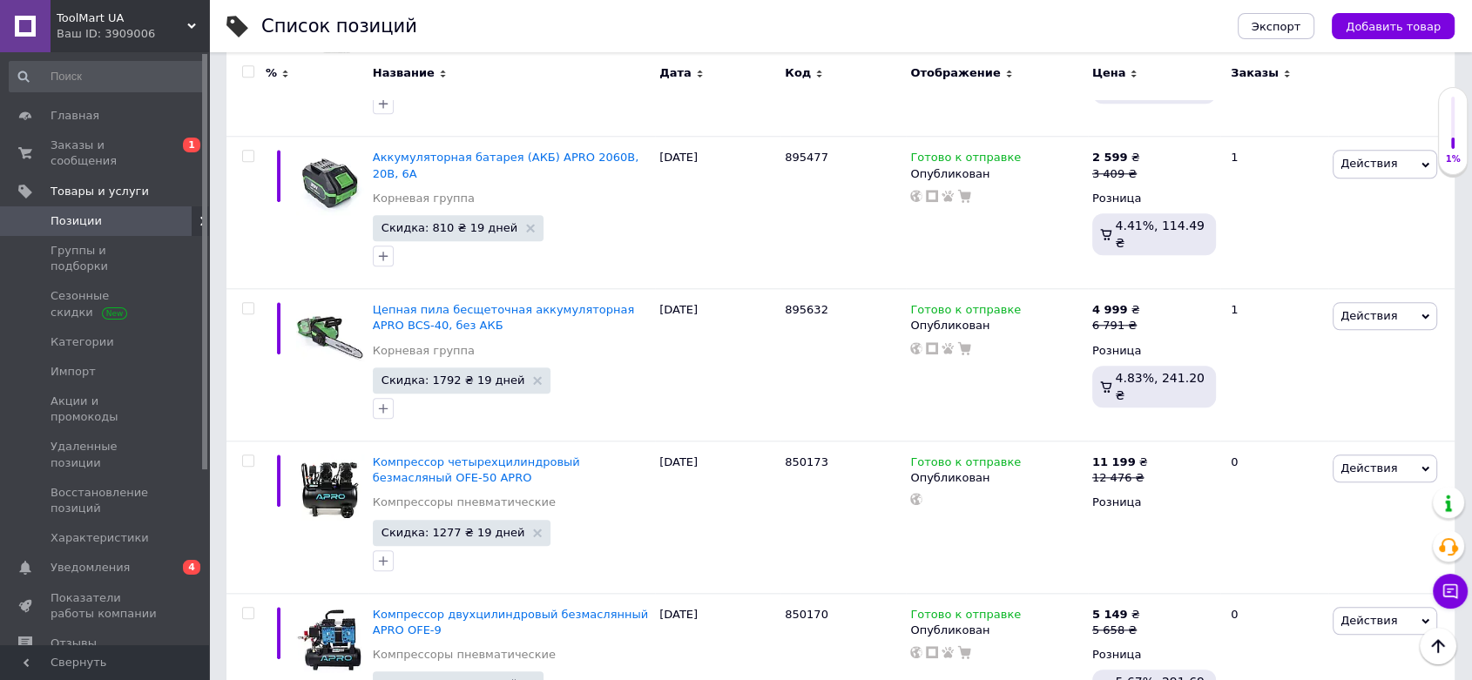
scroll to position [8391, 0]
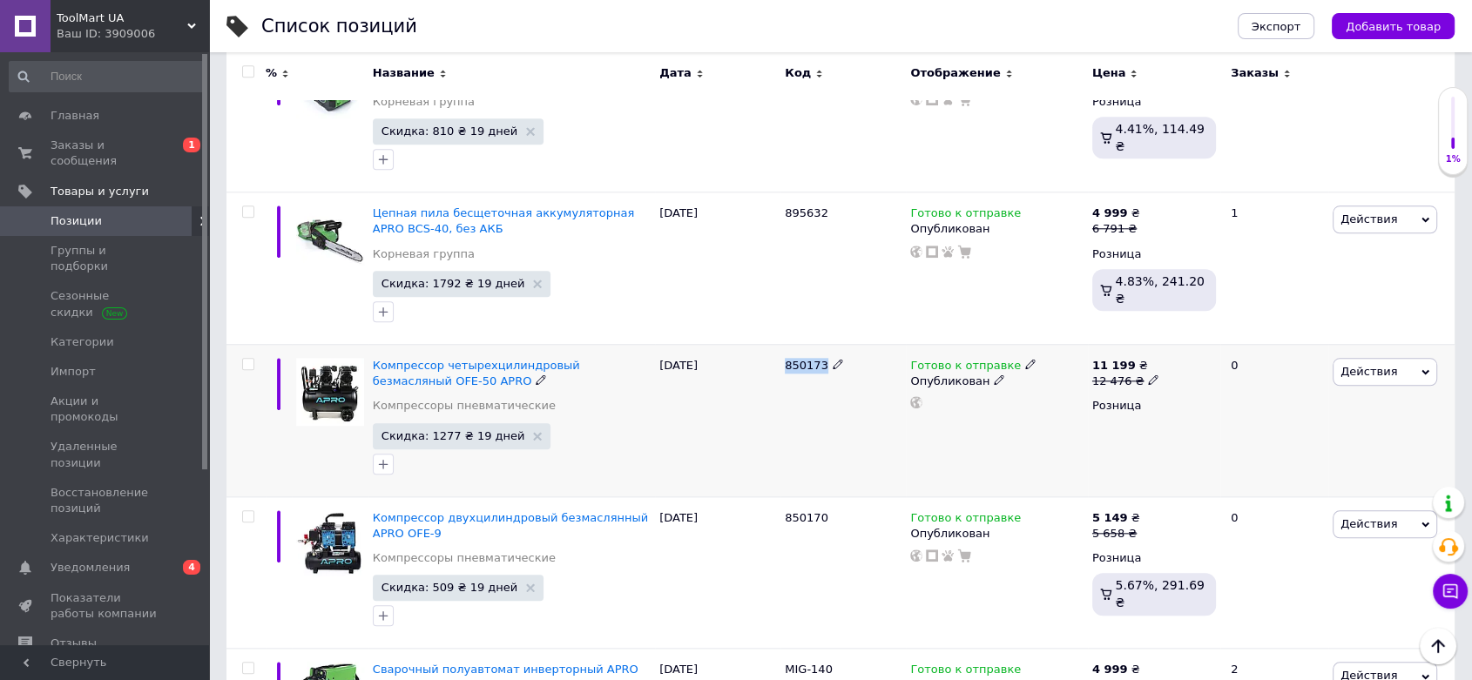
drag, startPoint x: 819, startPoint y: 168, endPoint x: 785, endPoint y: 170, distance: 33.1
click at [785, 359] on span "850173" at bounding box center [807, 365] width 44 height 13
drag, startPoint x: 829, startPoint y: 470, endPoint x: 789, endPoint y: 471, distance: 40.1
click at [789, 662] on div "MIG-140" at bounding box center [843, 670] width 117 height 16
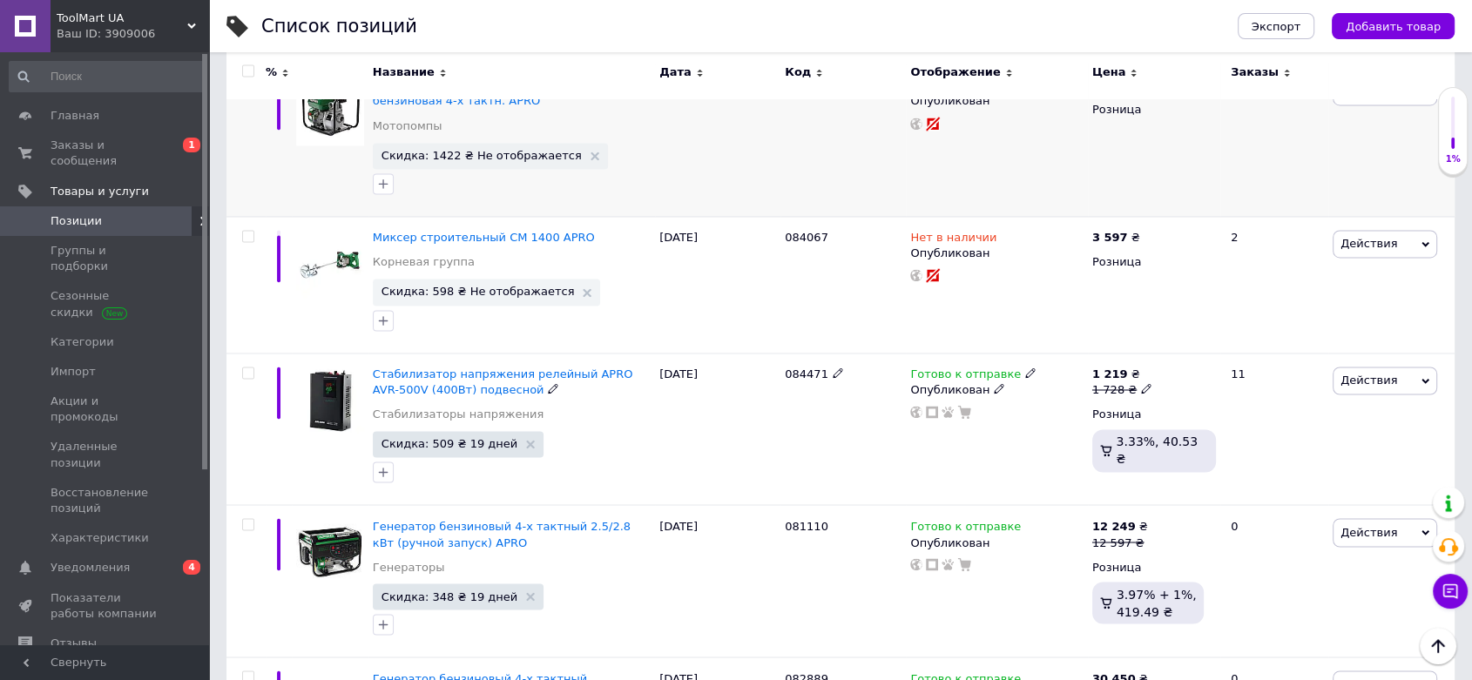
scroll to position [9551, 0]
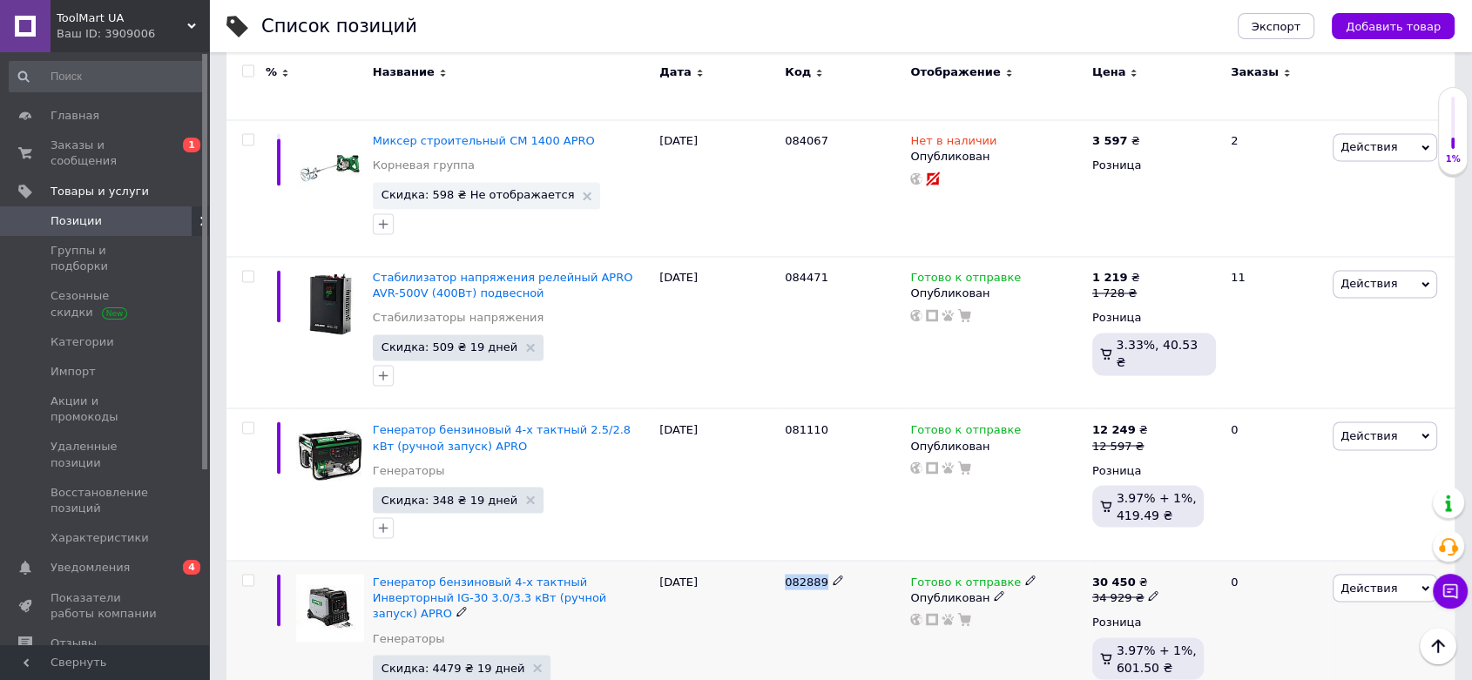
drag, startPoint x: 823, startPoint y: 381, endPoint x: 785, endPoint y: 378, distance: 38.5
click at [785, 574] on div "082889" at bounding box center [843, 582] width 117 height 16
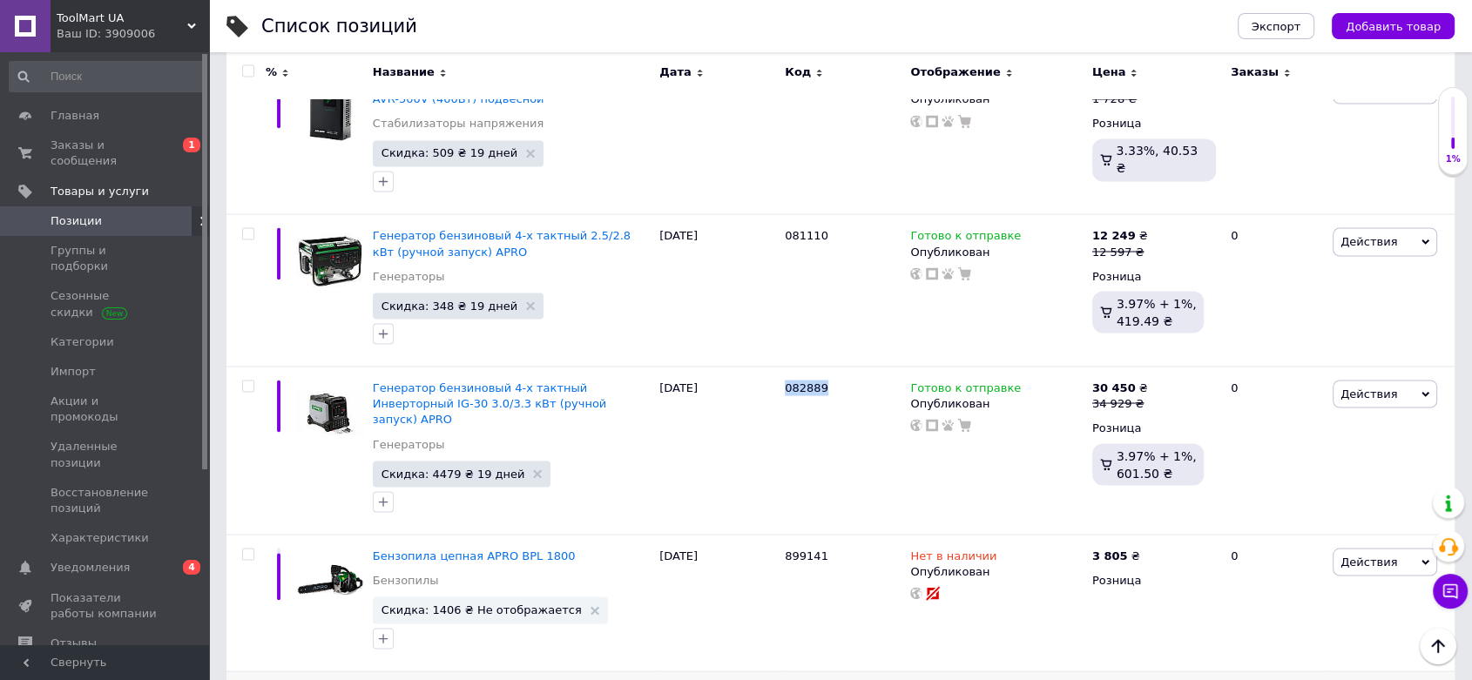
scroll to position [9939, 0]
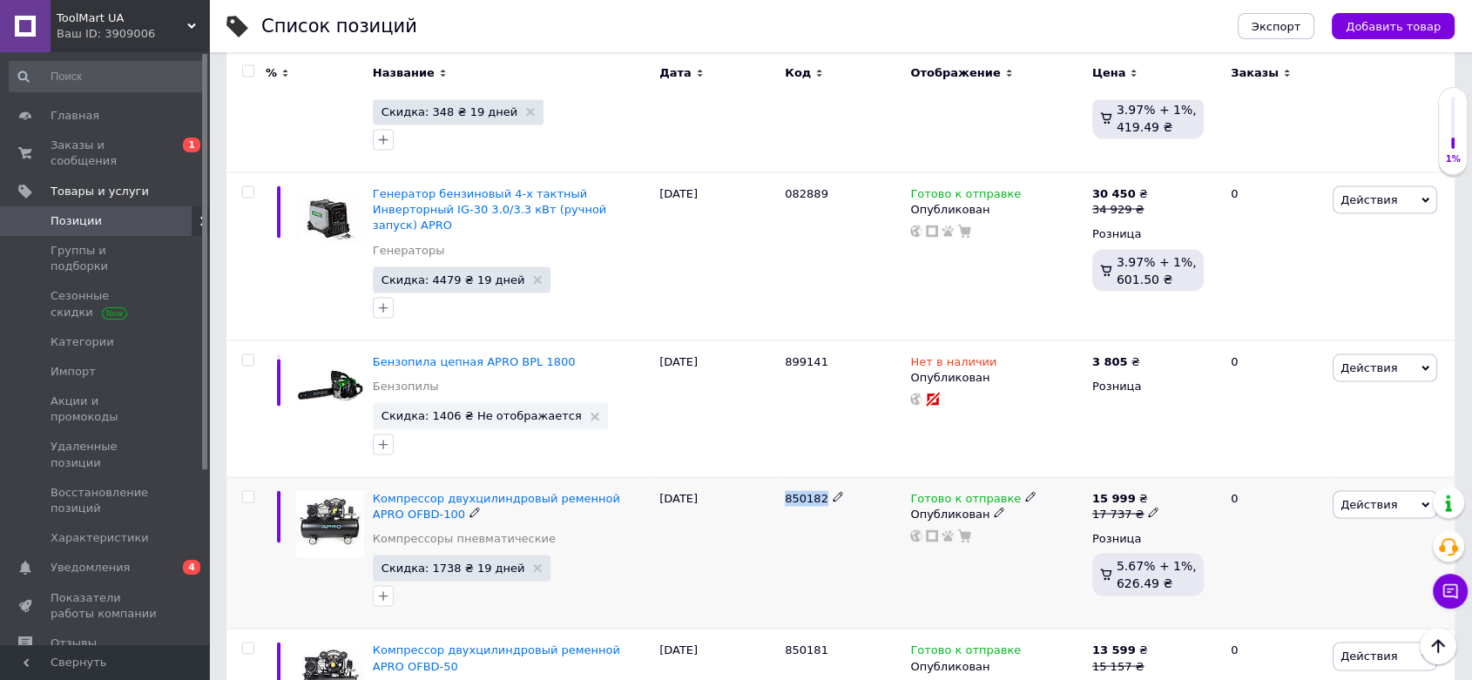
drag, startPoint x: 785, startPoint y: 290, endPoint x: 820, endPoint y: 290, distance: 35.7
click at [820, 492] on span "850182" at bounding box center [807, 498] width 44 height 13
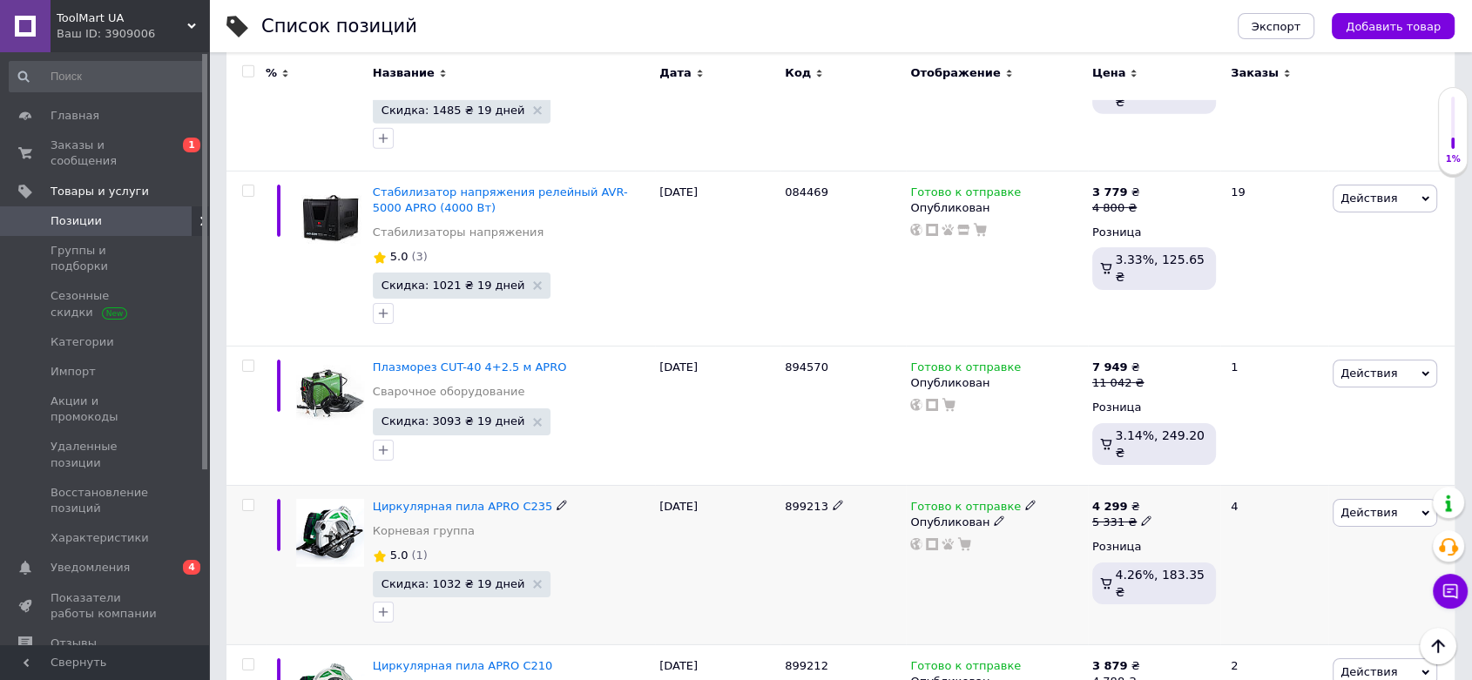
scroll to position [12358, 0]
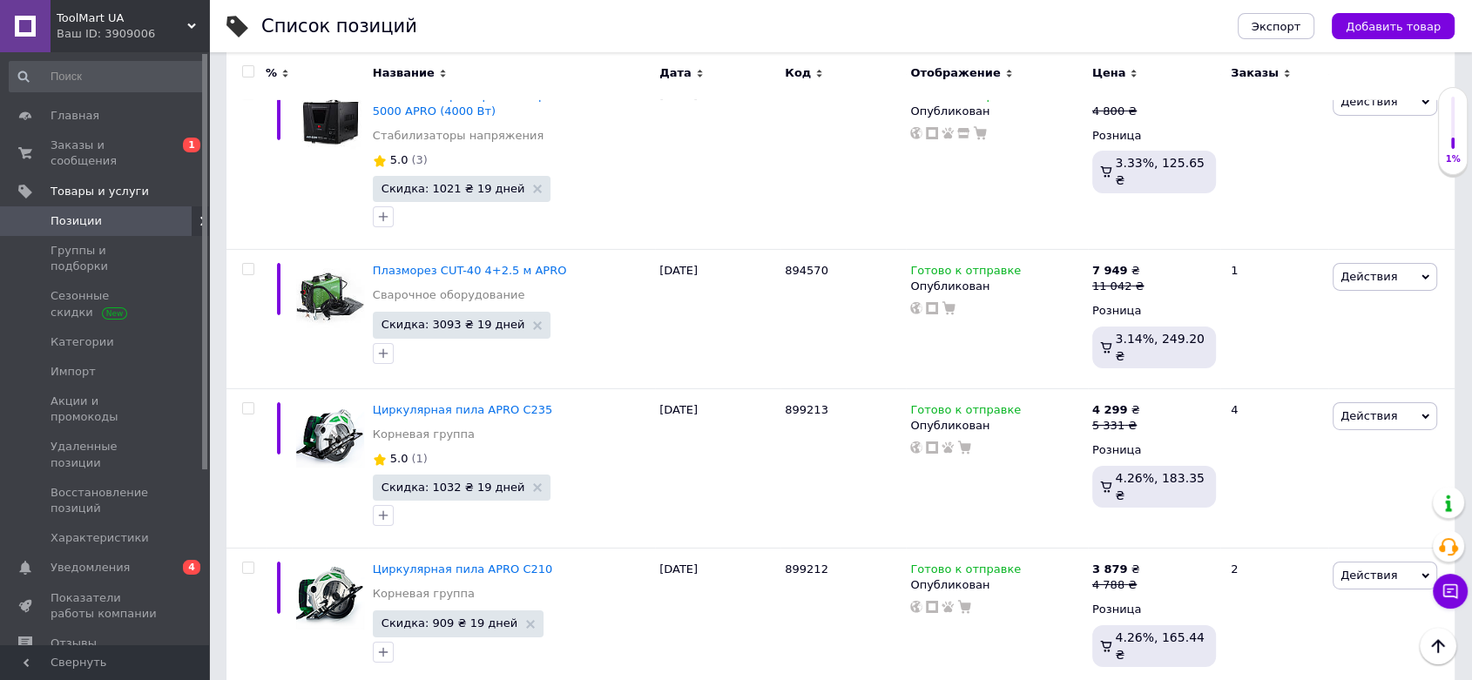
drag, startPoint x: 784, startPoint y: 438, endPoint x: 808, endPoint y: 444, distance: 25.1
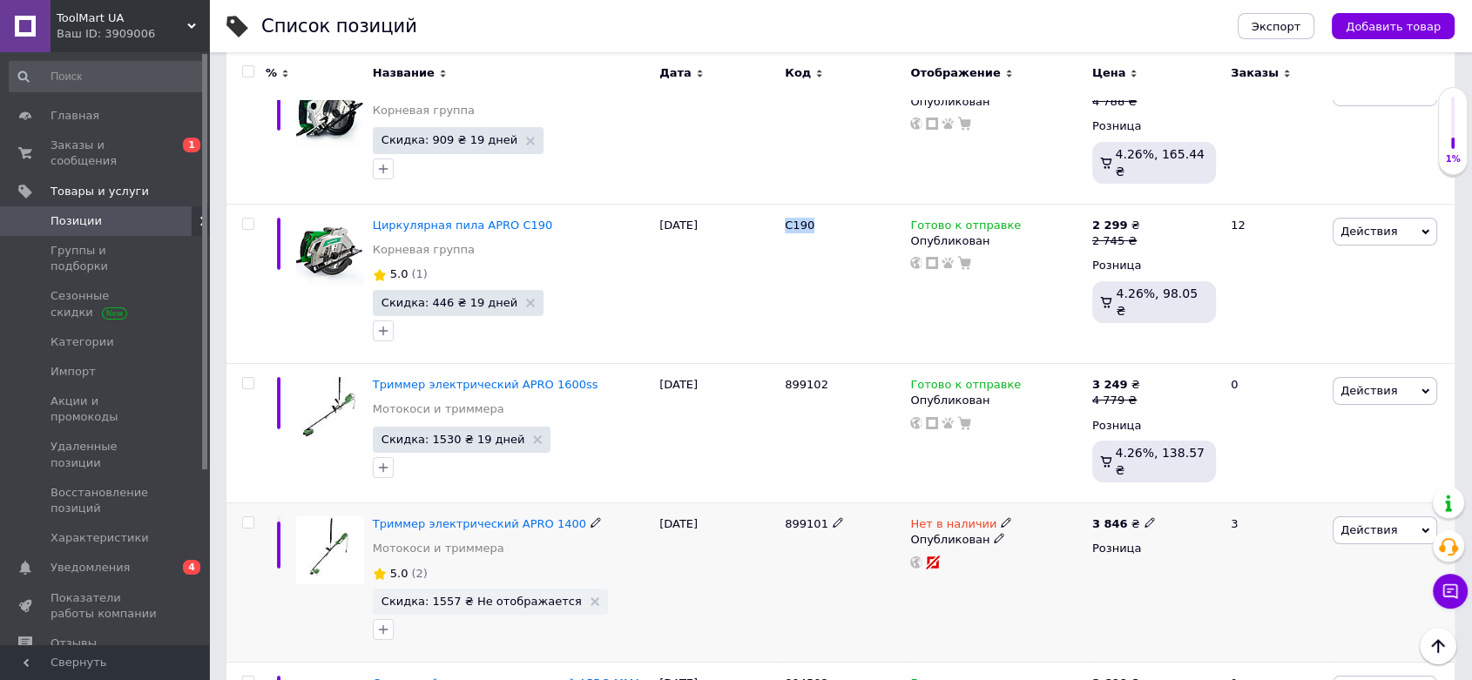
scroll to position [12938, 0]
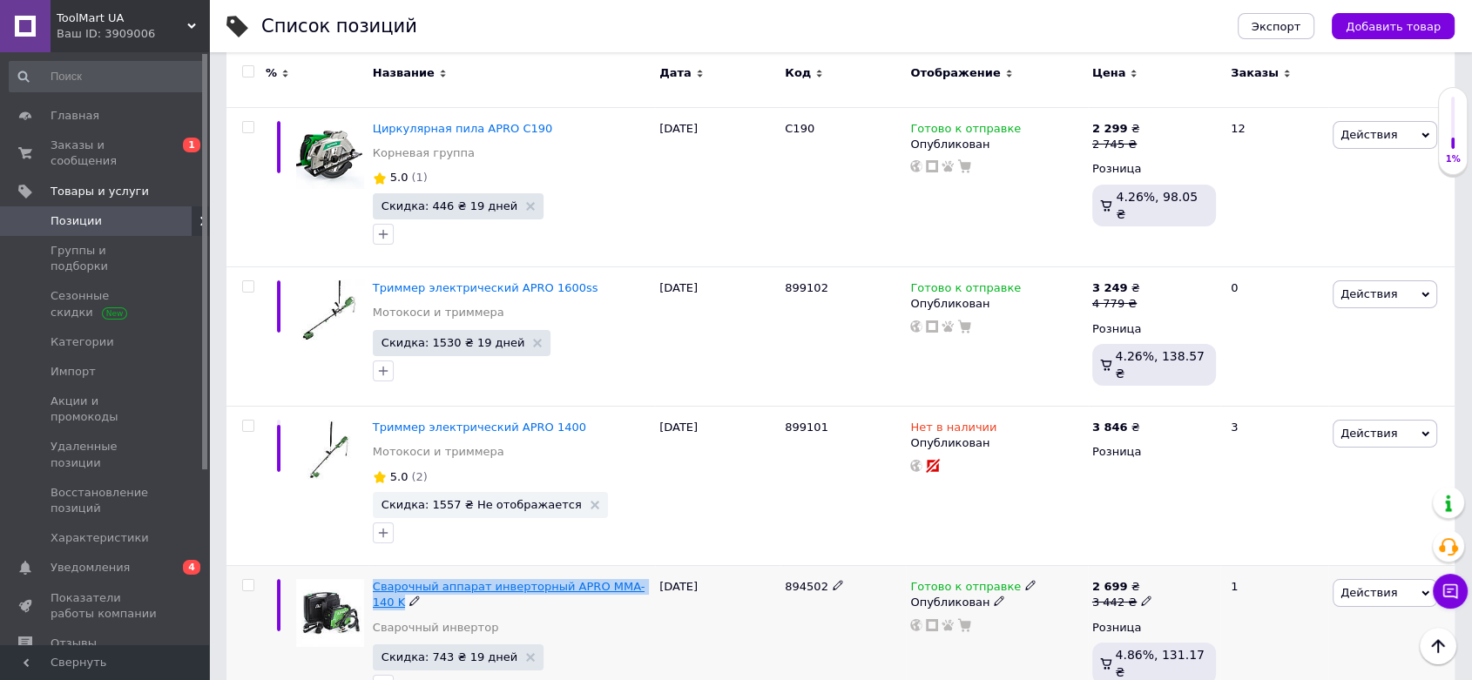
drag, startPoint x: 646, startPoint y: 313, endPoint x: 374, endPoint y: 314, distance: 272.6
click at [374, 579] on div "Сварочный аппарат инверторный APRO MMA-140 K" at bounding box center [512, 594] width 278 height 31
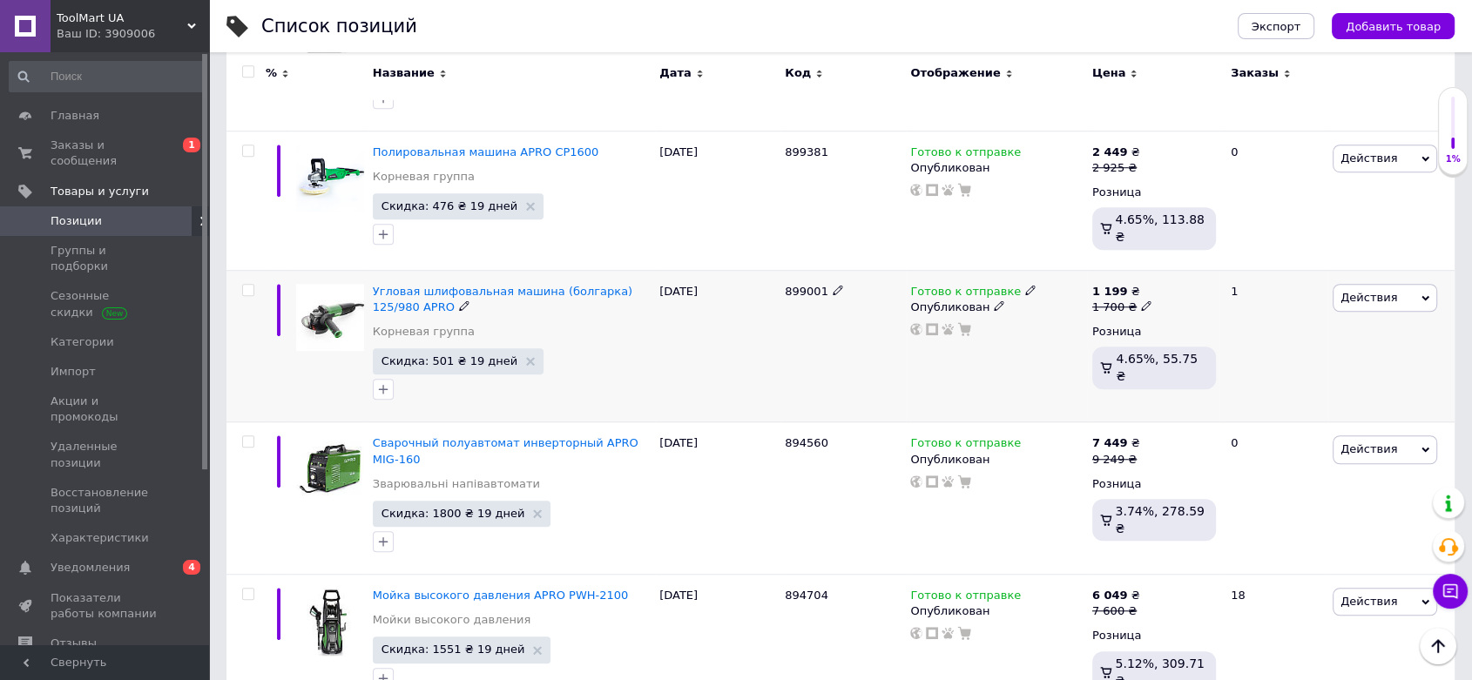
scroll to position [14584, 0]
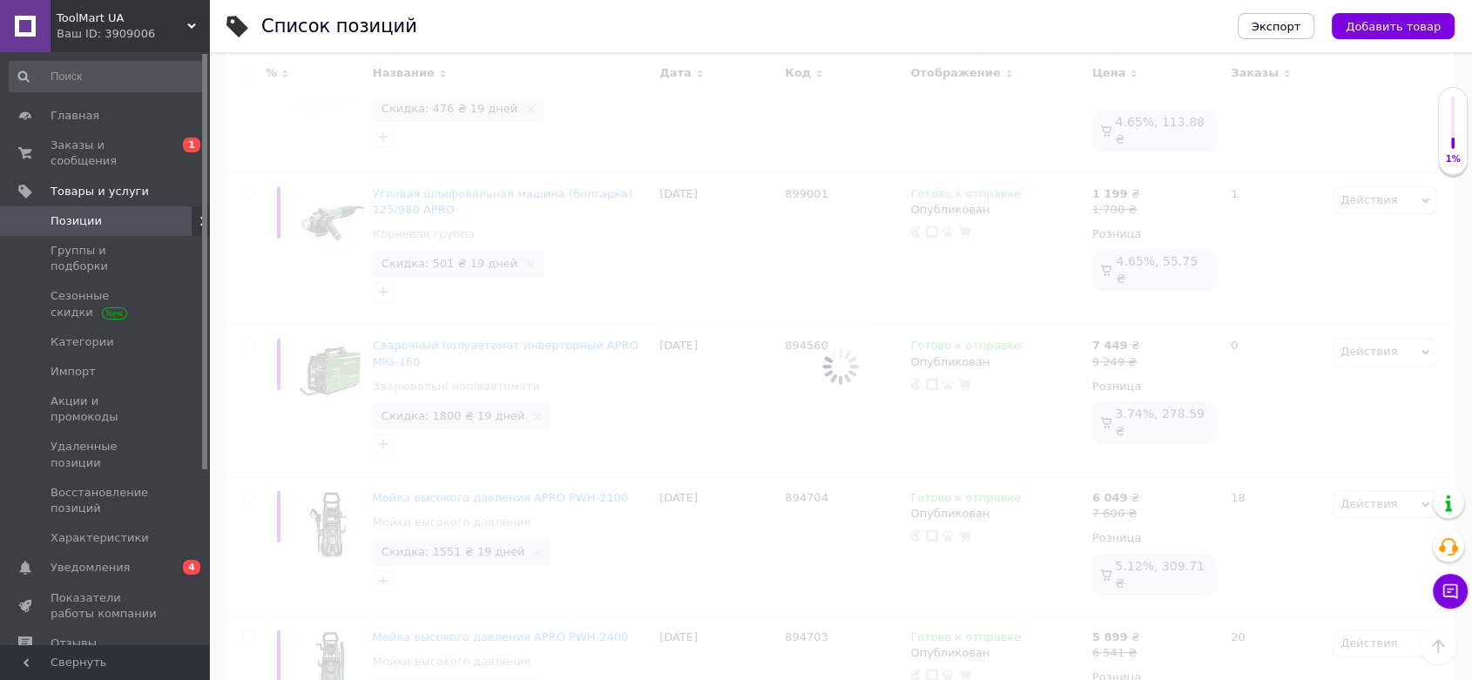
scroll to position [207, 0]
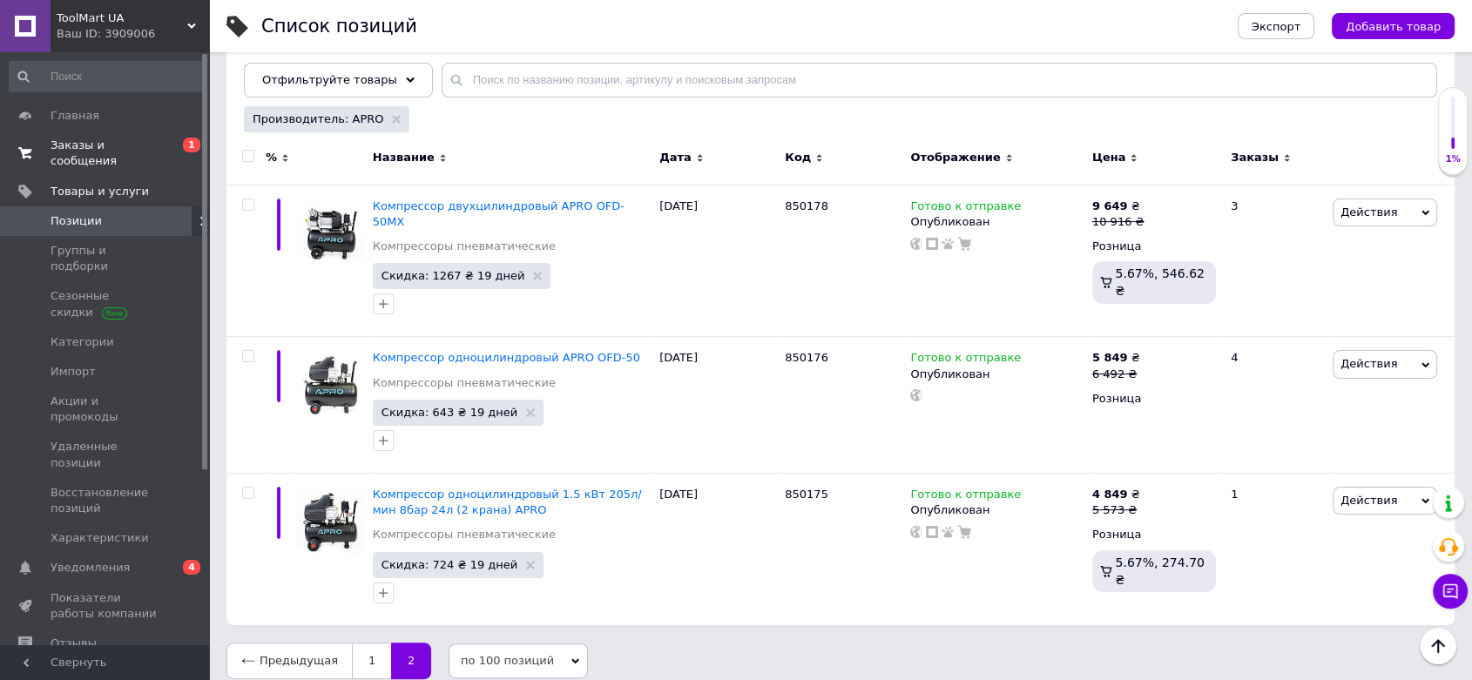
click at [147, 149] on span "Заказы и сообщения" at bounding box center [106, 153] width 111 height 31
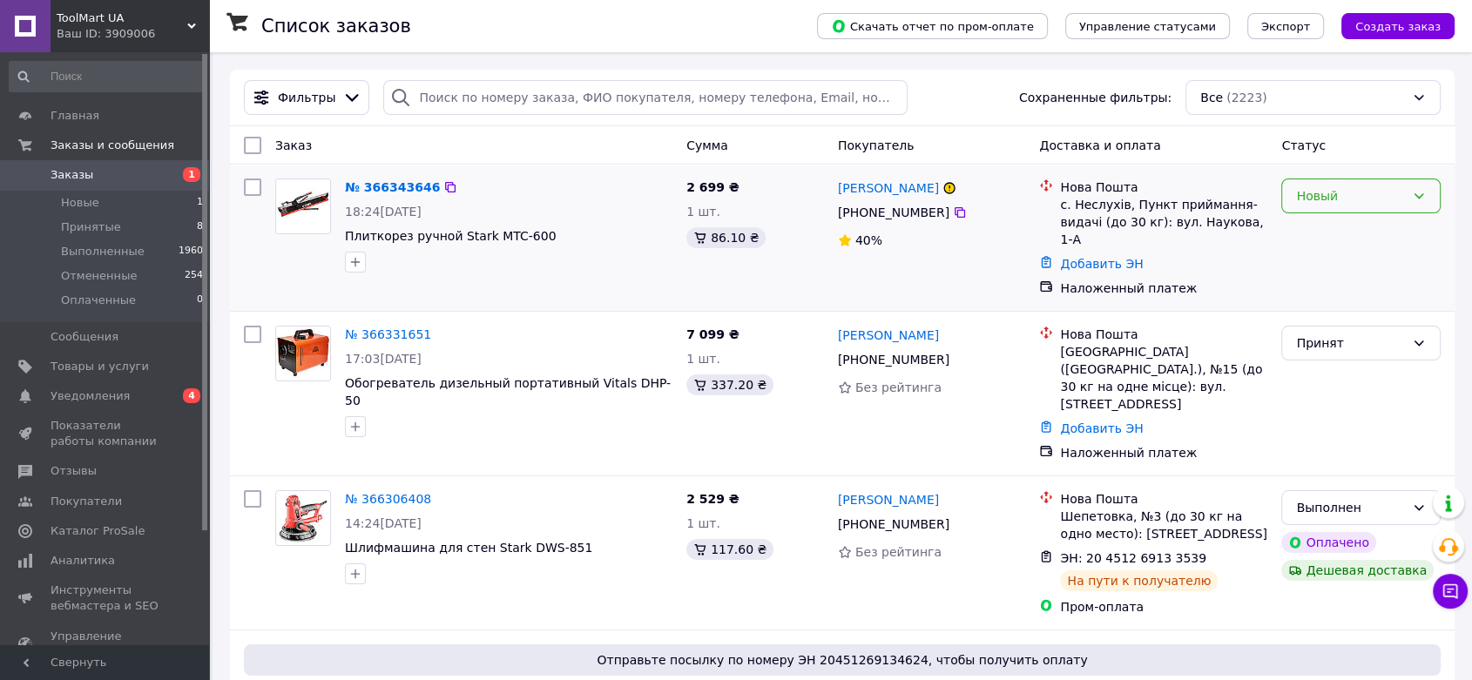
click at [1319, 192] on div "Новый" at bounding box center [1350, 195] width 109 height 19
click at [1289, 237] on li "Принят" at bounding box center [1361, 233] width 158 height 31
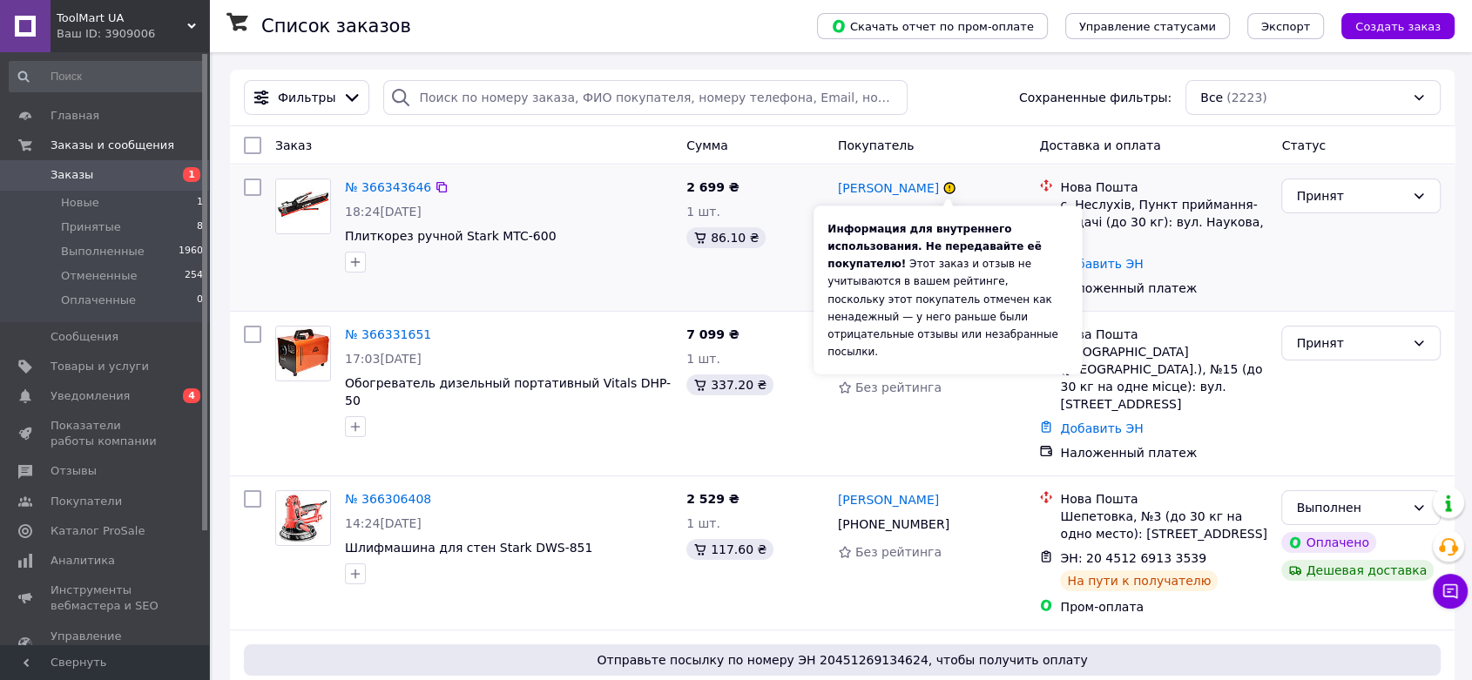
click at [948, 186] on icon at bounding box center [949, 188] width 10 height 10
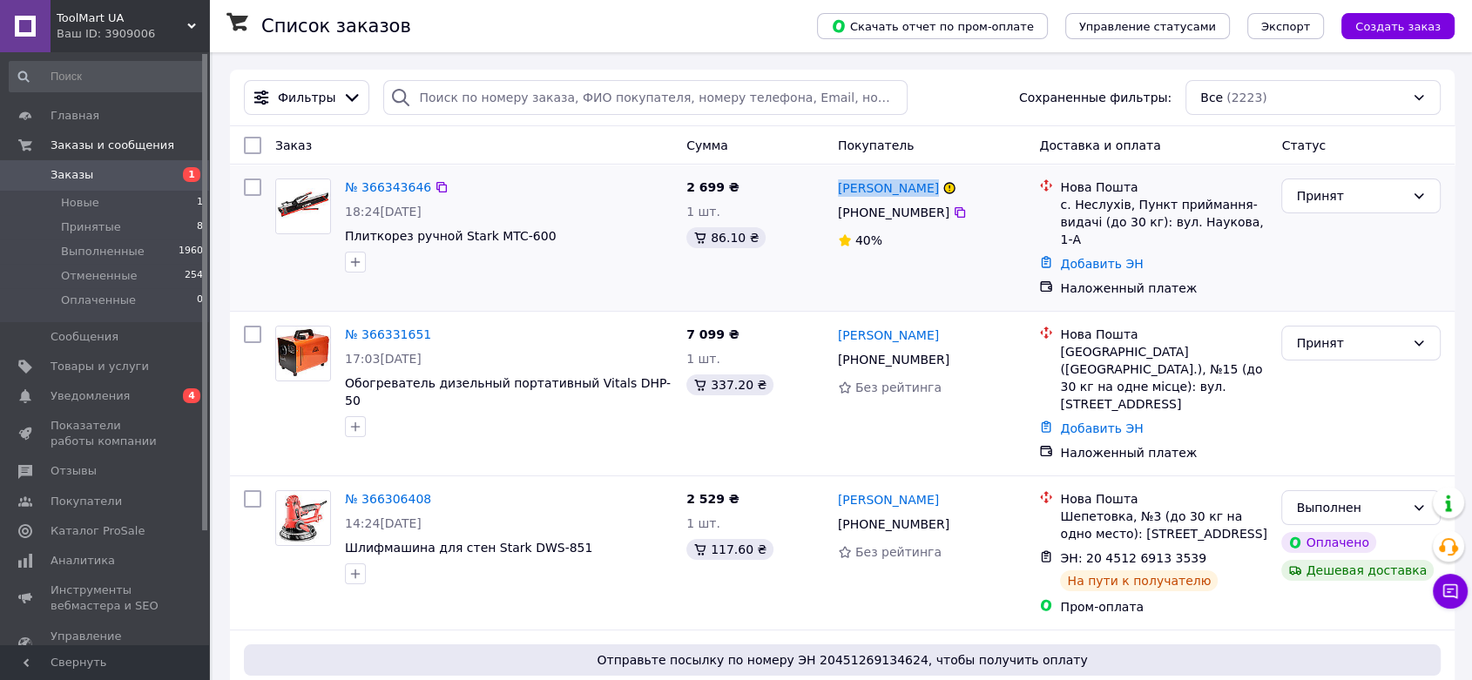
drag, startPoint x: 925, startPoint y: 186, endPoint x: 834, endPoint y: 185, distance: 90.6
click at [834, 185] on div "Алексій Гончаров +380 68 623 38 62 40%" at bounding box center [932, 238] width 202 height 132
drag, startPoint x: 934, startPoint y: 210, endPoint x: 859, endPoint y: 210, distance: 75.8
click at [859, 210] on div "[PHONE_NUMBER]" at bounding box center [893, 212] width 118 height 24
drag, startPoint x: 1223, startPoint y: 223, endPoint x: 1060, endPoint y: 204, distance: 164.0
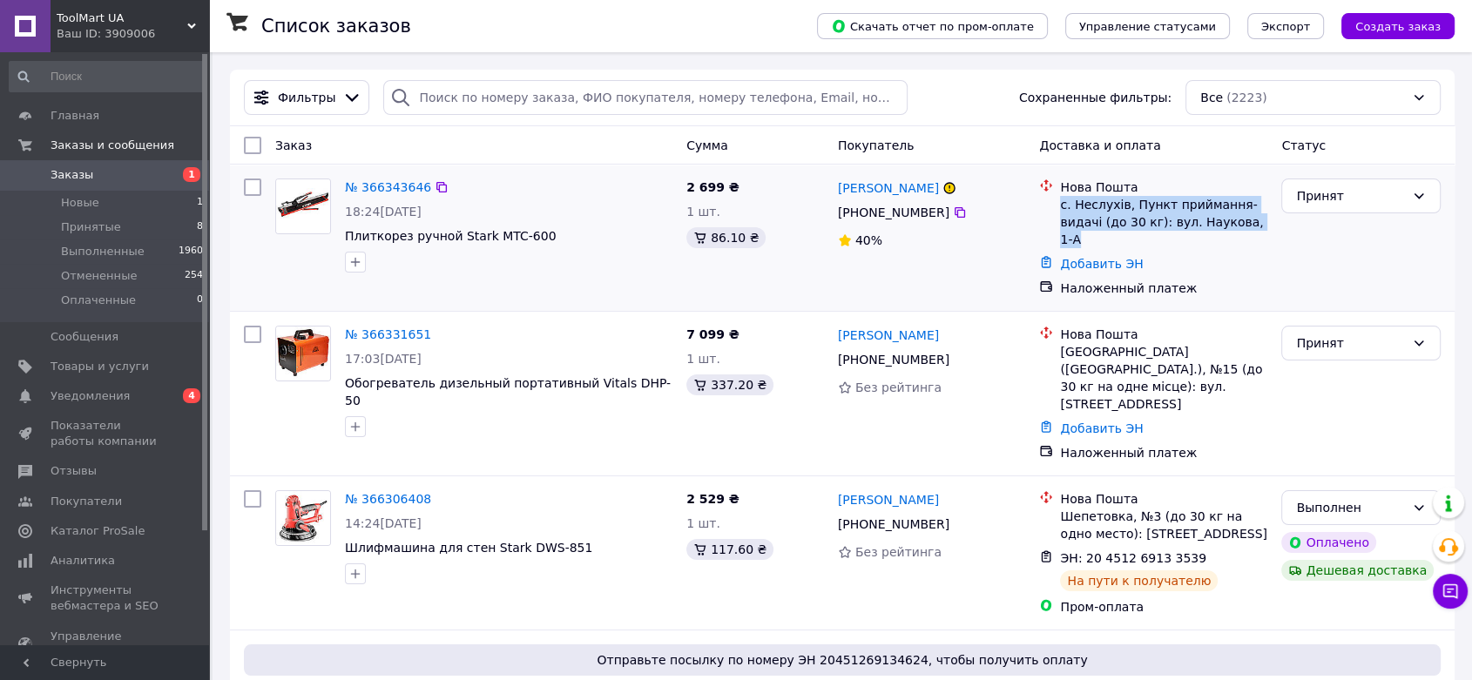
click at [1060, 204] on div "с. Неслухів, Пункт приймання-видачі (до 30 кг): вул. Наукова, 1-А" at bounding box center [1163, 222] width 207 height 52
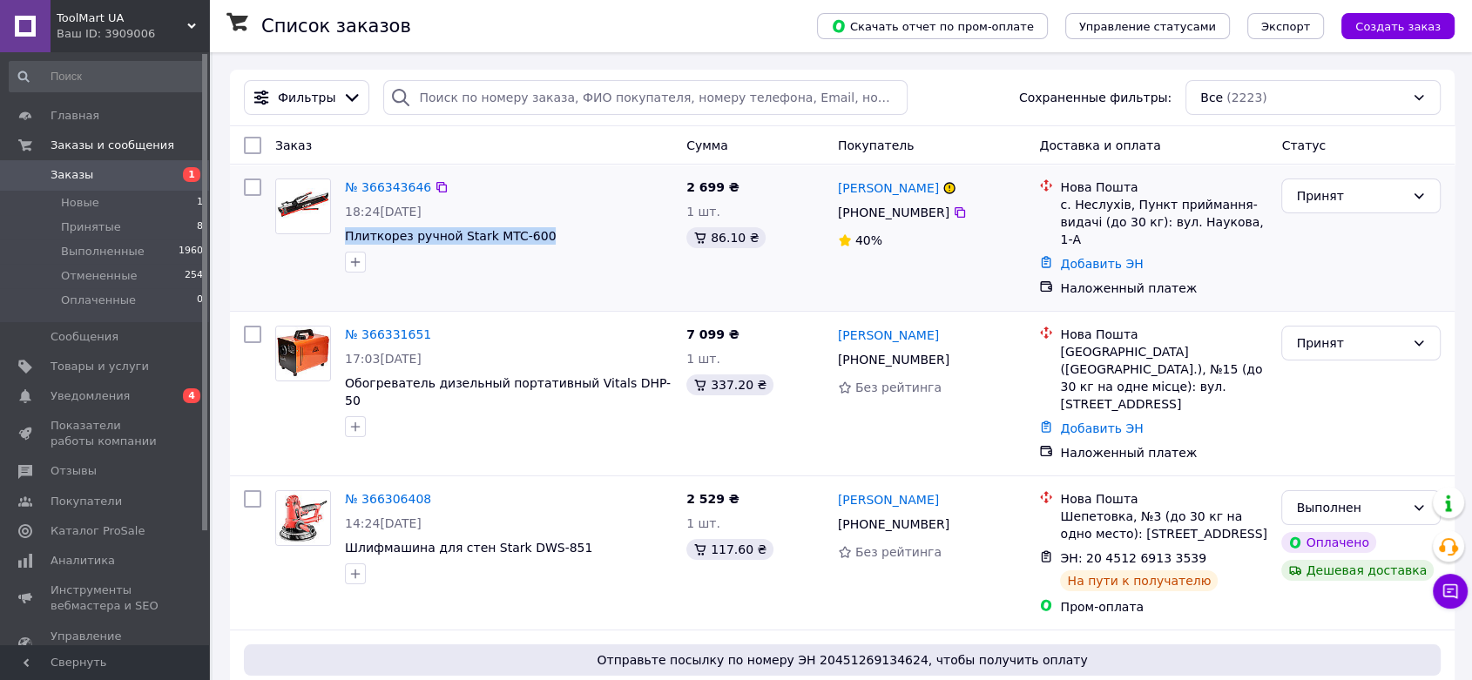
drag, startPoint x: 536, startPoint y: 238, endPoint x: 343, endPoint y: 236, distance: 193.3
click at [343, 236] on div "№ 366343646 18:24, 12.10.2025 Плиткорез ручной Stark MTC-600" at bounding box center [508, 226] width 341 height 108
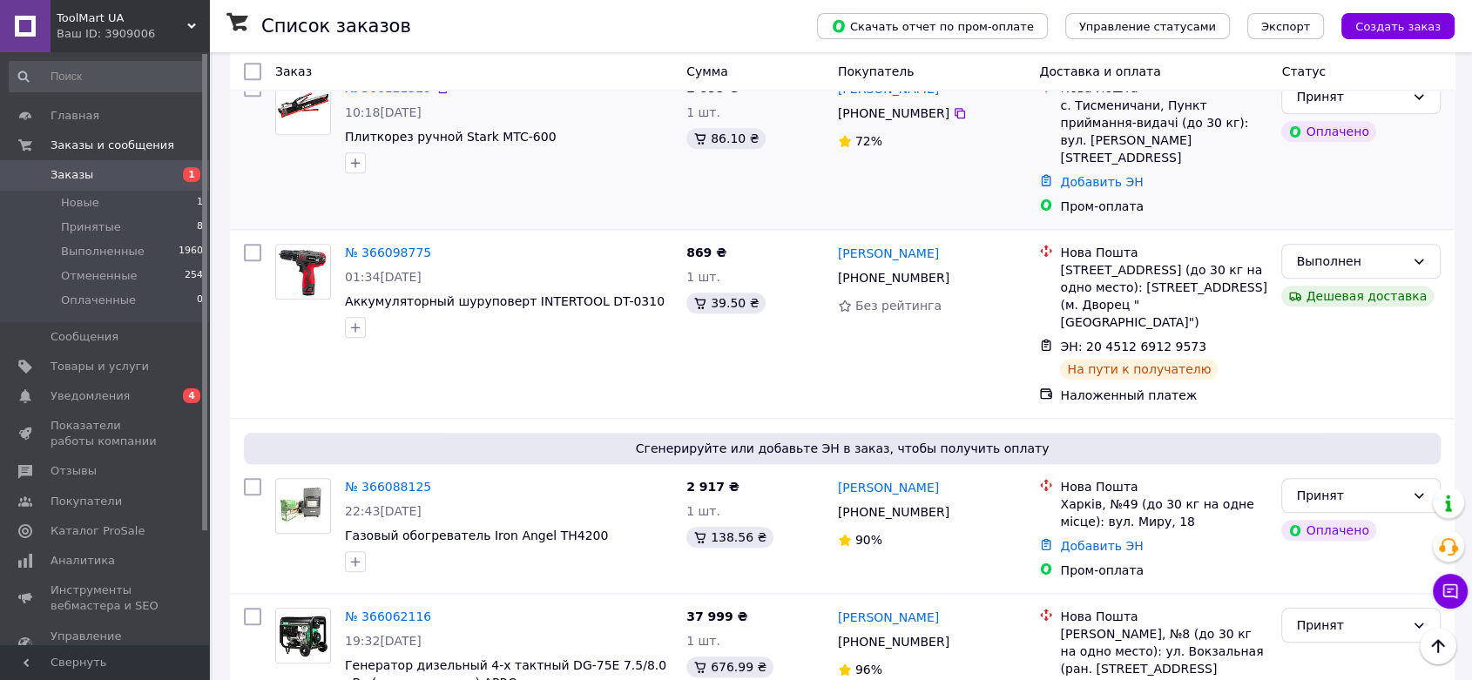
scroll to position [1547, 0]
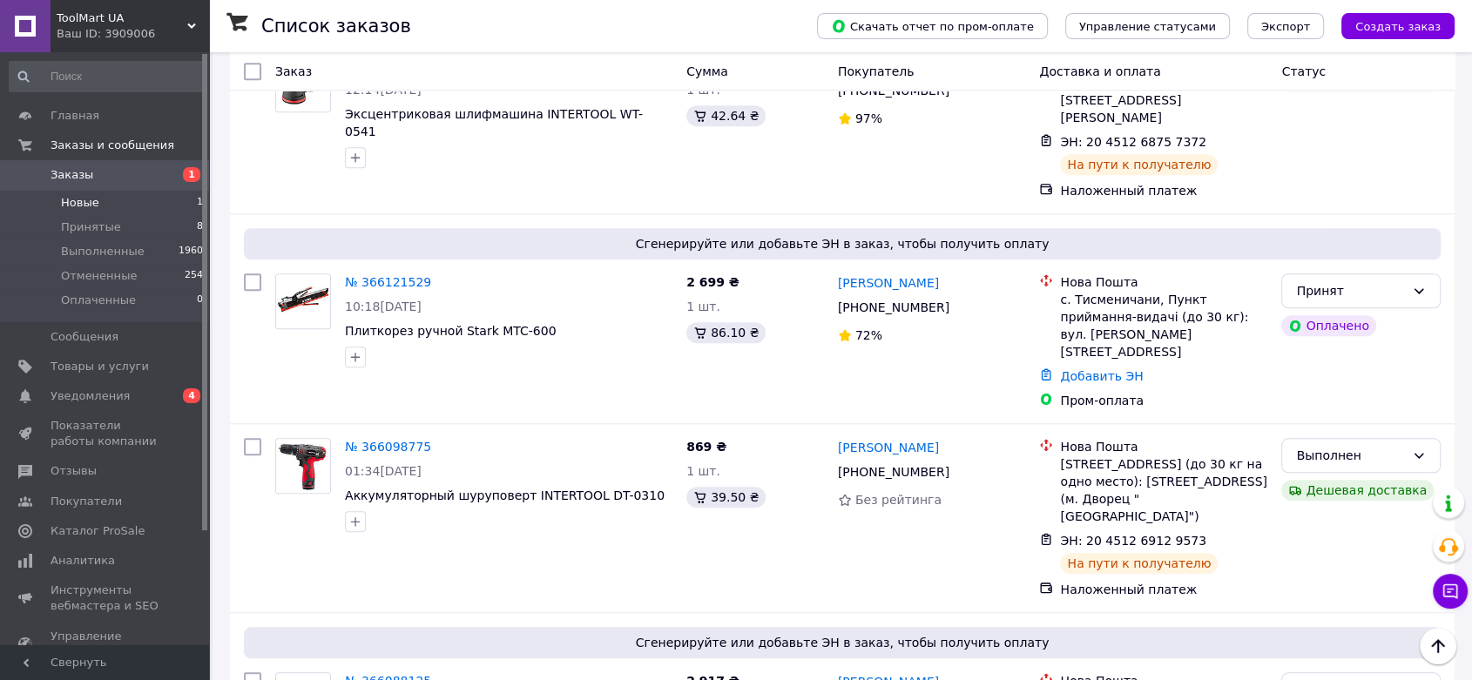
click at [133, 210] on li "Новые 1" at bounding box center [106, 203] width 213 height 24
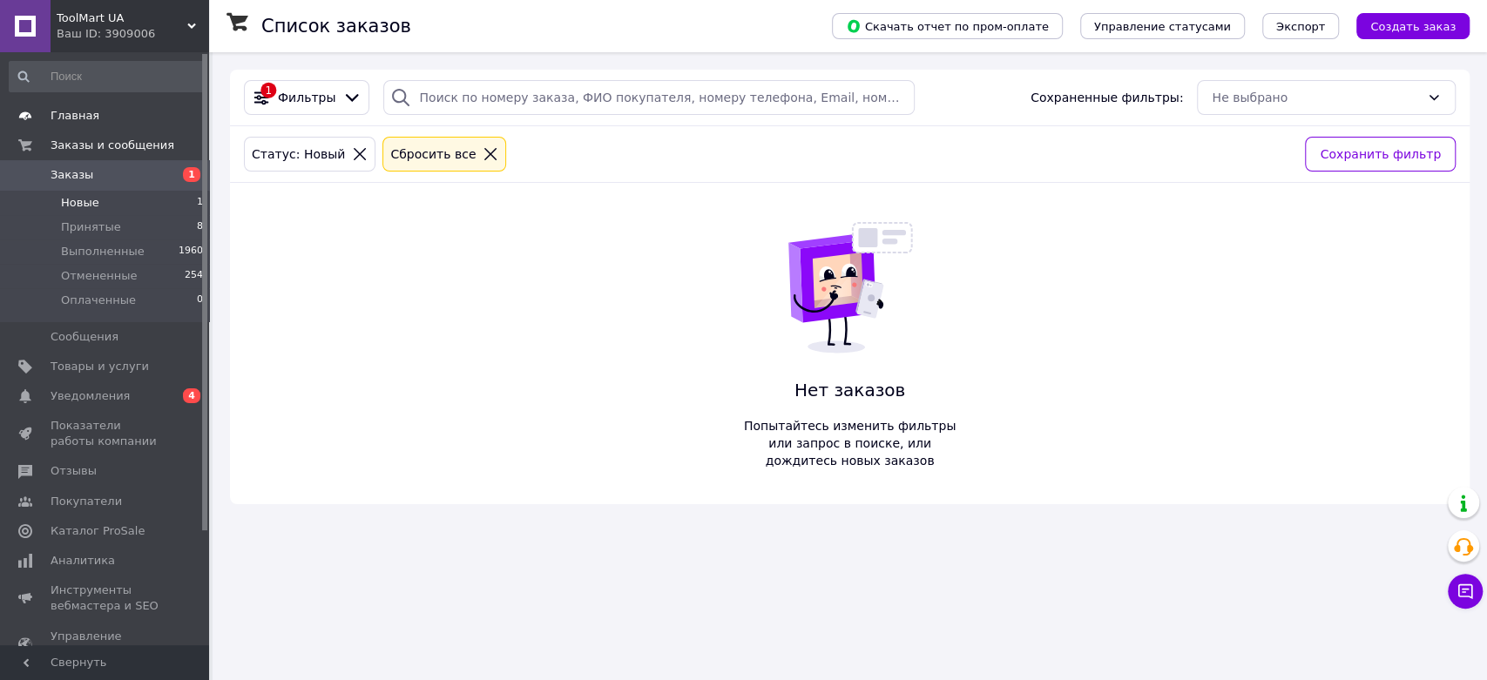
click at [88, 115] on span "Главная" at bounding box center [75, 116] width 49 height 16
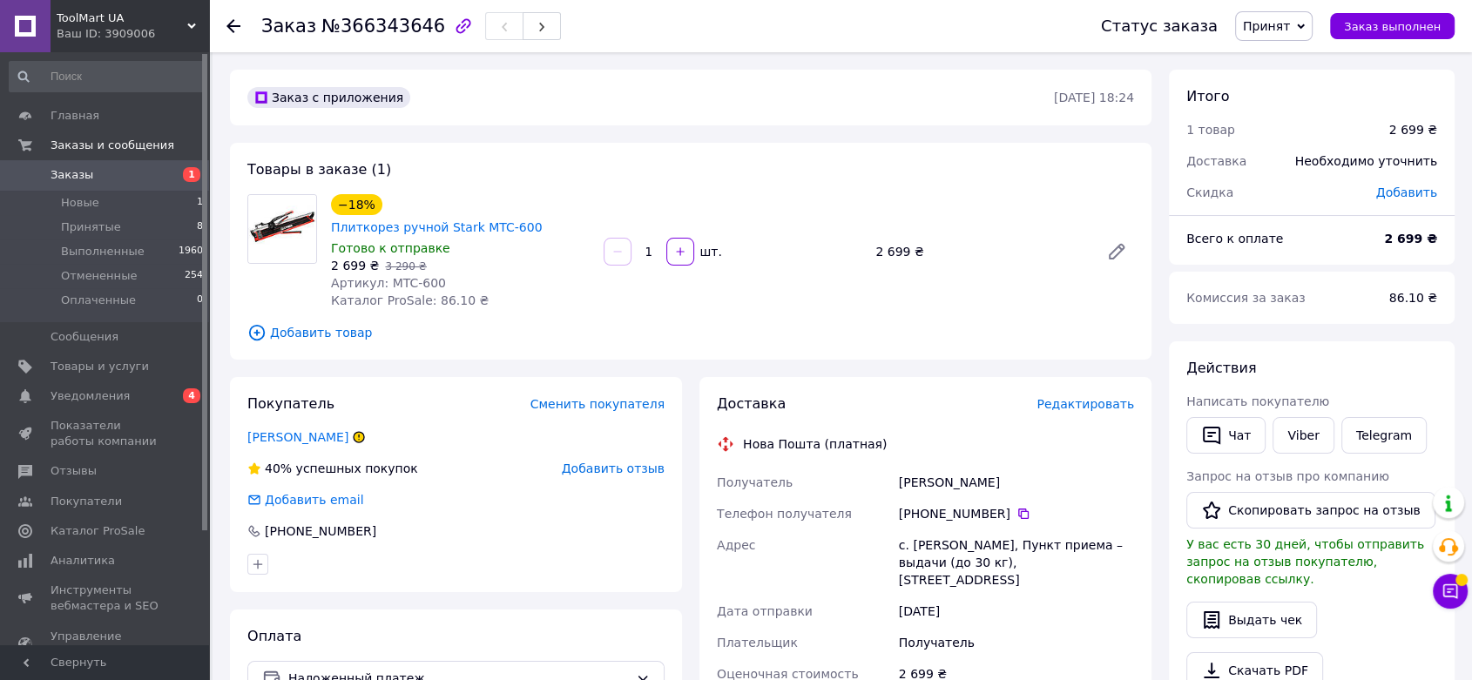
click at [235, 24] on icon at bounding box center [233, 26] width 14 height 14
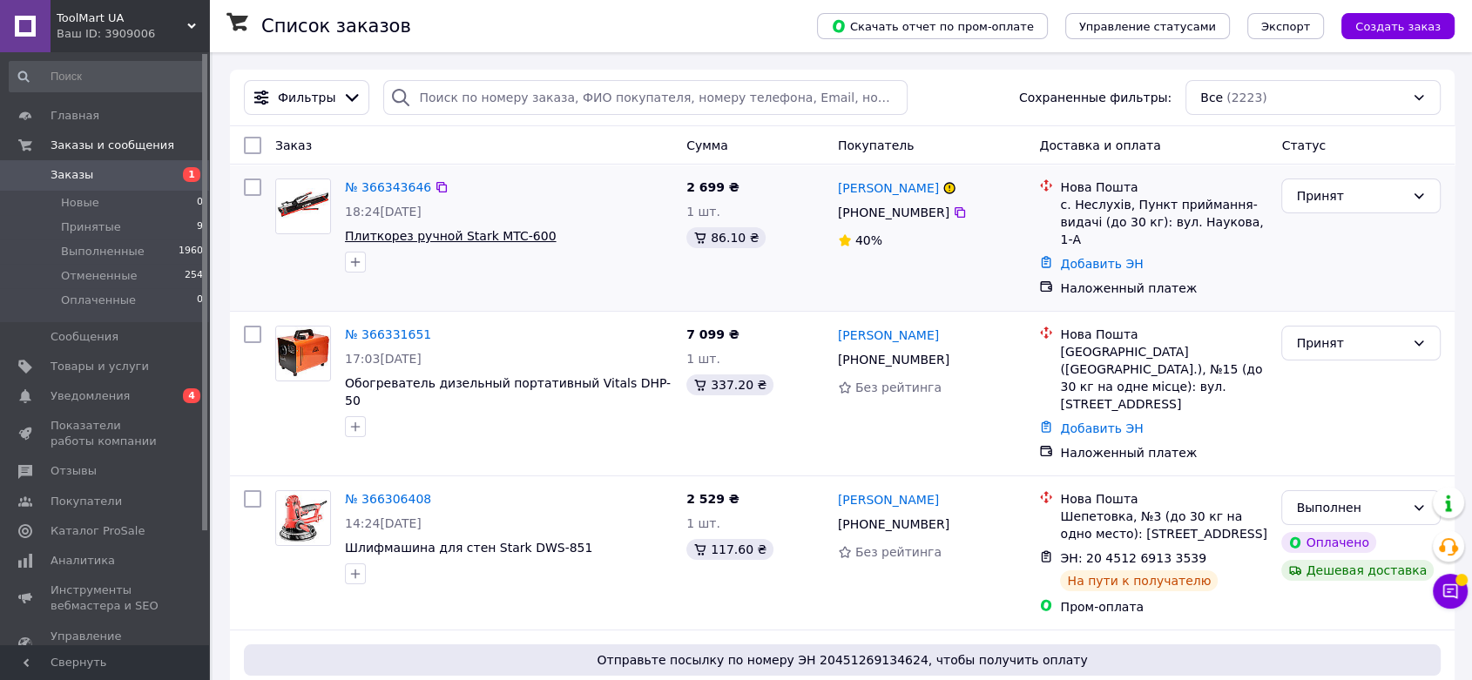
click at [388, 229] on span "Плиткорез ручной Stark MTC-600" at bounding box center [450, 236] width 211 height 14
